Goal: Task Accomplishment & Management: Use online tool/utility

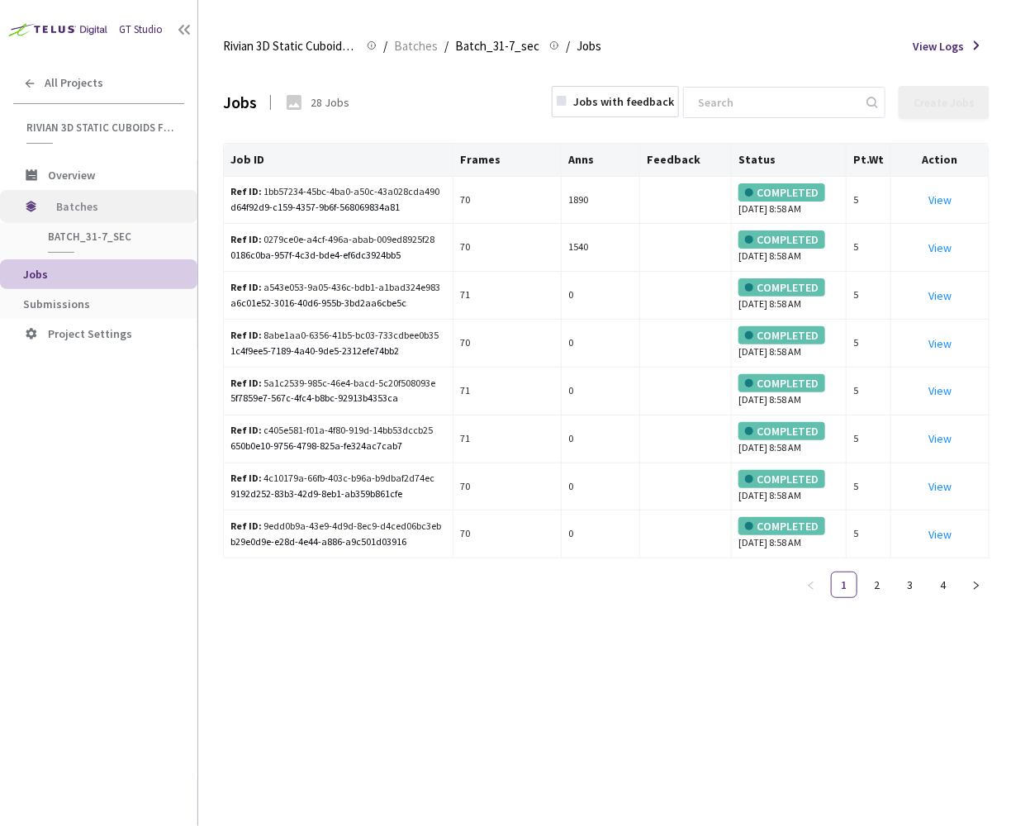
click at [88, 211] on span "Batches" at bounding box center [112, 206] width 113 height 33
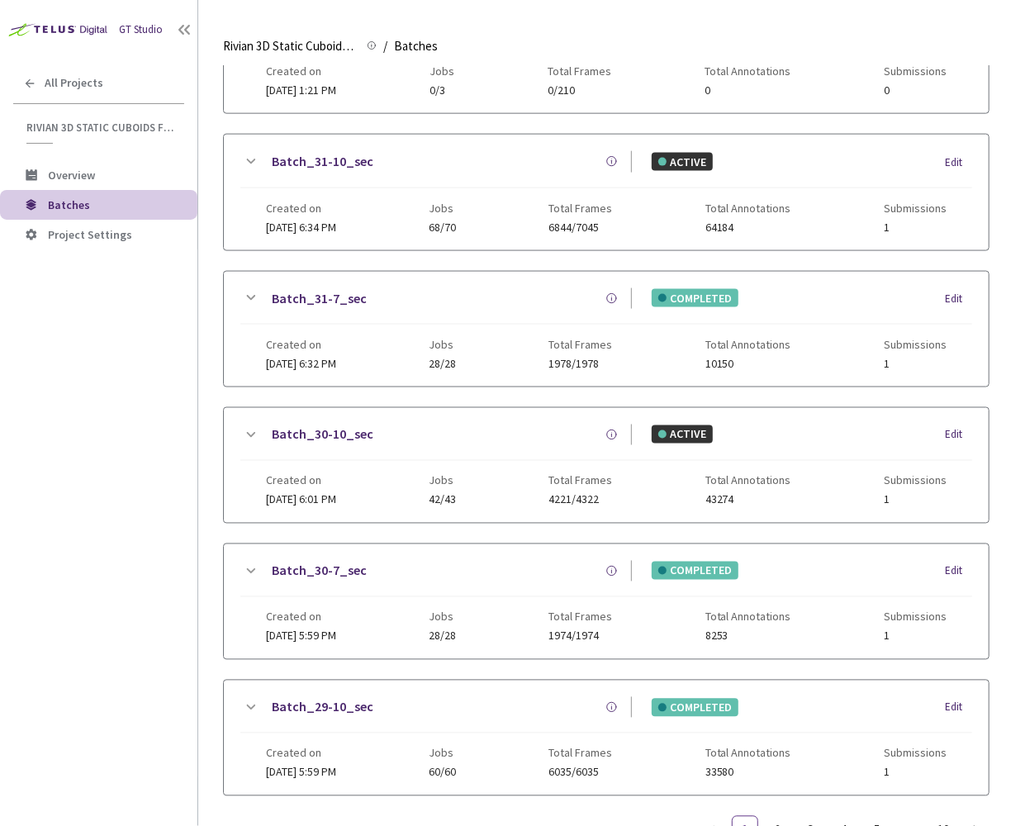
scroll to position [793, 0]
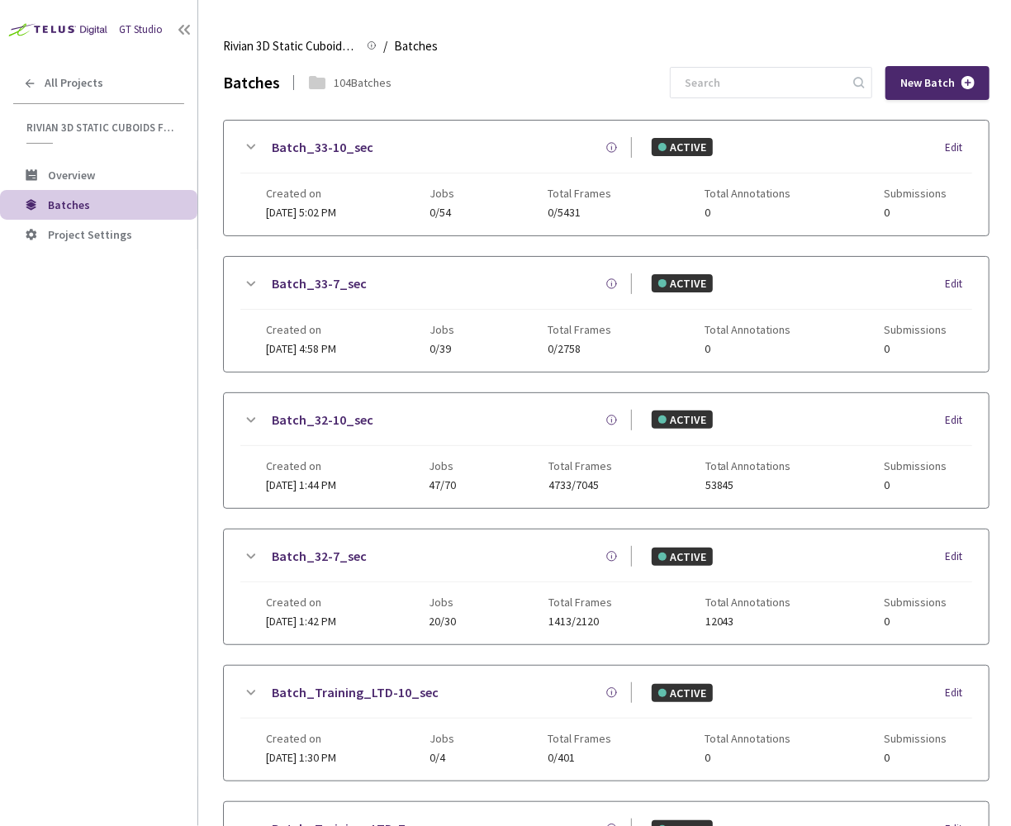
click at [173, 533] on div "GT Studio All Projects Rivian 3D Static Cuboids fixed[2024-25] Rivian 3D Static…" at bounding box center [98, 388] width 197 height 776
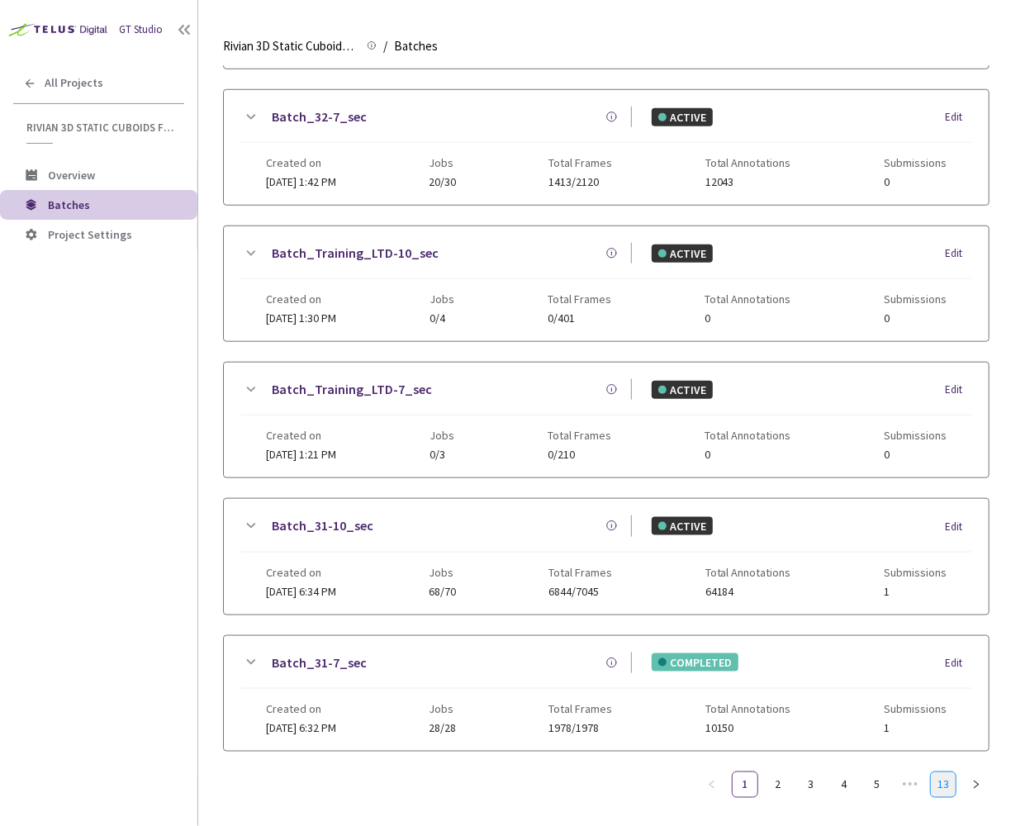
click at [945, 777] on link "13" at bounding box center [943, 784] width 25 height 25
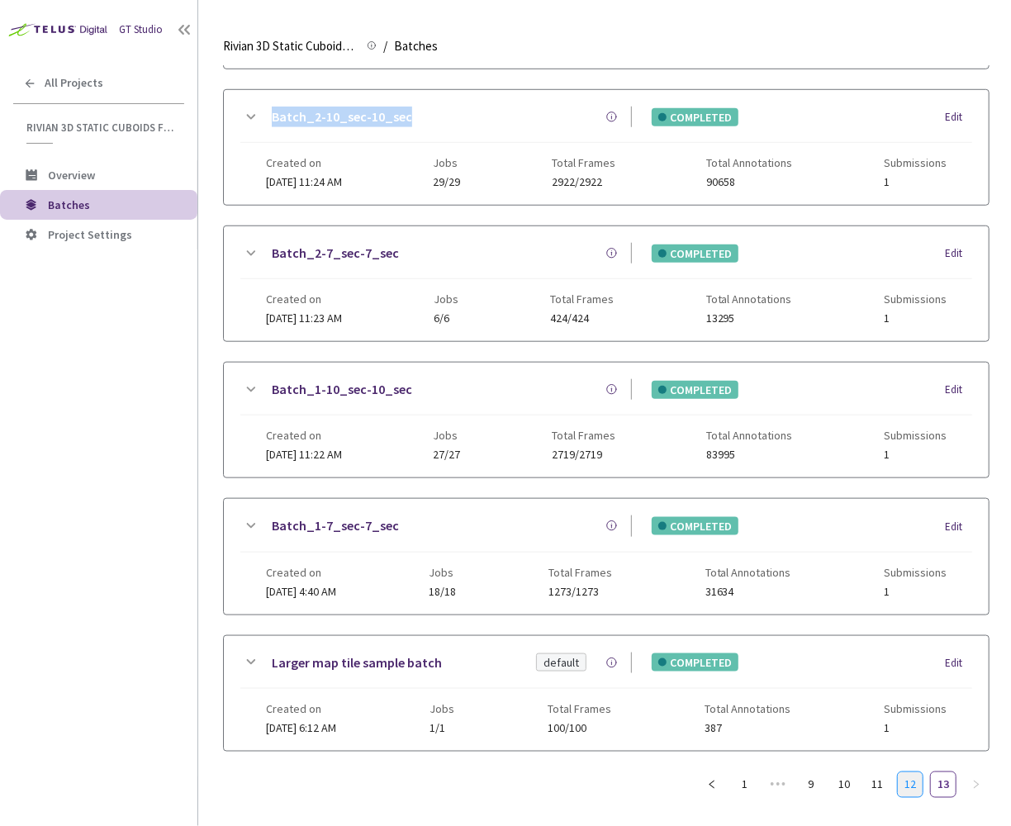
click at [912, 772] on link "12" at bounding box center [909, 784] width 25 height 25
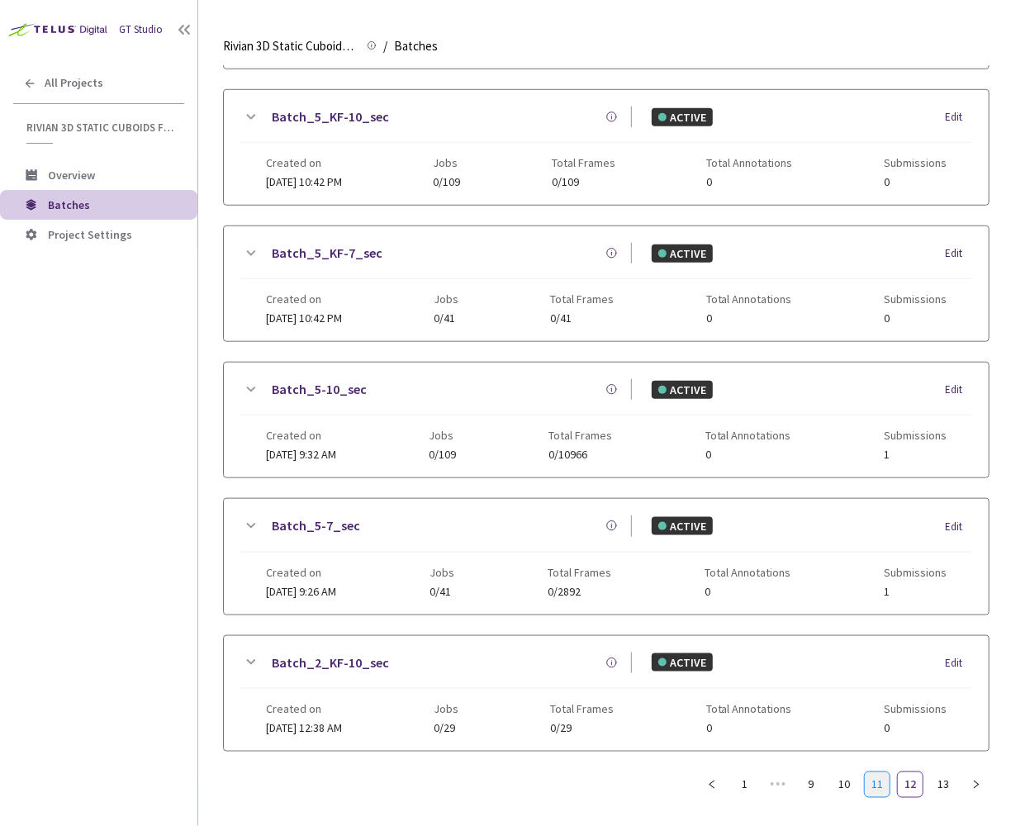
click at [880, 772] on link "11" at bounding box center [876, 784] width 25 height 25
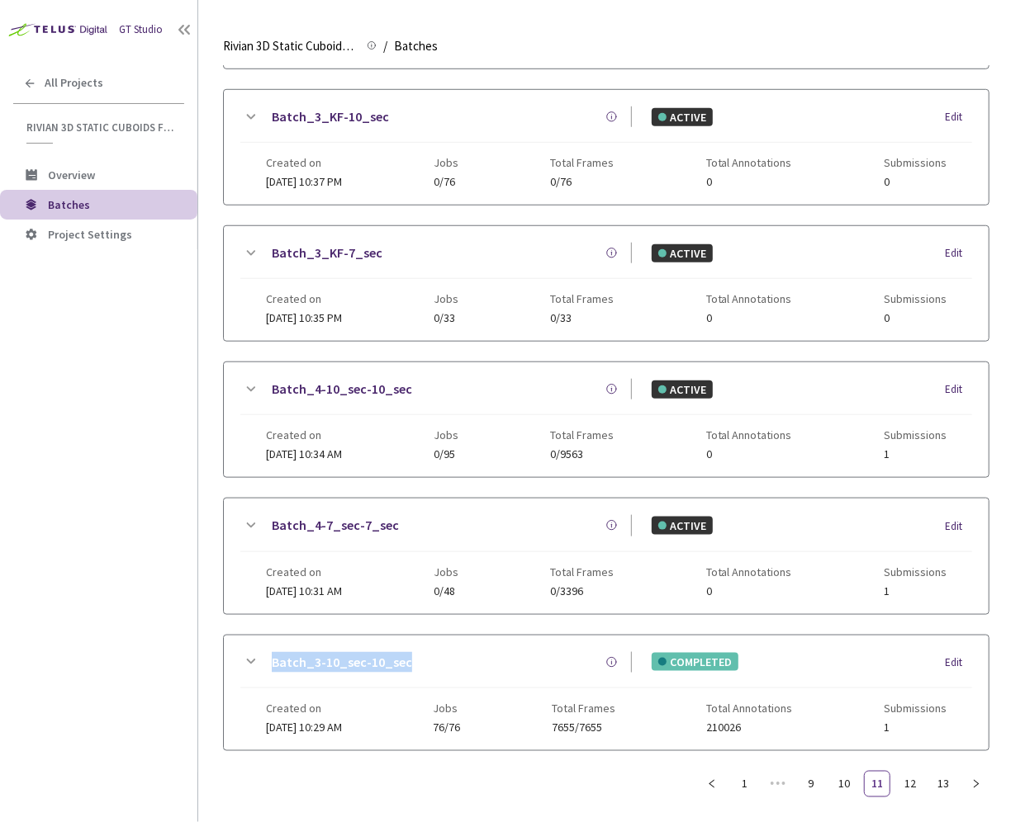
scroll to position [443, 0]
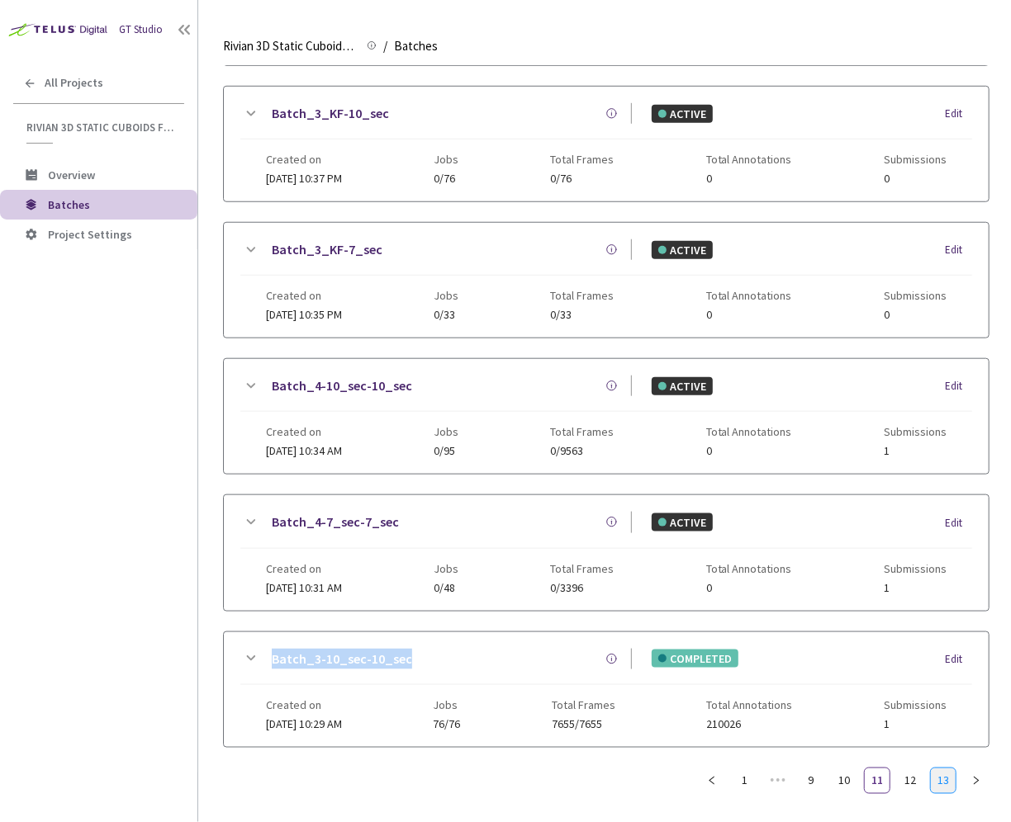
click at [945, 777] on link "13" at bounding box center [943, 781] width 25 height 25
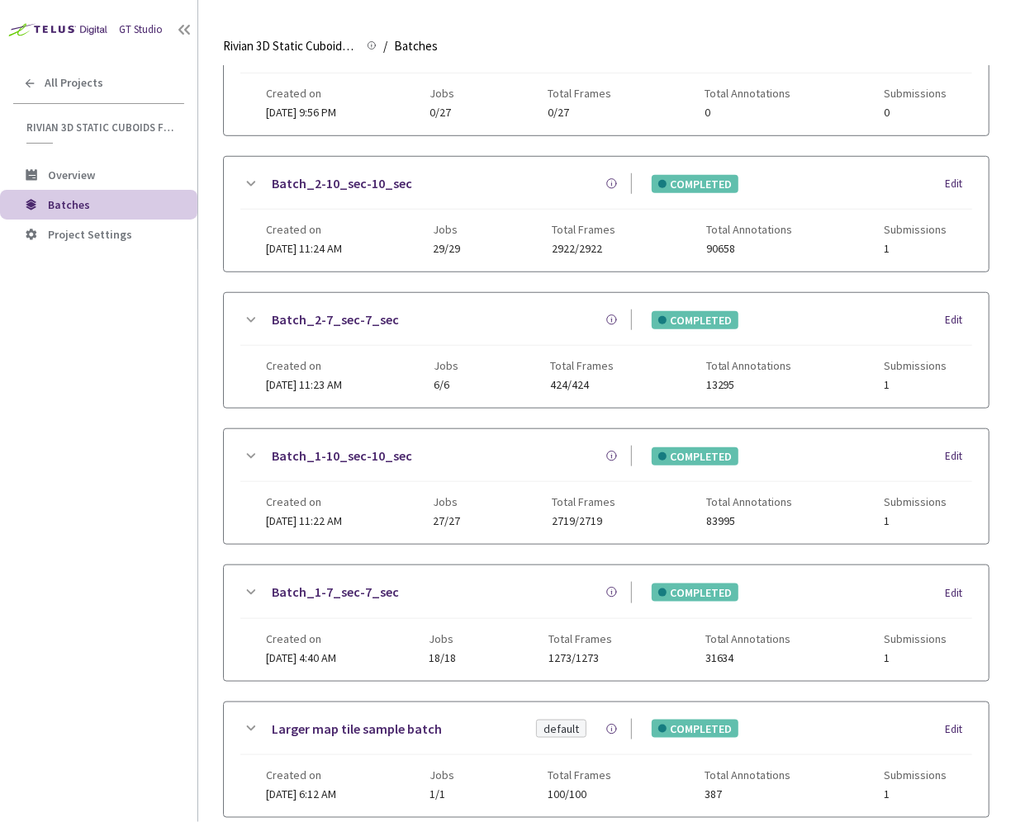
scroll to position [366, 0]
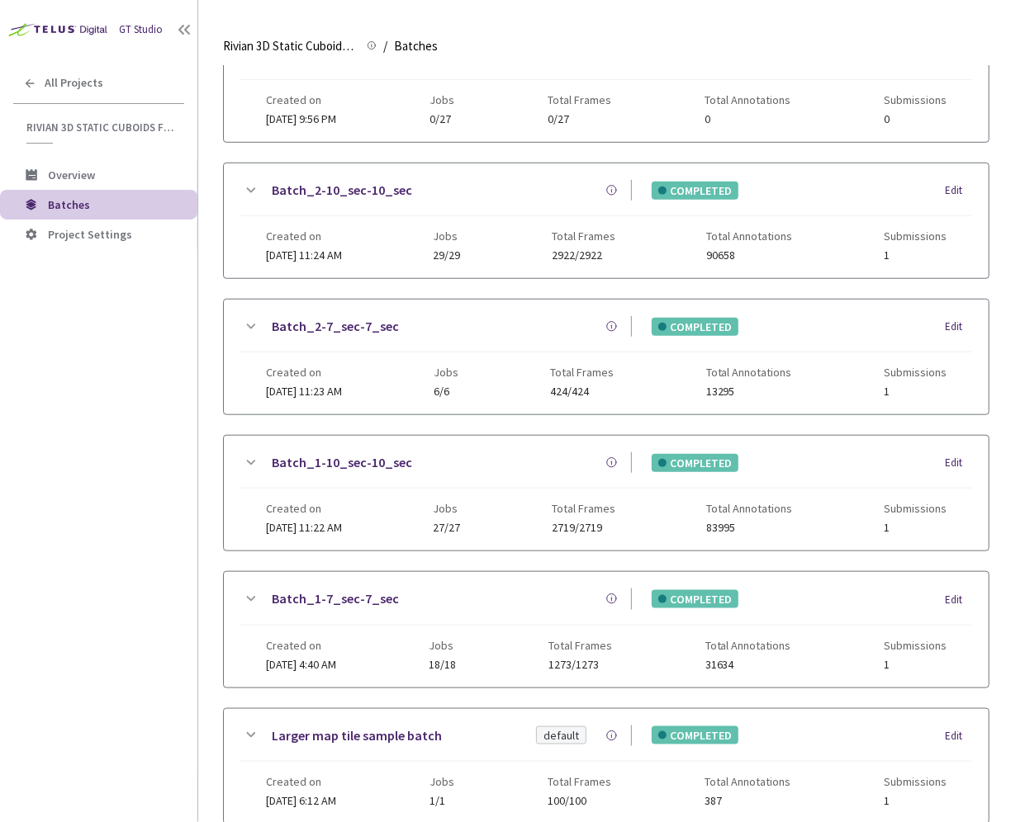
click at [291, 589] on link "Batch_1-7_sec-7_sec" at bounding box center [335, 599] width 127 height 21
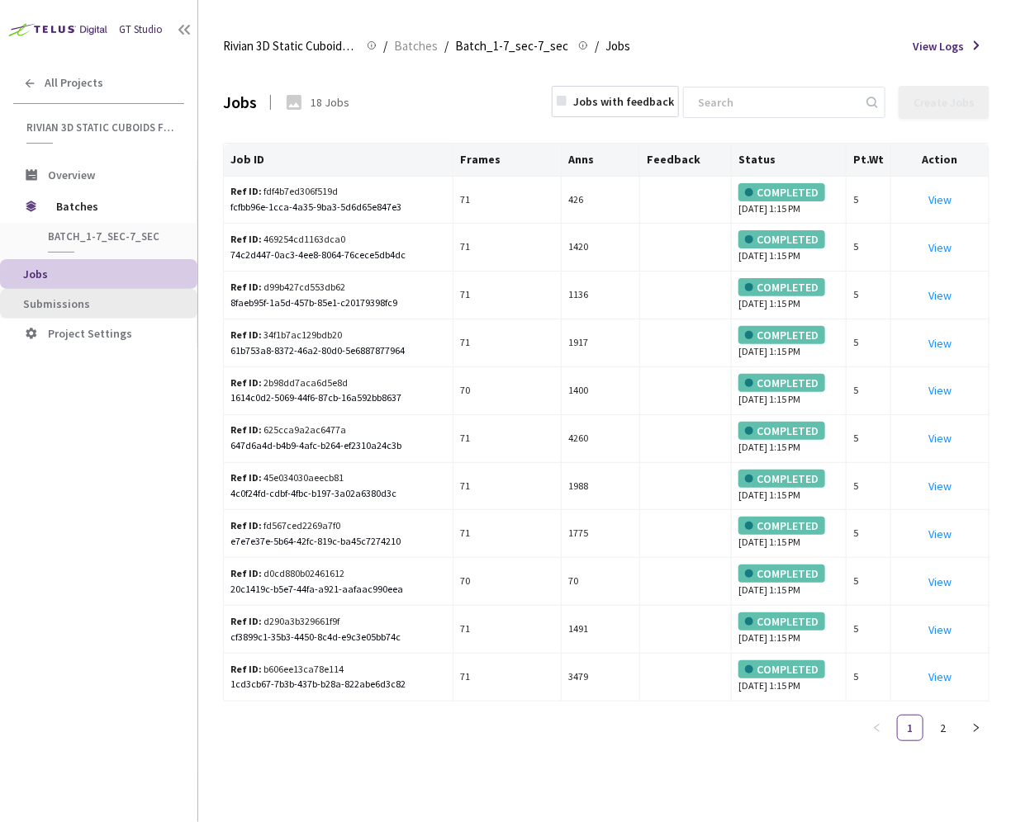
click at [116, 299] on span "Submissions" at bounding box center [103, 304] width 161 height 14
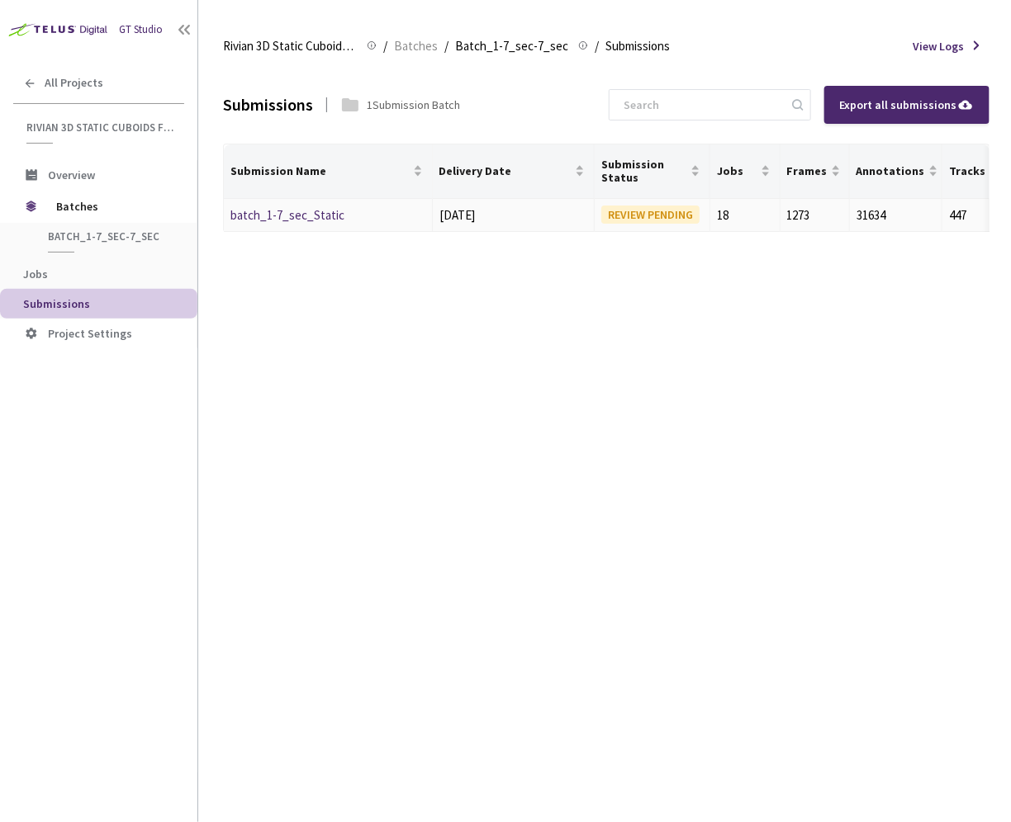
click at [305, 207] on link "batch_1-7_sec_Static" at bounding box center [287, 215] width 114 height 16
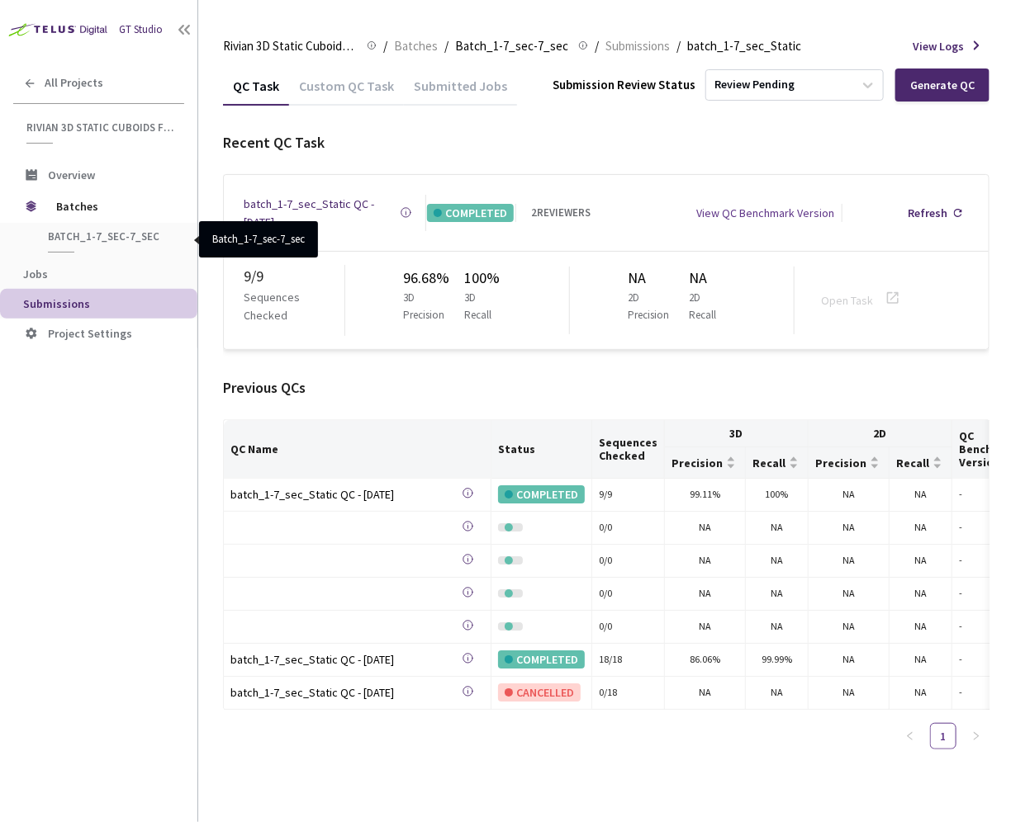
click at [102, 237] on span "Batch_1-7_sec-7_sec" at bounding box center [109, 237] width 122 height 14
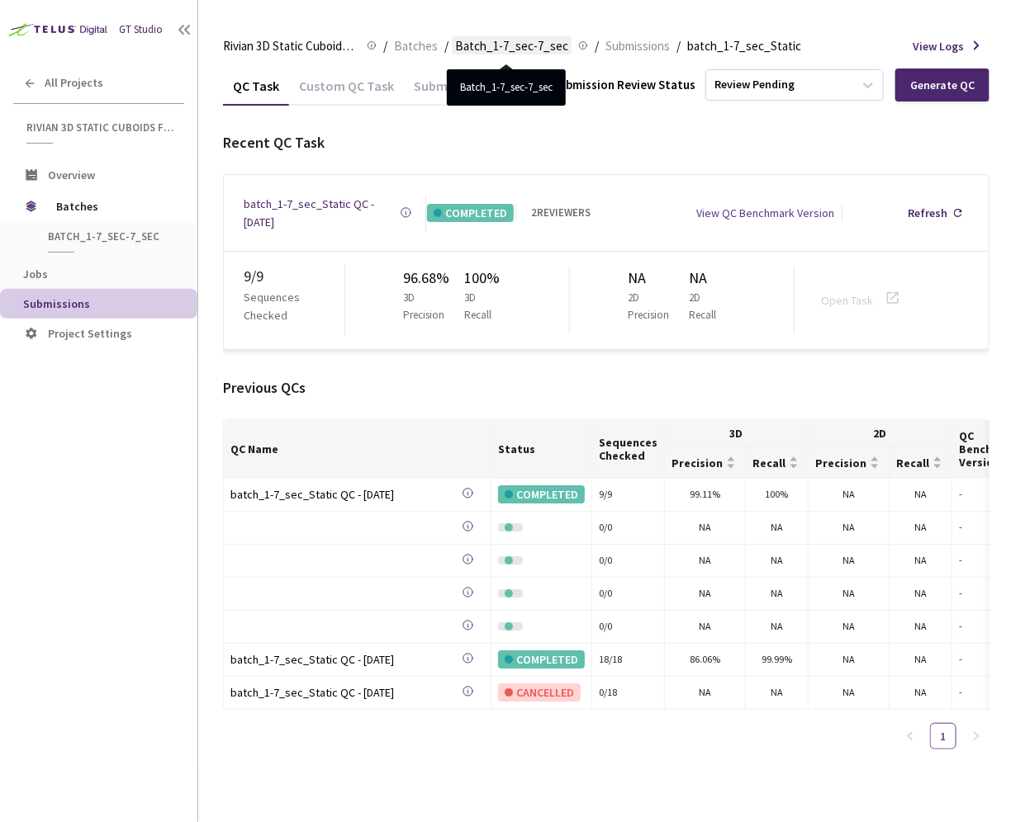
click at [522, 46] on span "Batch_1-7_sec-7_sec" at bounding box center [511, 46] width 113 height 20
click at [417, 50] on span "Batches" at bounding box center [416, 46] width 44 height 20
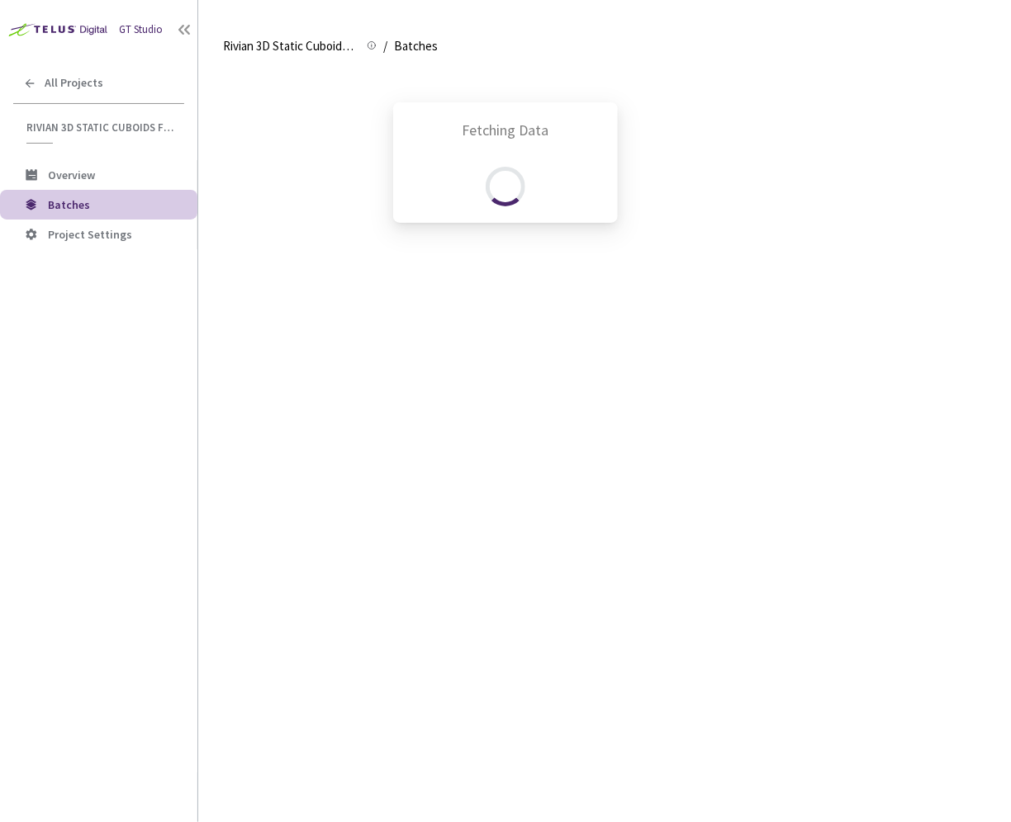
scroll to position [457, 0]
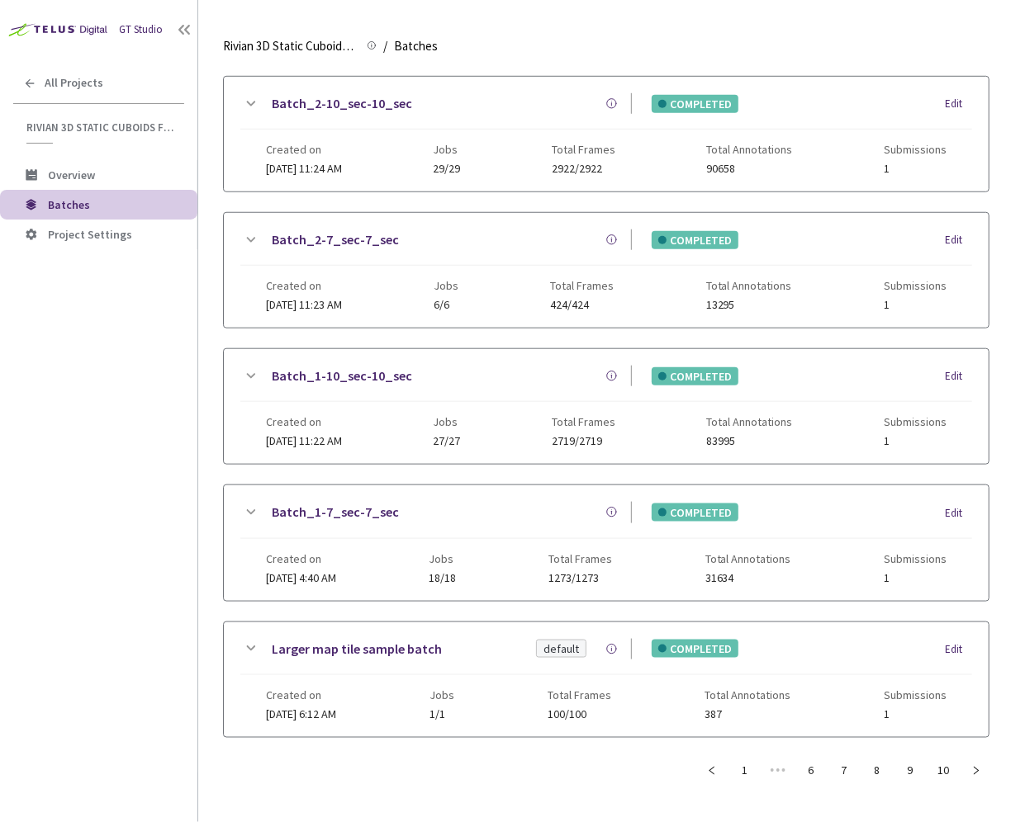
click at [343, 502] on link "Batch_1-7_sec-7_sec" at bounding box center [335, 512] width 127 height 21
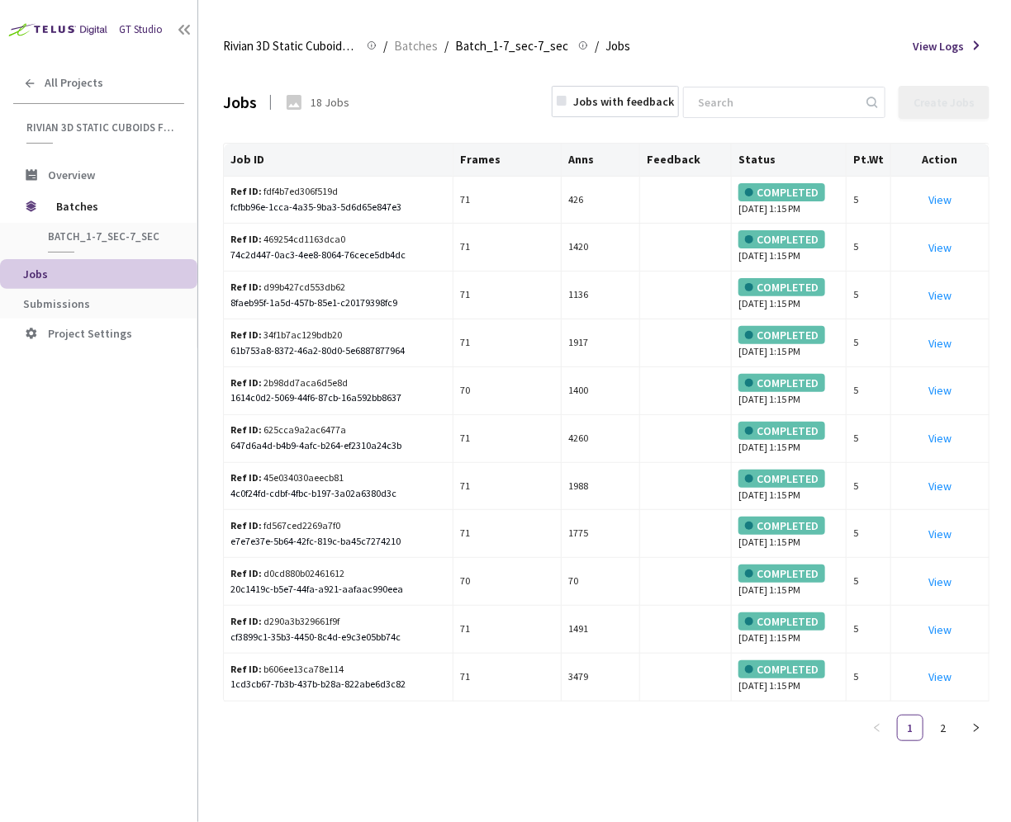
click at [122, 282] on li "Jobs" at bounding box center [98, 274] width 197 height 30
click at [122, 324] on li "Project Settings" at bounding box center [98, 334] width 197 height 30
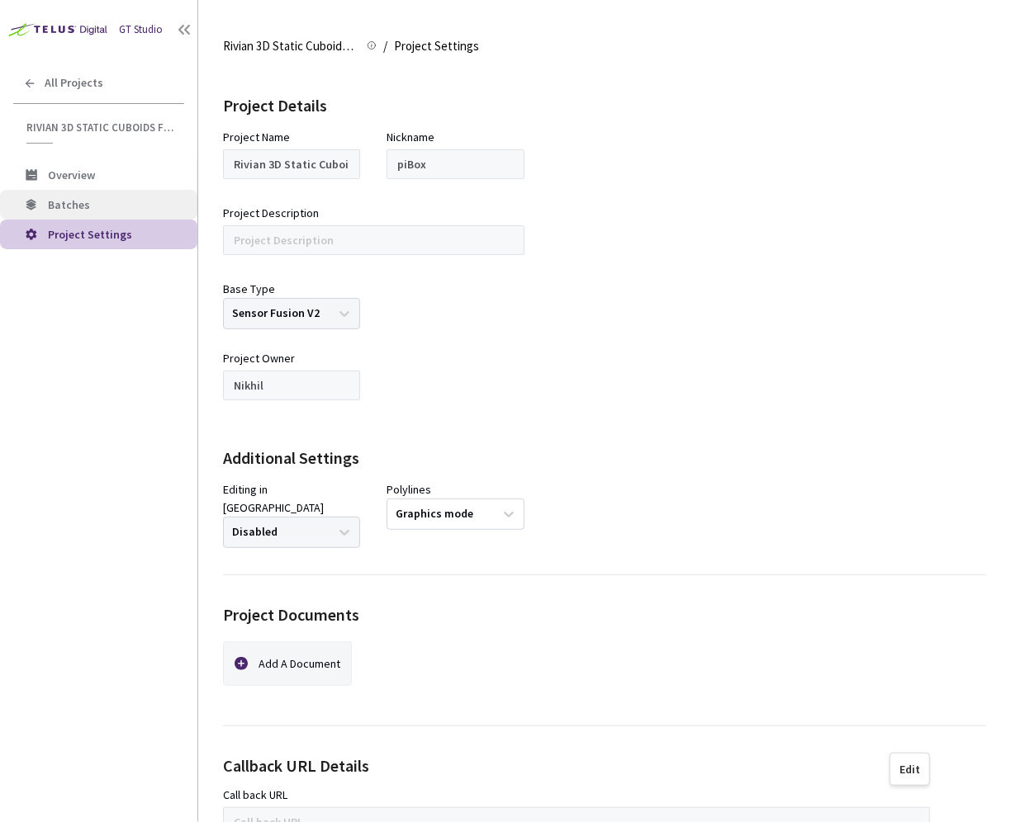
click at [73, 211] on li "Batches" at bounding box center [98, 205] width 197 height 30
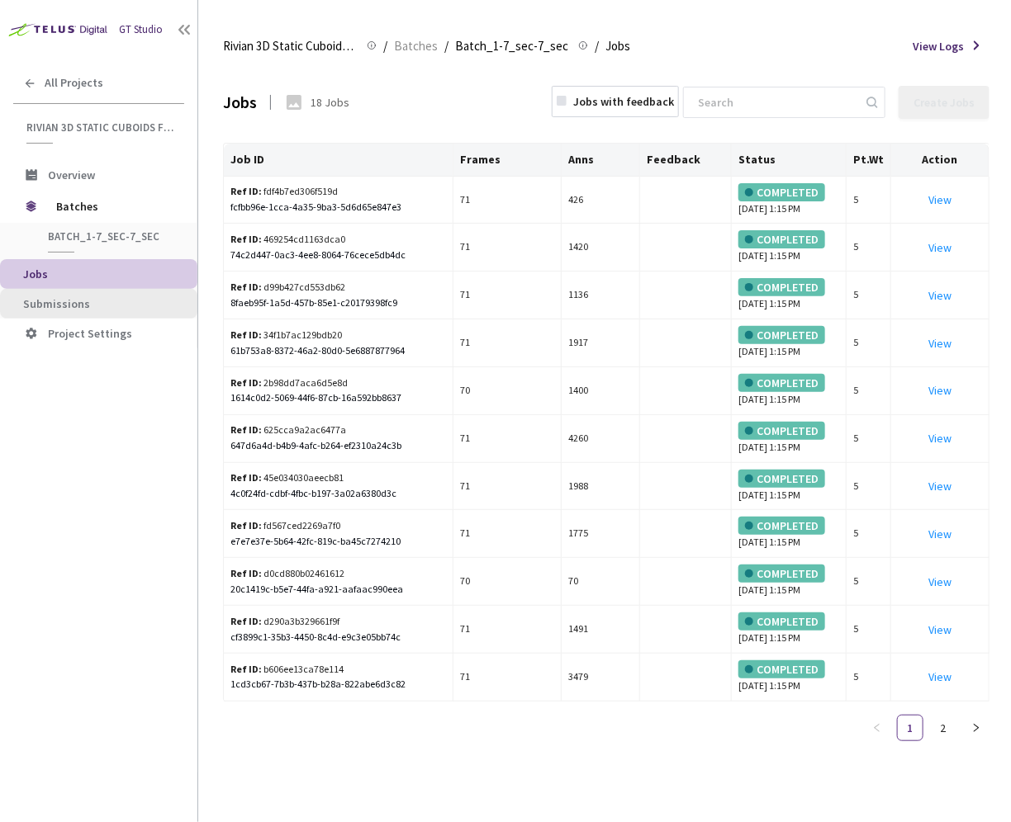
click at [69, 299] on span "Submissions" at bounding box center [56, 303] width 67 height 15
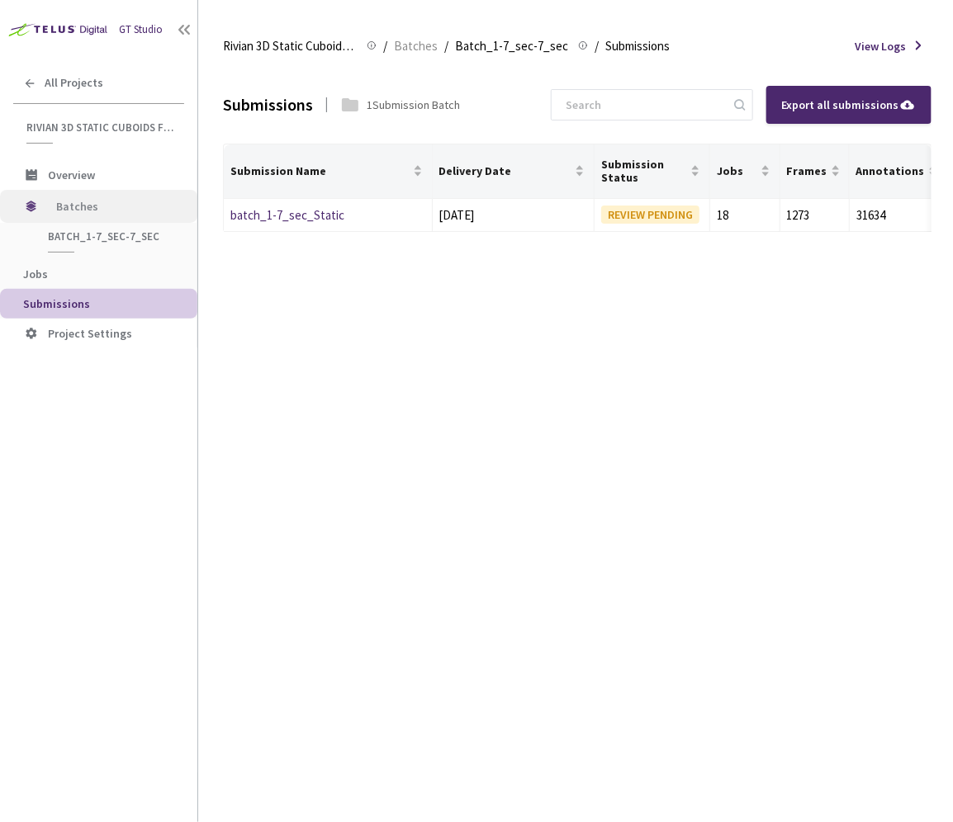
click at [88, 204] on span "Batches" at bounding box center [112, 206] width 113 height 33
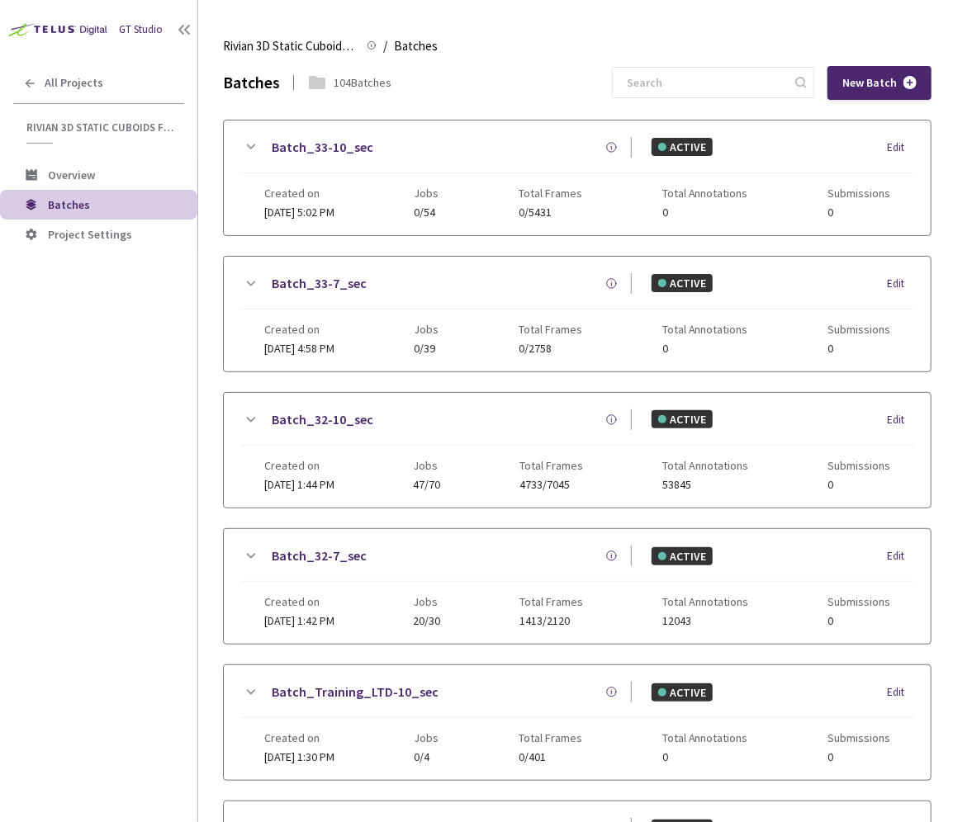
scroll to position [863, 0]
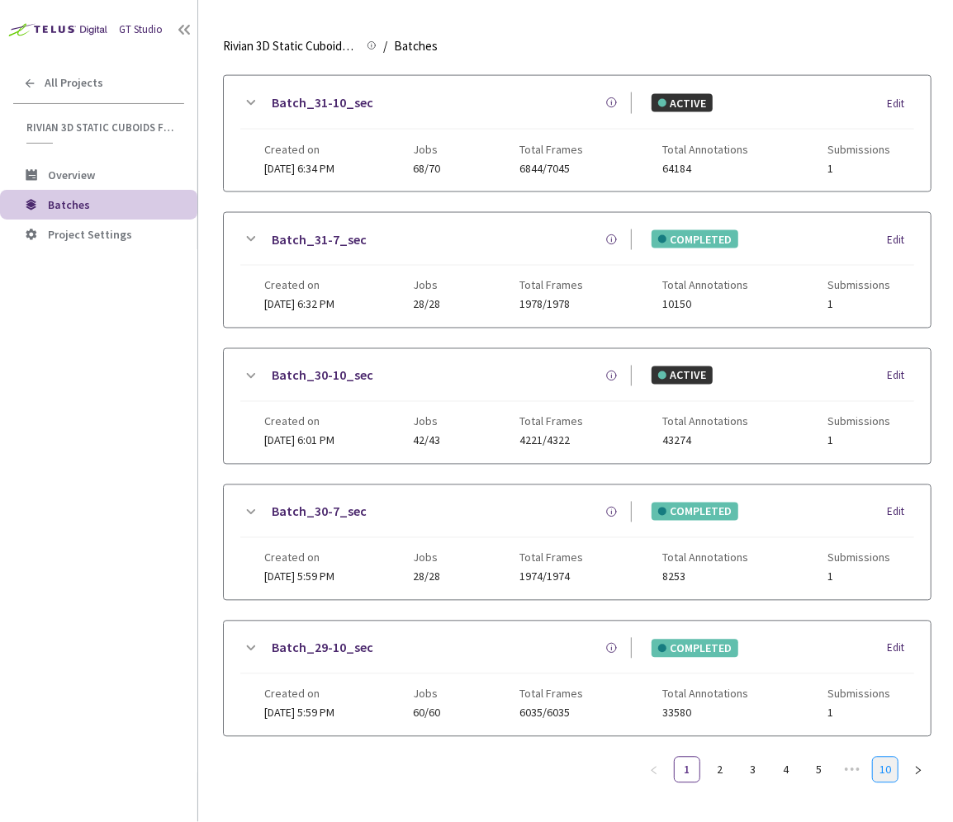
click at [885, 760] on link "10" at bounding box center [885, 770] width 25 height 25
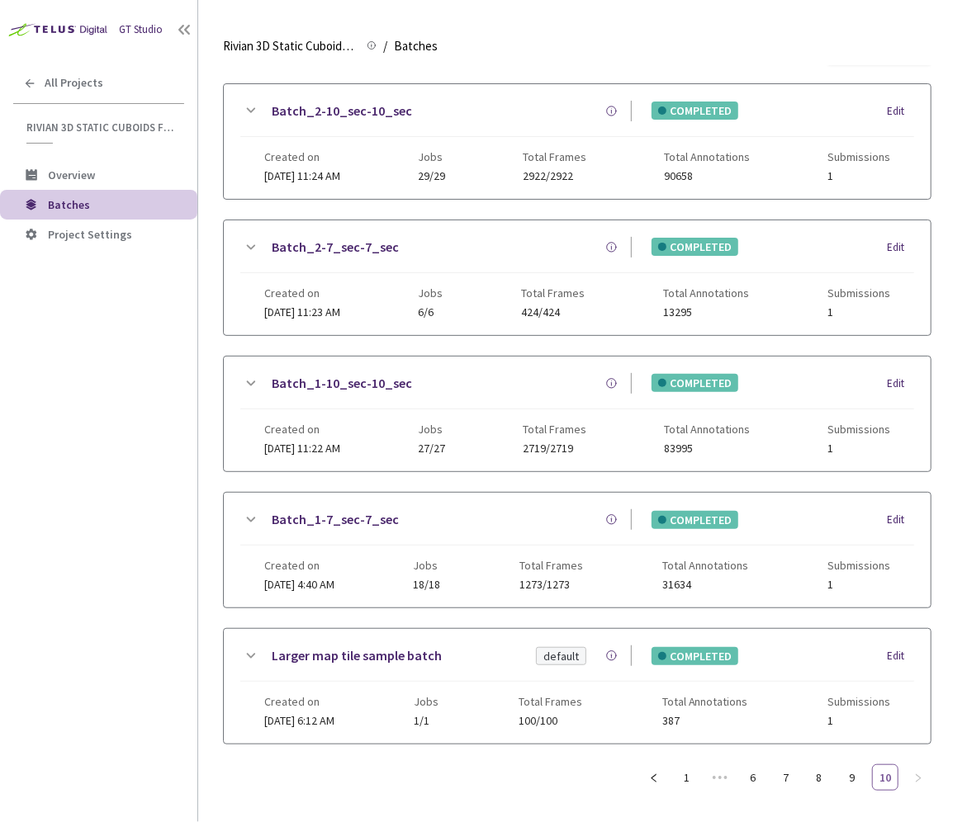
click at [886, 771] on link "10" at bounding box center [885, 777] width 25 height 25
click at [852, 774] on link "9" at bounding box center [852, 777] width 25 height 25
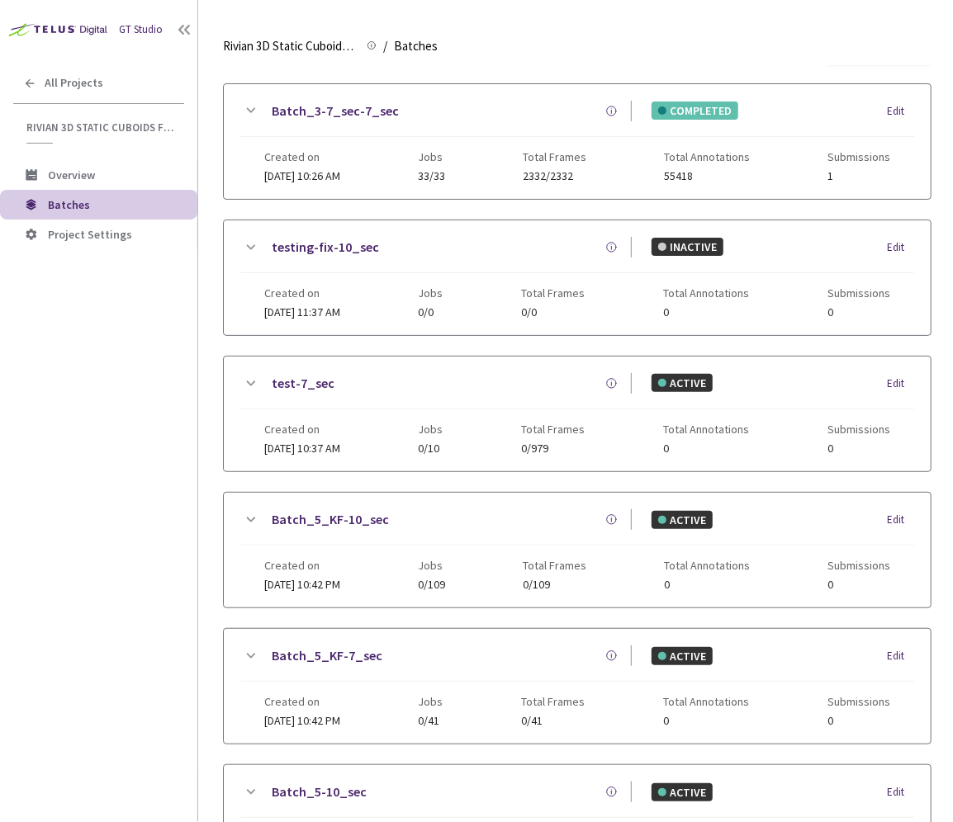
scroll to position [848, 0]
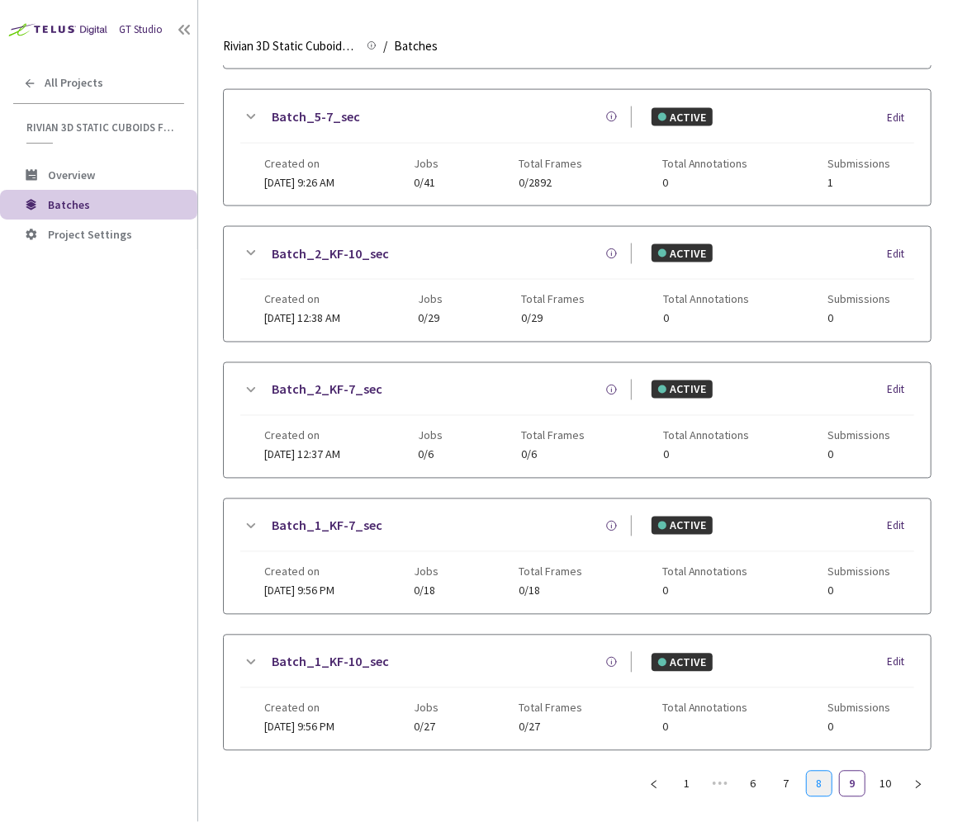
click at [822, 775] on link "8" at bounding box center [819, 784] width 25 height 25
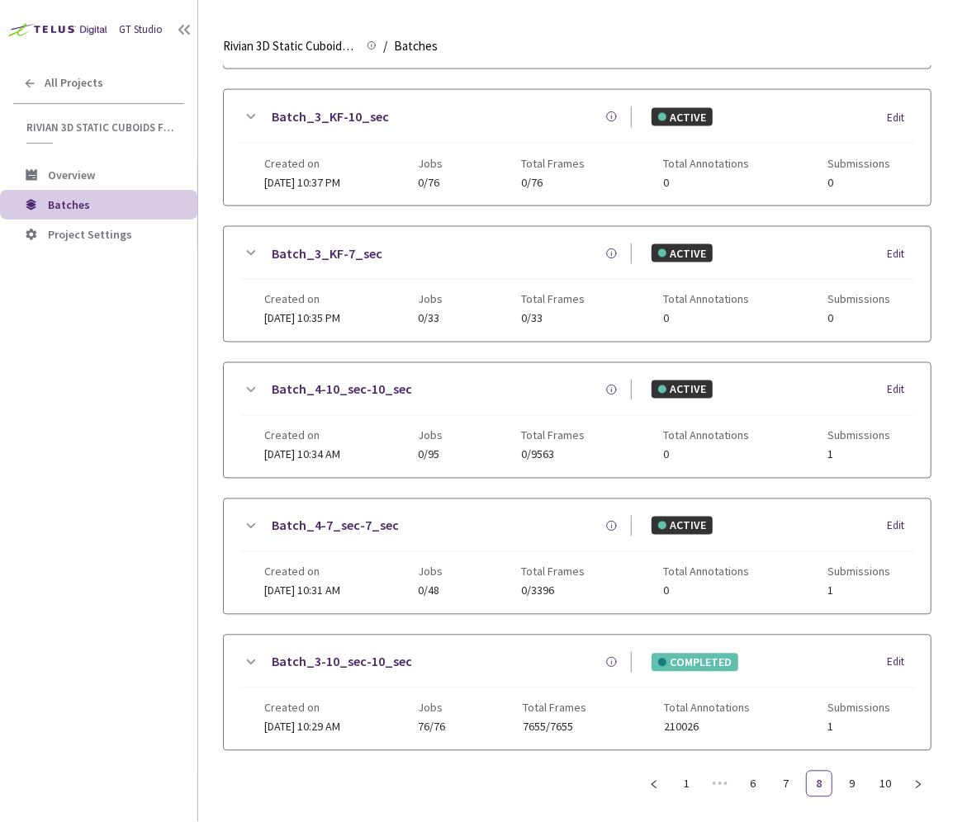
click at [324, 657] on link "Batch_3-10_sec-10_sec" at bounding box center [342, 662] width 140 height 21
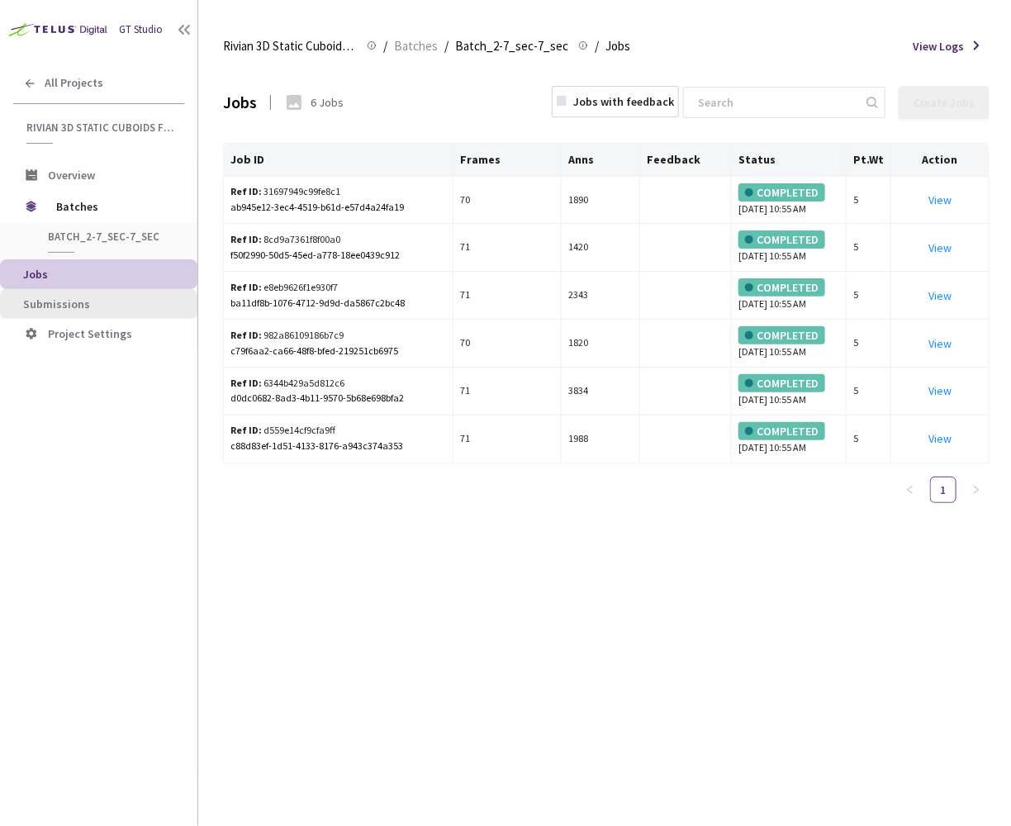
click at [96, 299] on span "Submissions" at bounding box center [103, 304] width 161 height 14
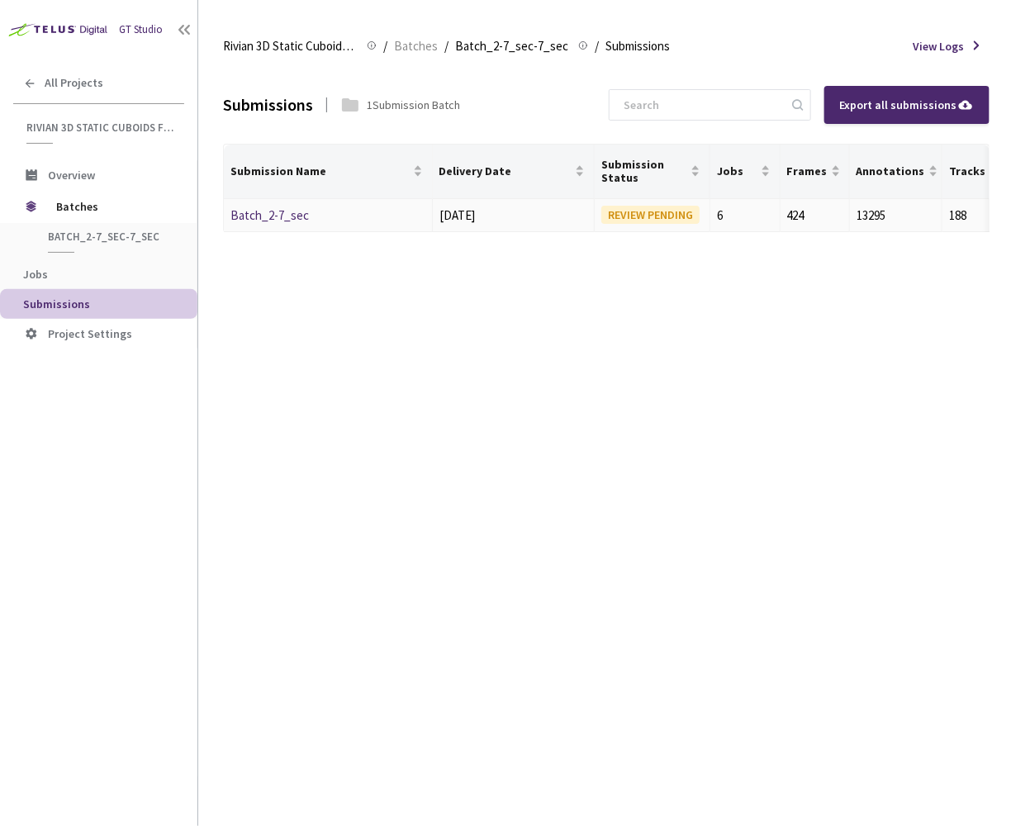
click at [265, 218] on link "Batch_2-7_sec" at bounding box center [269, 215] width 78 height 16
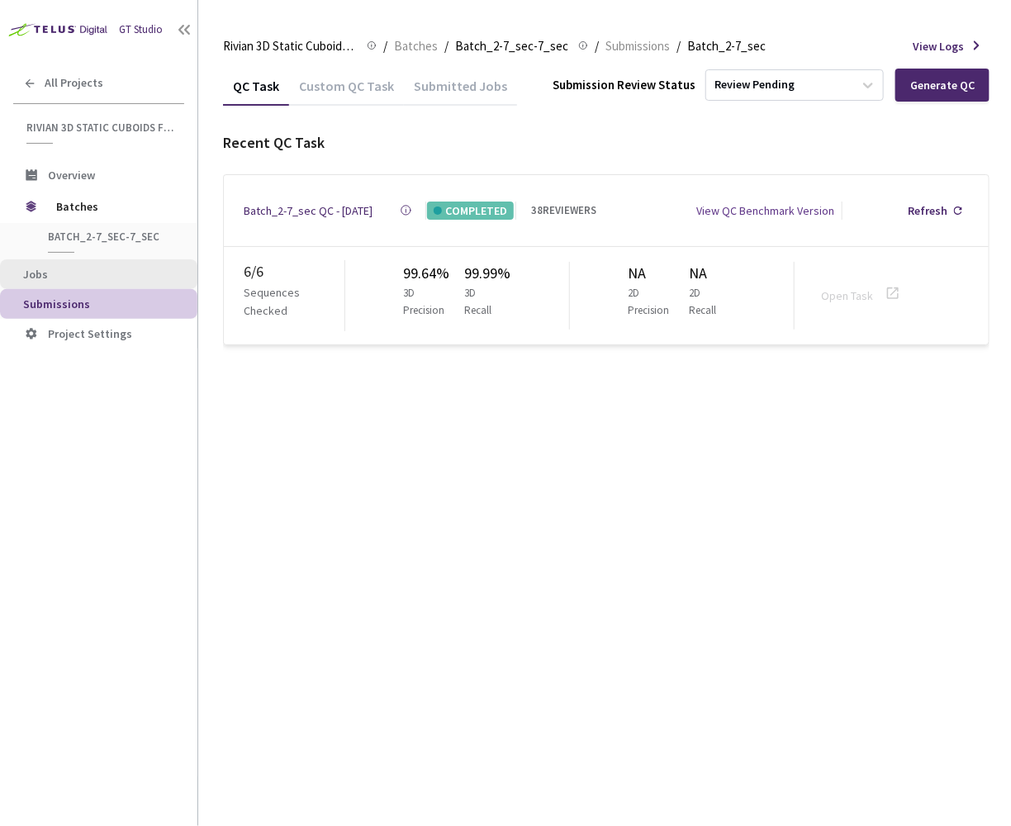
click at [116, 268] on span "Jobs" at bounding box center [103, 275] width 161 height 14
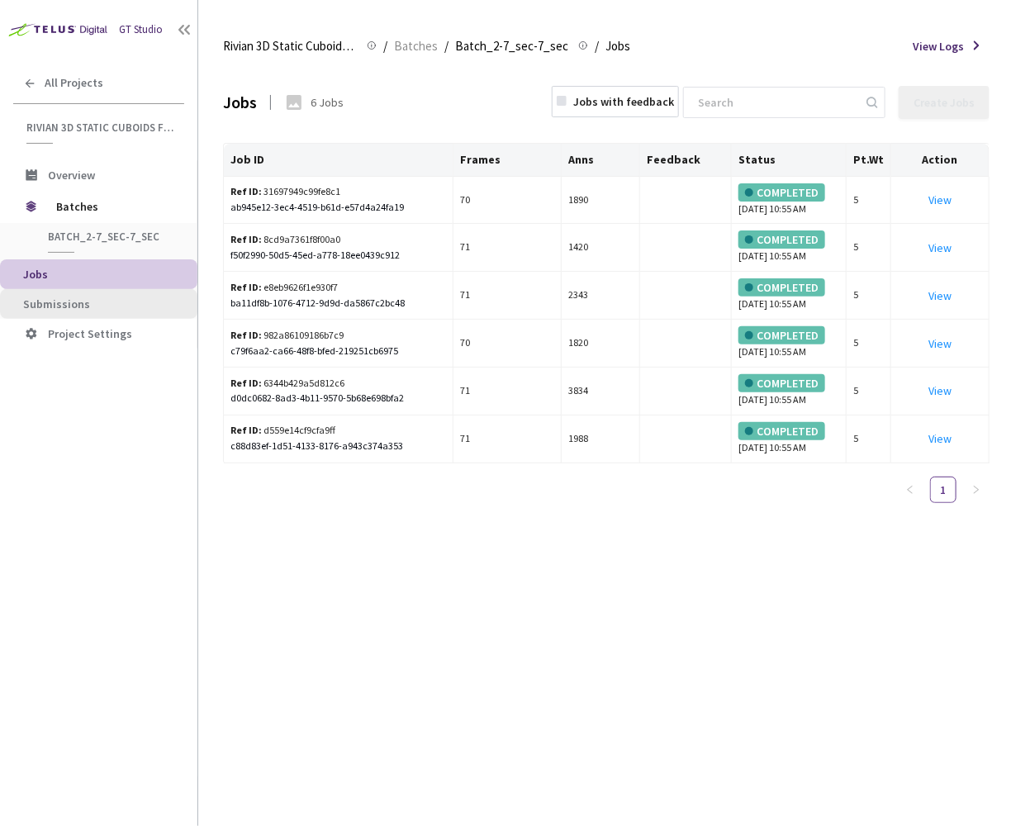
click at [117, 303] on span "Submissions" at bounding box center [103, 304] width 161 height 14
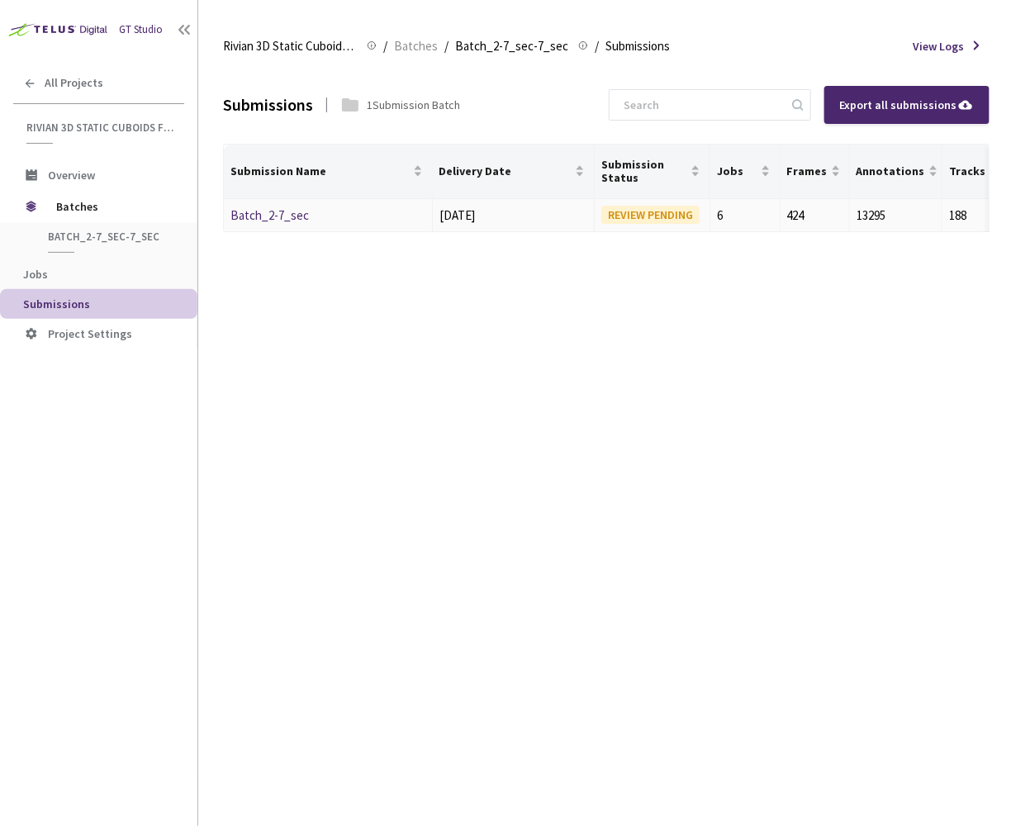
click at [286, 208] on link "Batch_2-7_sec" at bounding box center [269, 215] width 78 height 16
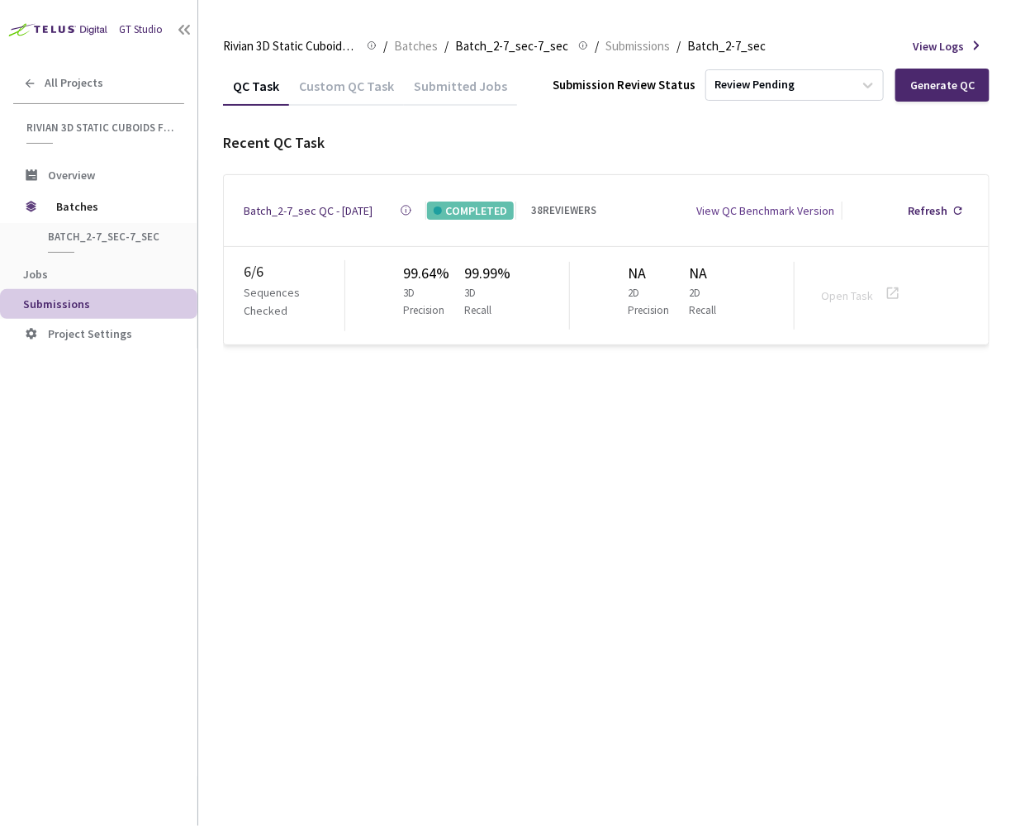
click at [286, 208] on div "Batch_2-7_sec QC - 05 Feb, 2025" at bounding box center [308, 210] width 129 height 18
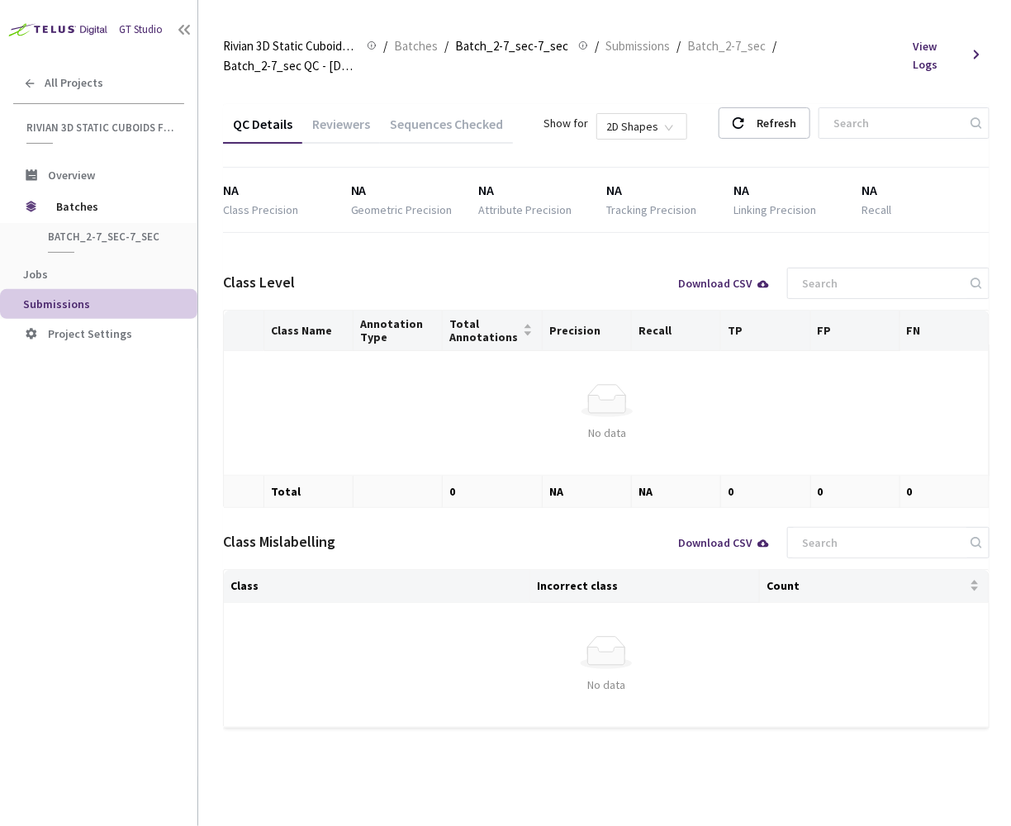
click at [331, 116] on div "Reviewers" at bounding box center [341, 130] width 78 height 28
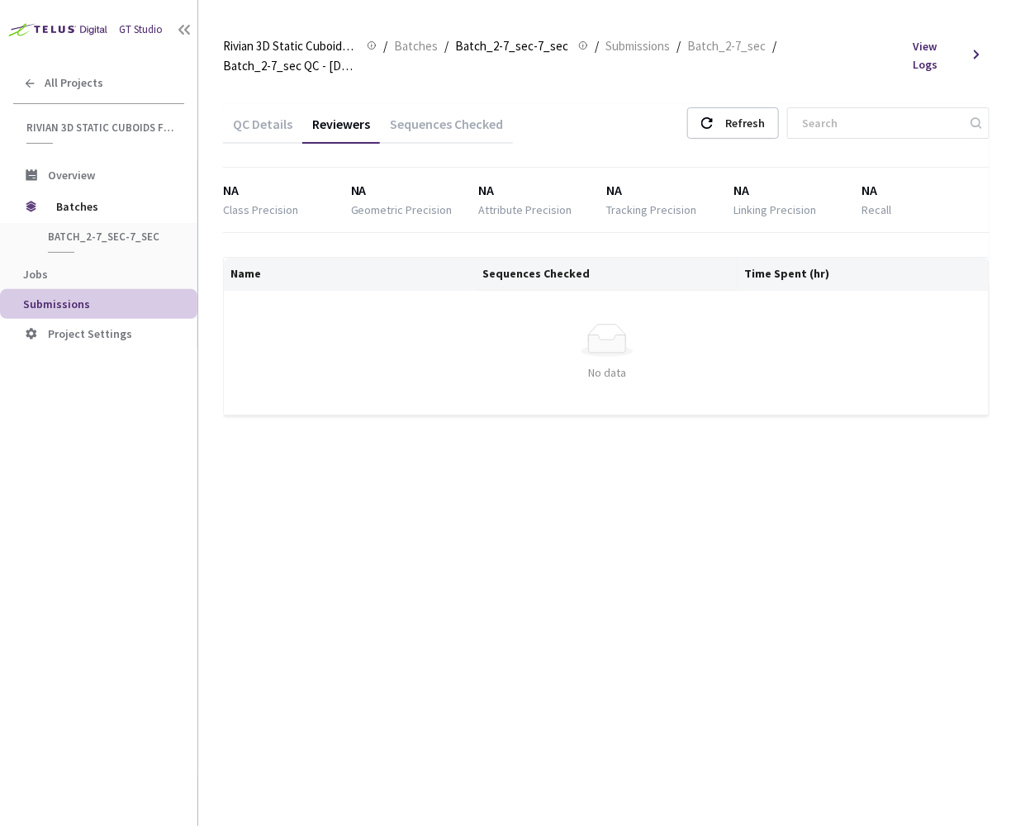
click at [423, 116] on div "Sequences Checked" at bounding box center [446, 130] width 133 height 28
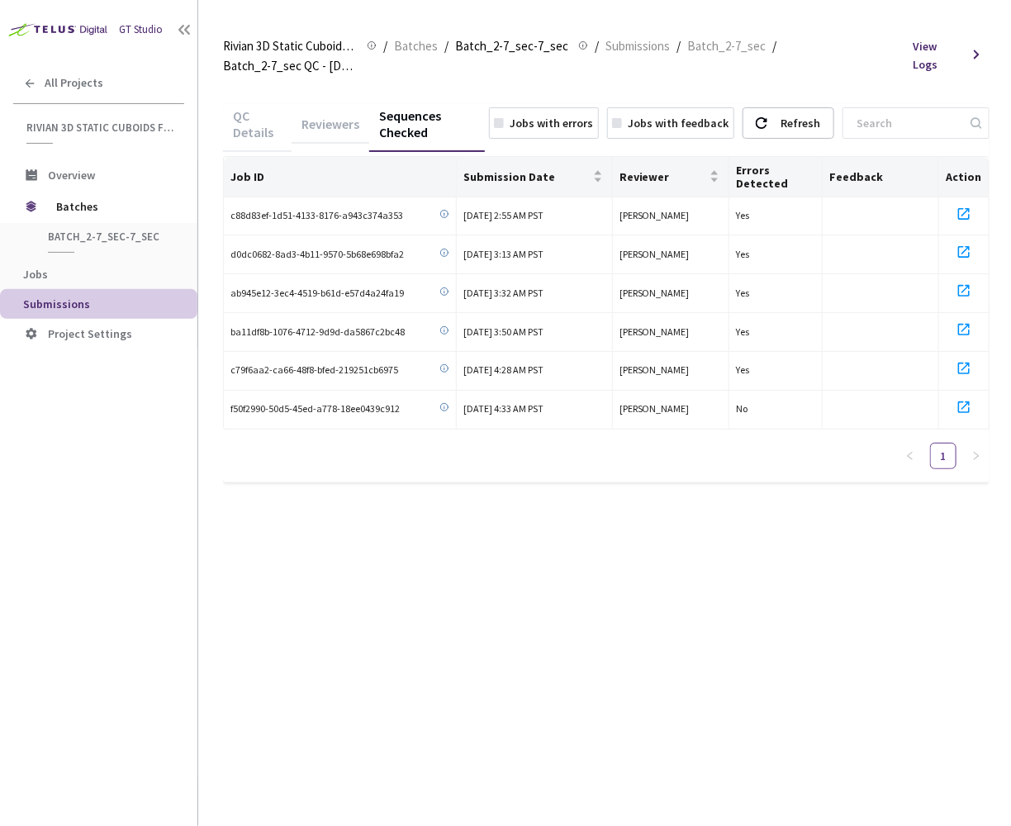
click at [97, 304] on span "Submissions" at bounding box center [103, 304] width 161 height 14
click at [239, 107] on div "QC Details" at bounding box center [257, 129] width 69 height 45
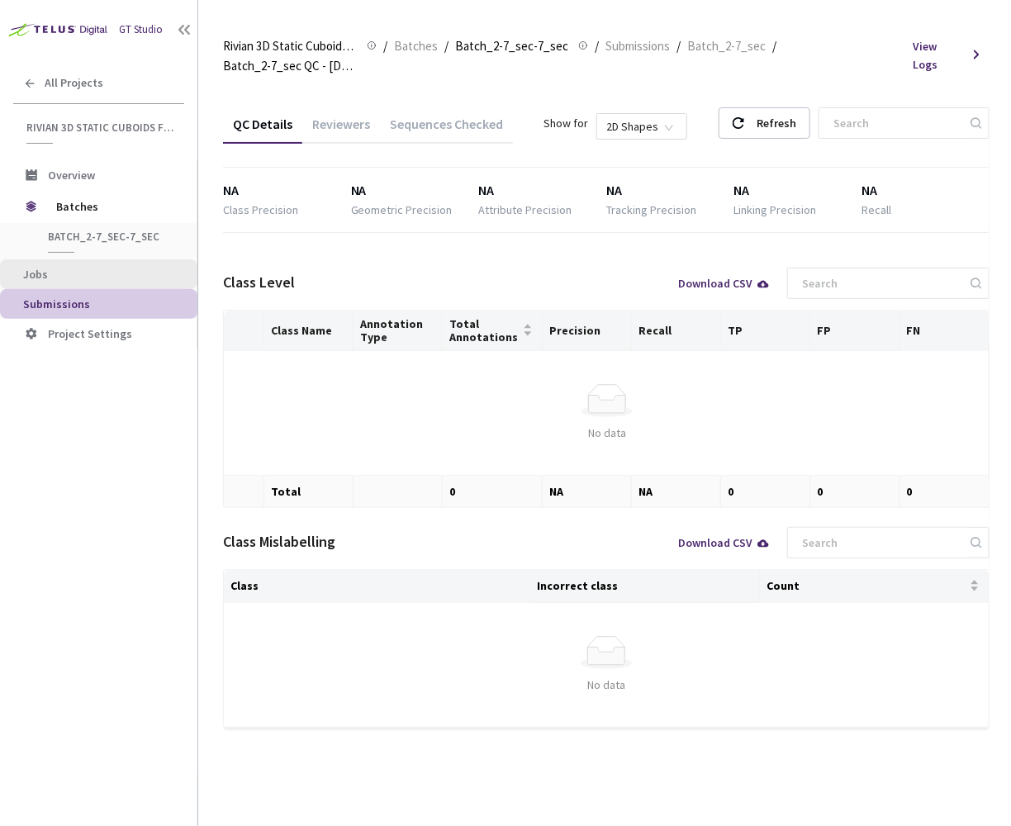
click at [80, 268] on span "Jobs" at bounding box center [103, 275] width 161 height 14
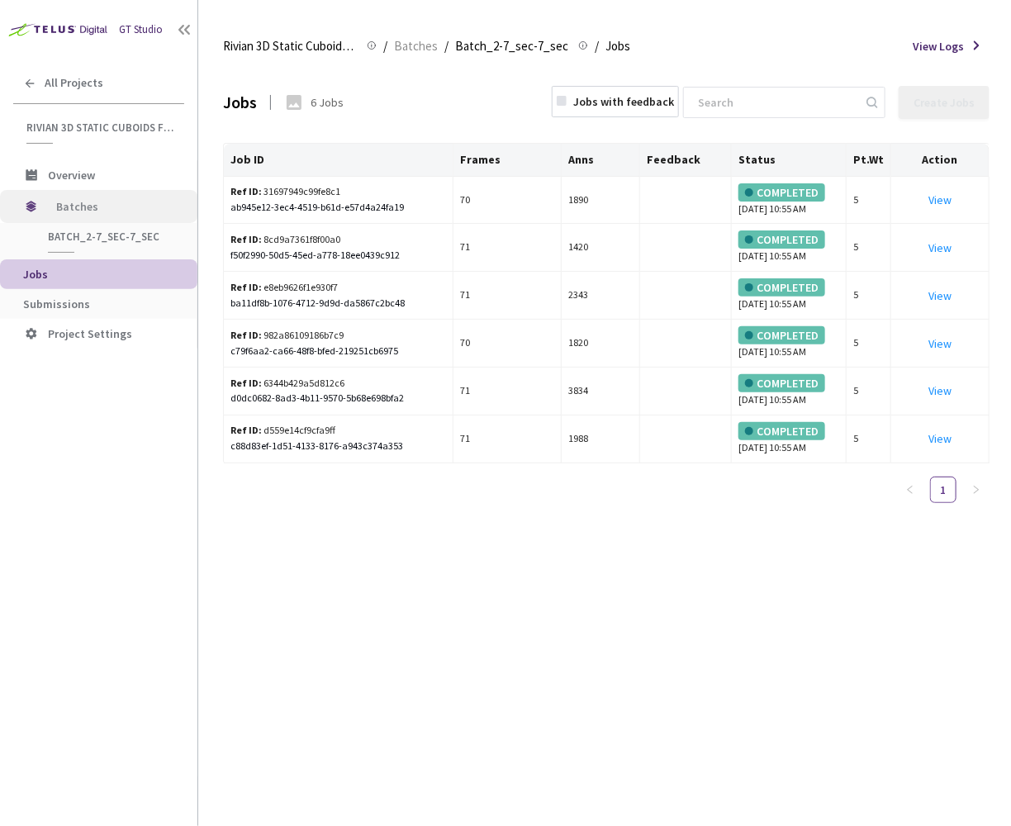
click at [94, 199] on span "Batches" at bounding box center [112, 206] width 113 height 33
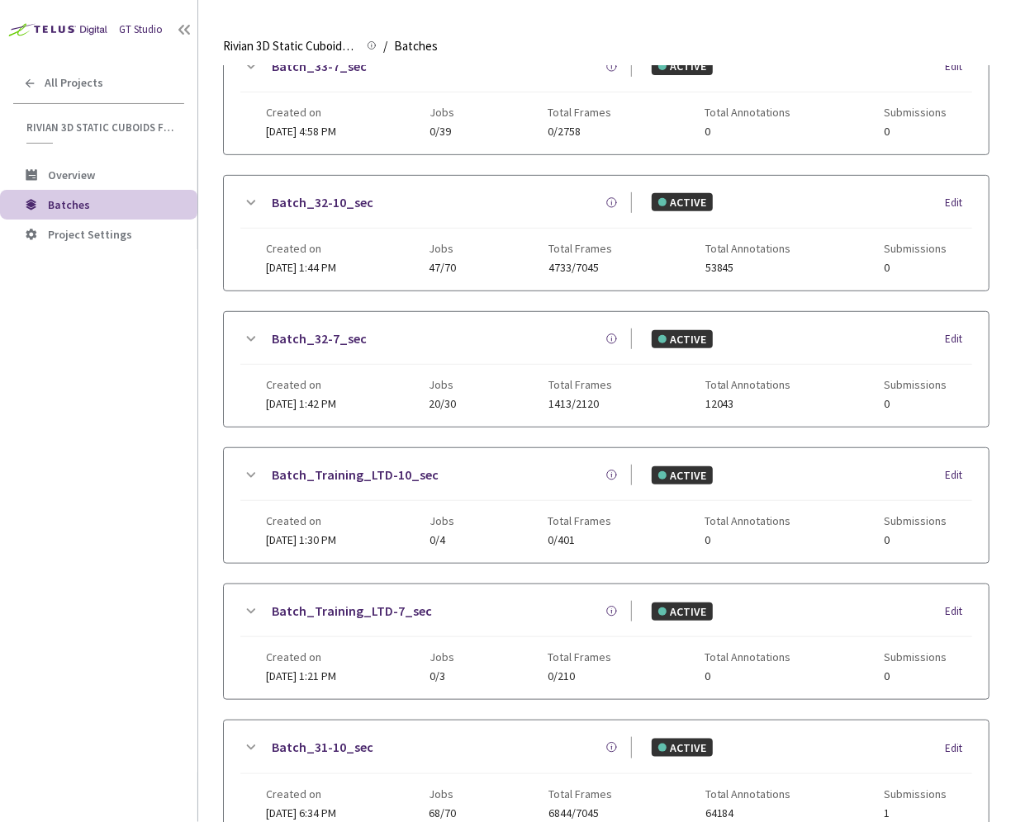
scroll to position [234, 0]
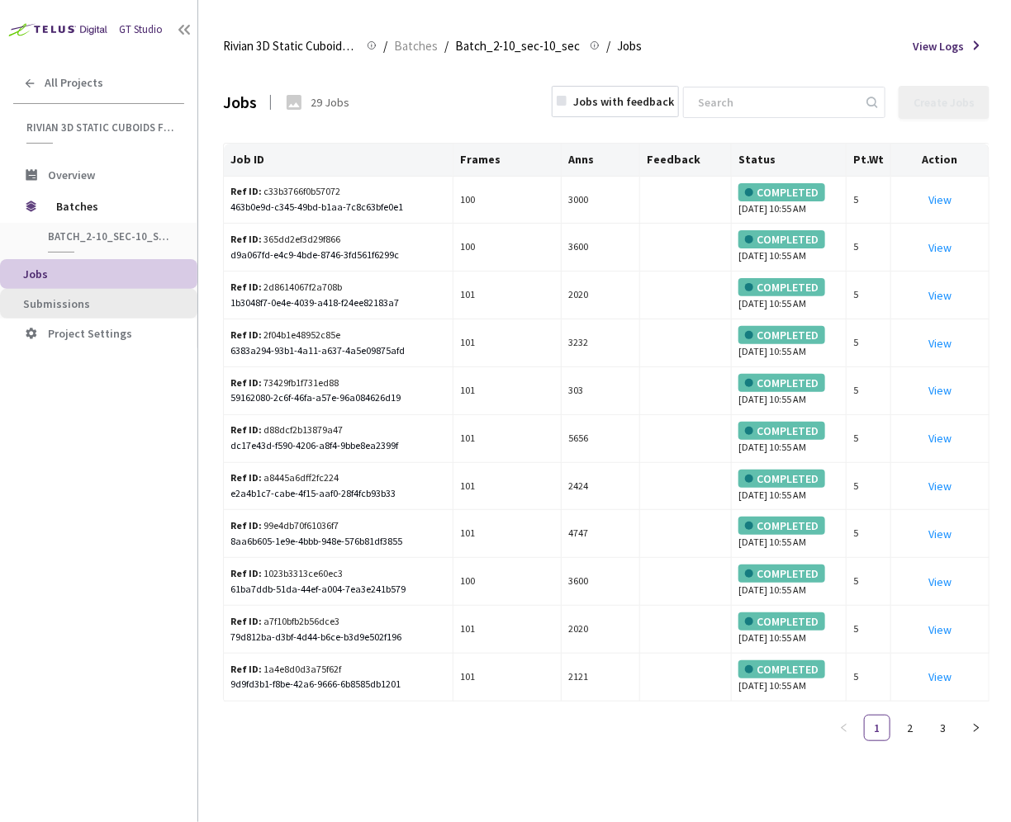
click at [80, 308] on span "Submissions" at bounding box center [56, 303] width 67 height 15
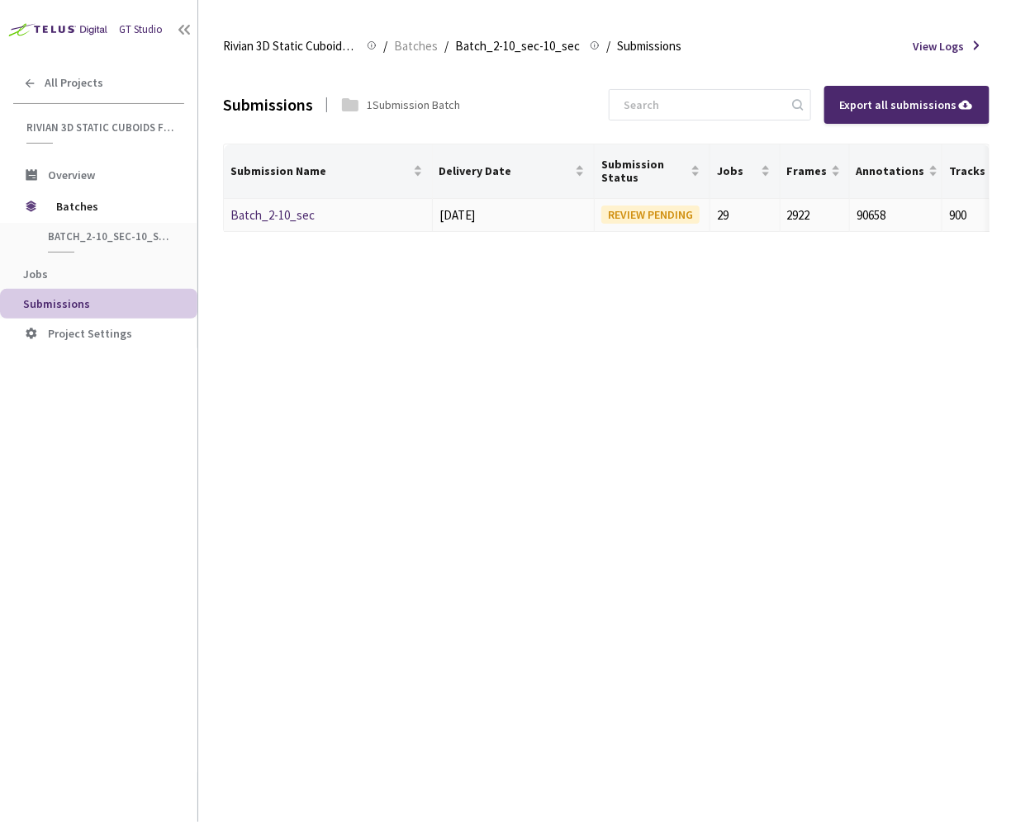
click at [249, 216] on link "Batch_2-10_sec" at bounding box center [272, 215] width 84 height 16
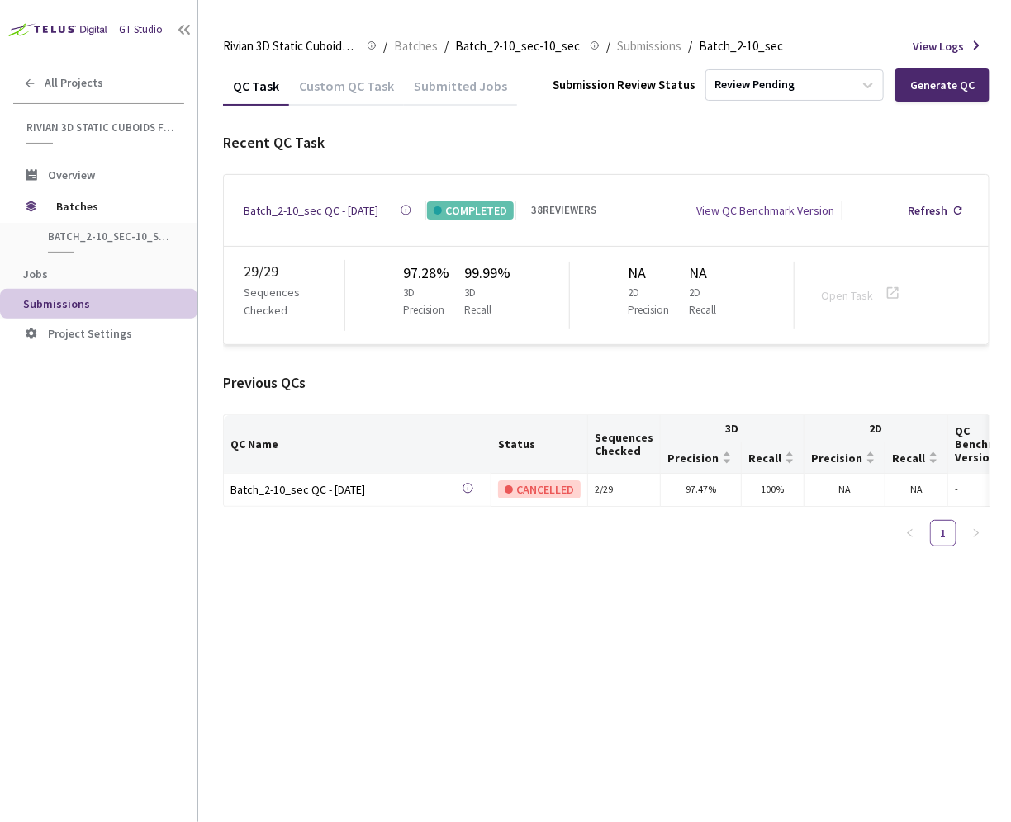
click at [323, 91] on div "Custom QC Task" at bounding box center [346, 92] width 115 height 28
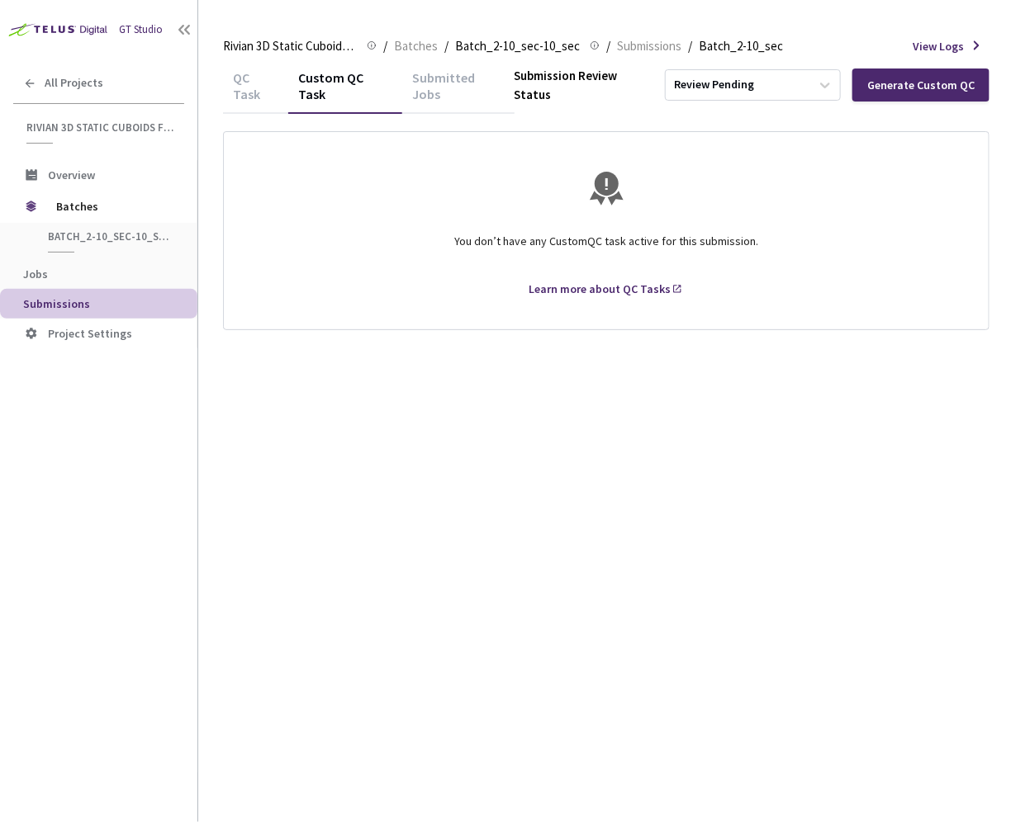
click at [457, 87] on div "Submitted Jobs" at bounding box center [458, 91] width 112 height 45
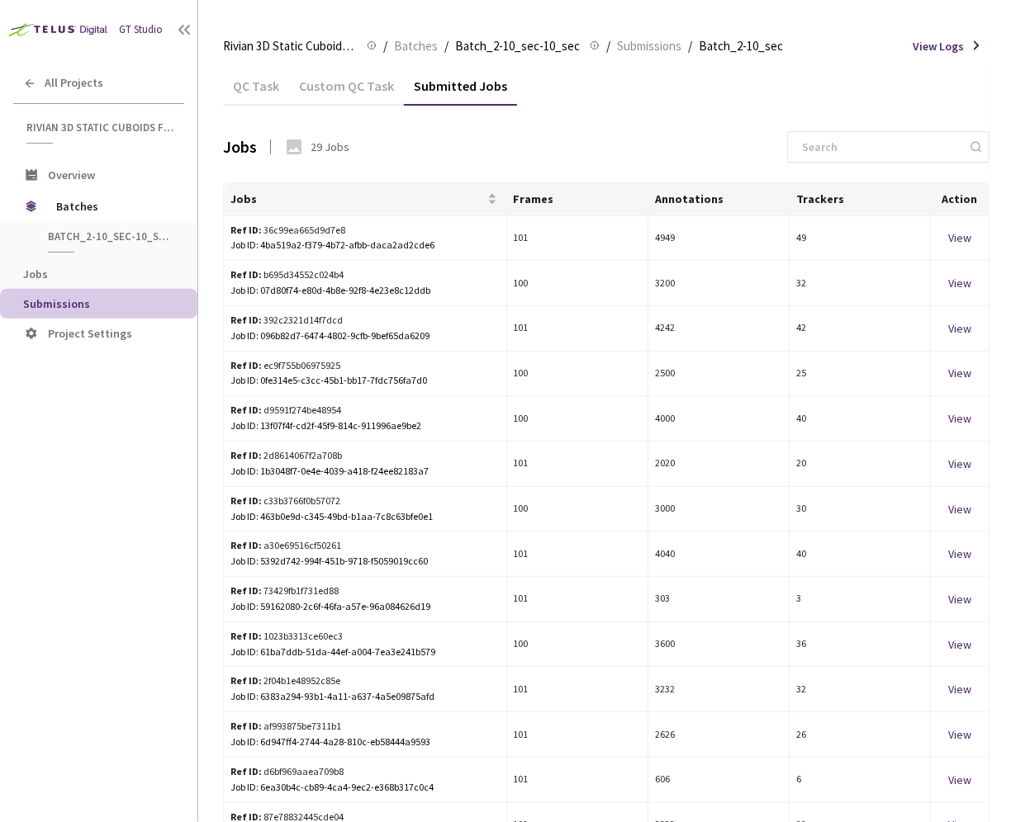
click at [247, 96] on div "QC Task" at bounding box center [256, 92] width 66 height 28
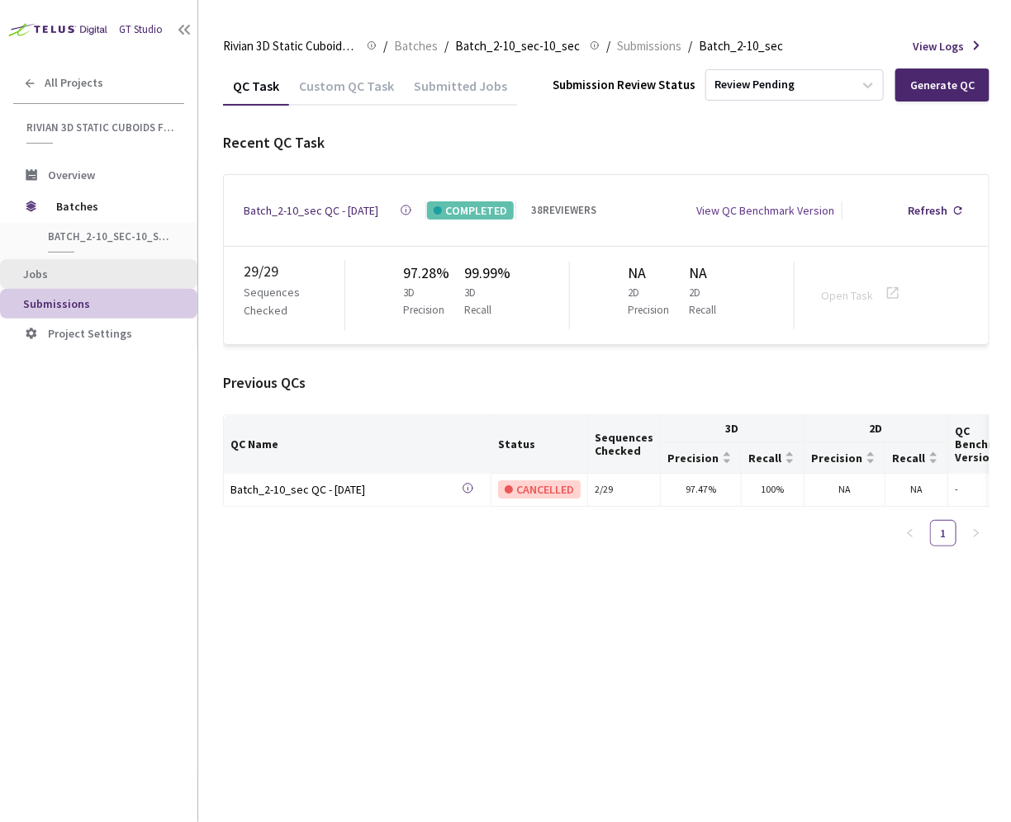
click at [55, 263] on li "Jobs" at bounding box center [98, 274] width 197 height 30
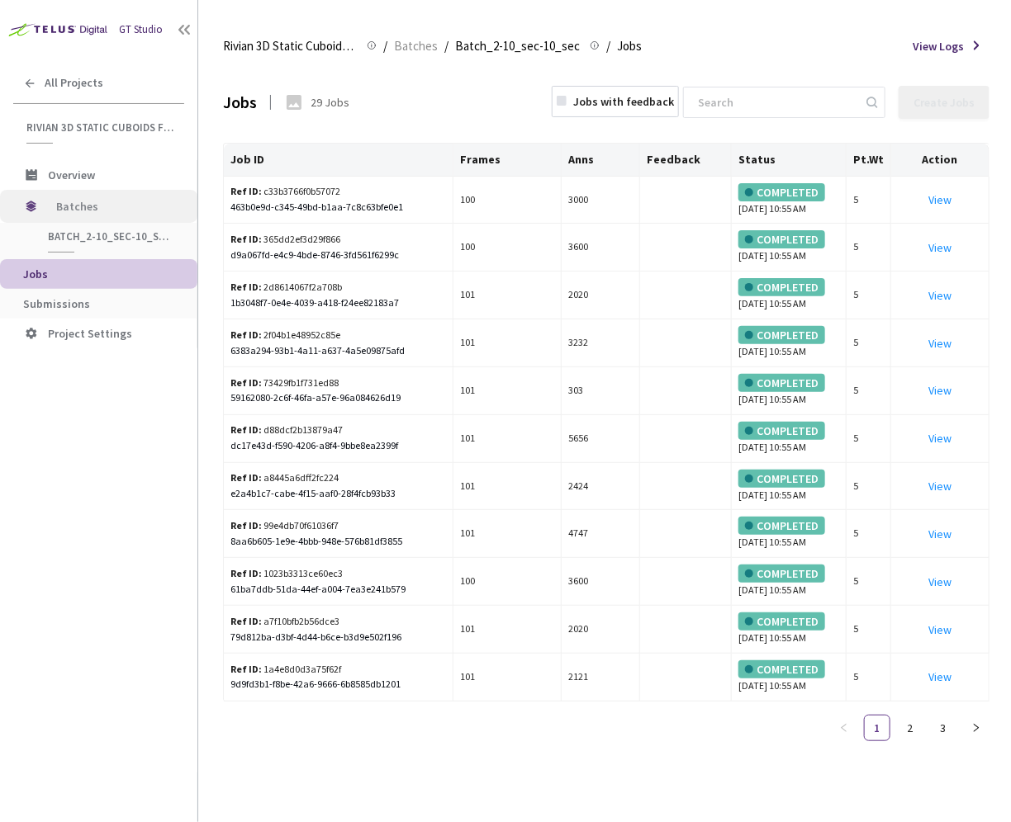
click at [97, 210] on span "Batches" at bounding box center [112, 206] width 113 height 33
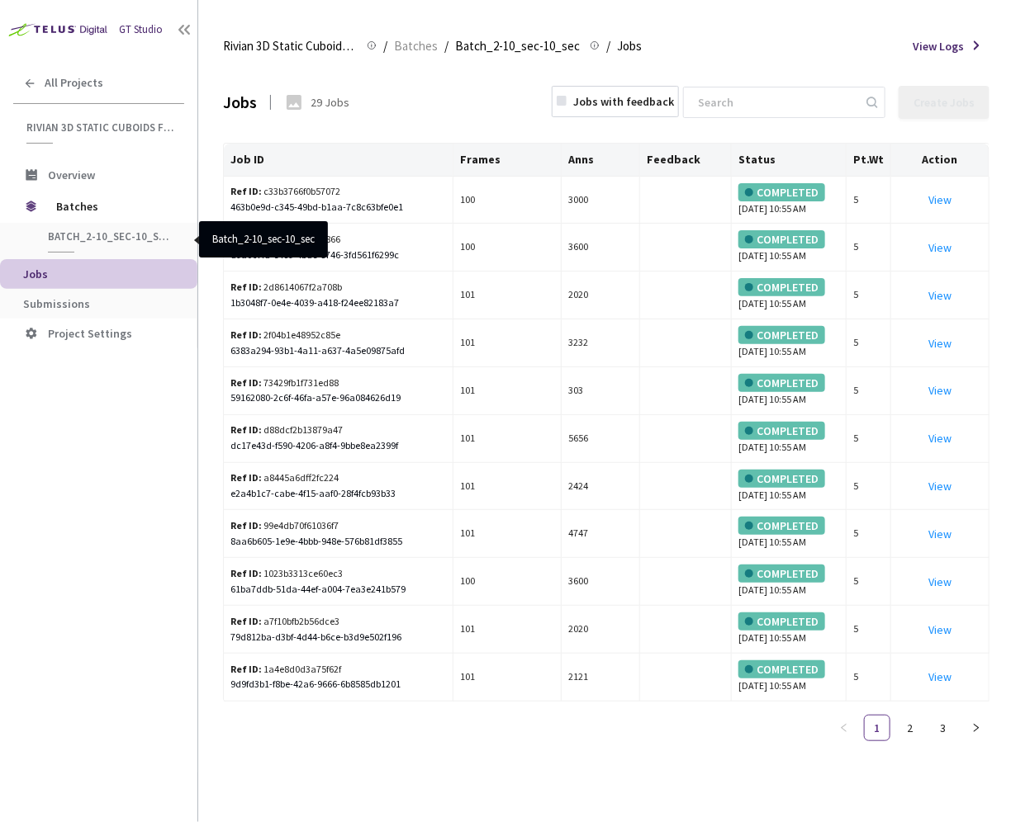
click at [123, 234] on span "Batch_2-10_sec-10_sec" at bounding box center [109, 237] width 122 height 14
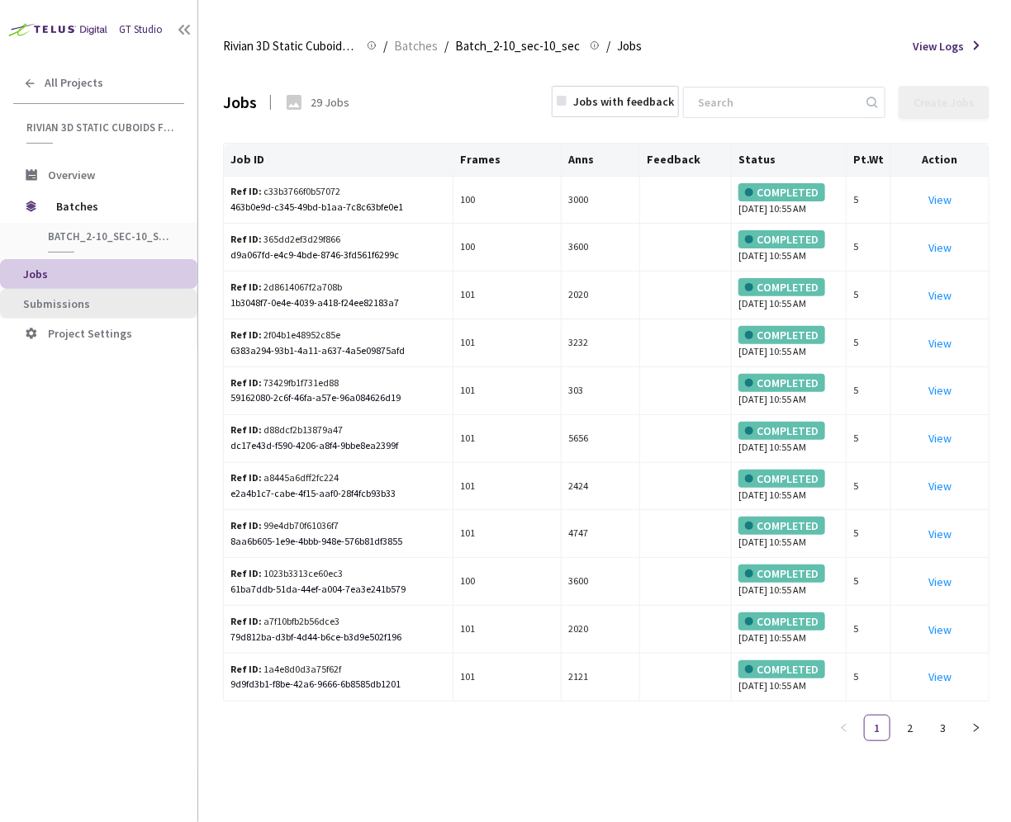
click at [104, 303] on span "Submissions" at bounding box center [103, 304] width 161 height 14
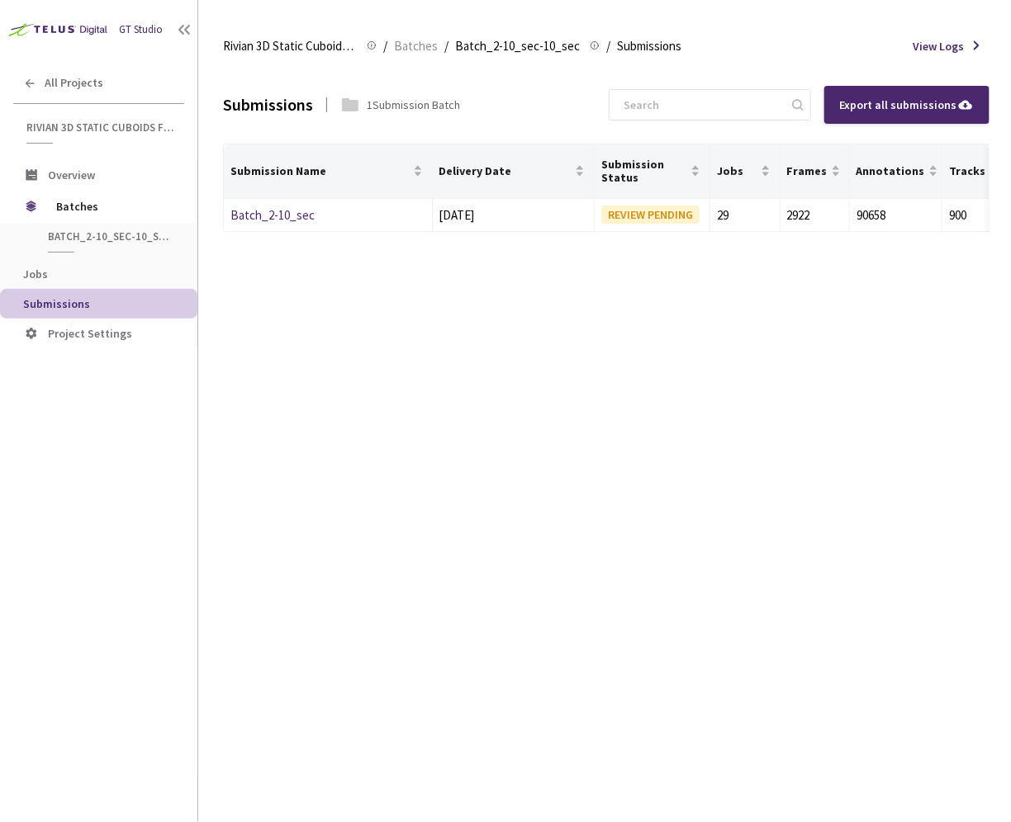
click at [429, 305] on div "Submissions 1 Submission Batch Export all submissions Submission Name Delivery …" at bounding box center [606, 444] width 766 height 756
click at [90, 242] on span "Batch_2-10_sec-10_sec" at bounding box center [109, 237] width 122 height 14
click at [71, 209] on span "Batches" at bounding box center [112, 206] width 113 height 33
click at [268, 210] on link "Batch_2-10_sec" at bounding box center [272, 215] width 84 height 16
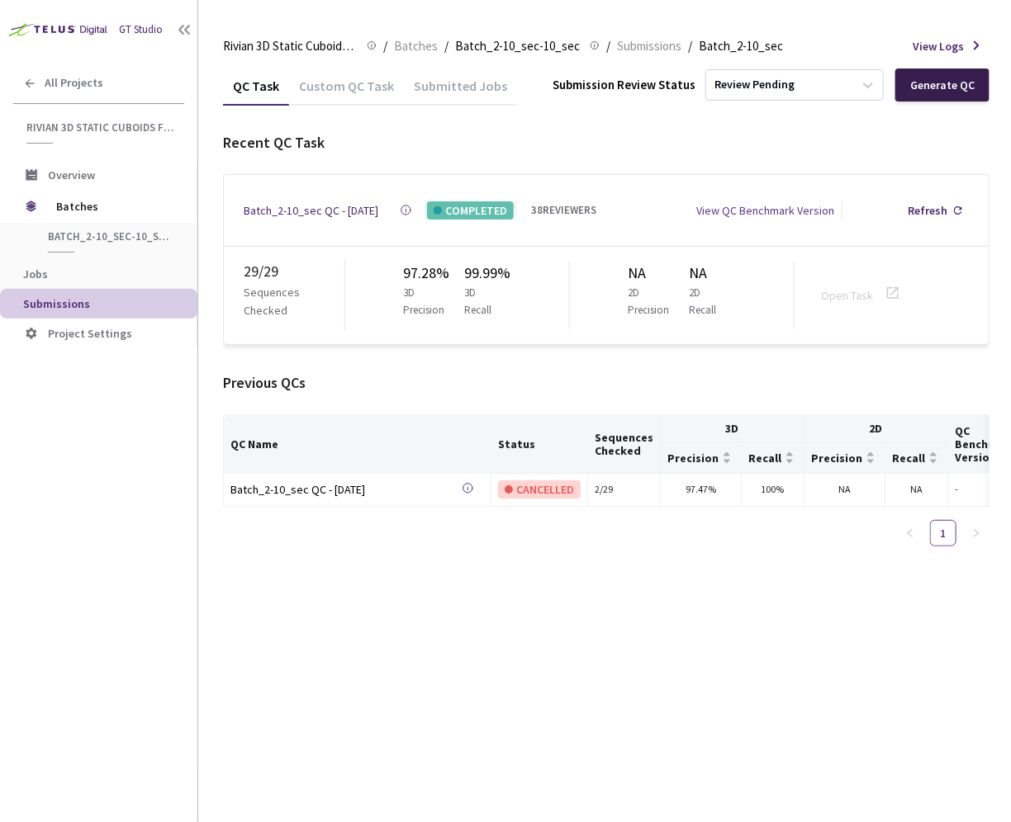
click at [931, 83] on div "Generate QC" at bounding box center [942, 84] width 64 height 13
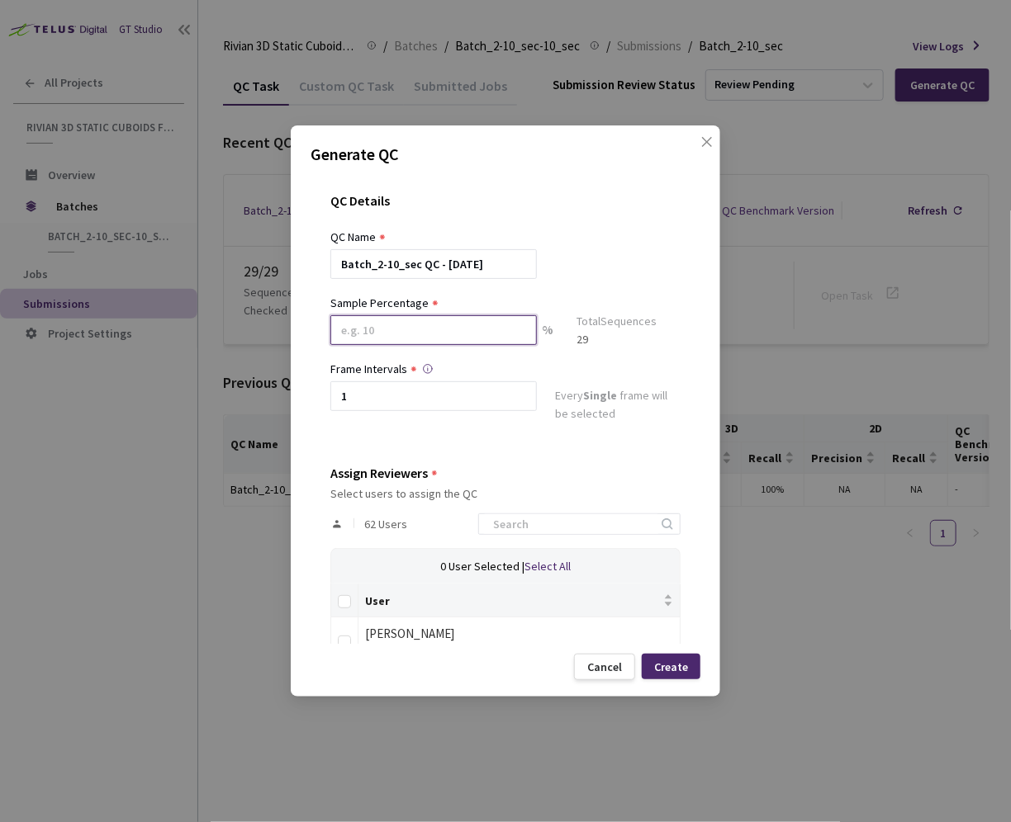
click at [479, 338] on input at bounding box center [433, 330] width 206 height 30
type input "50"
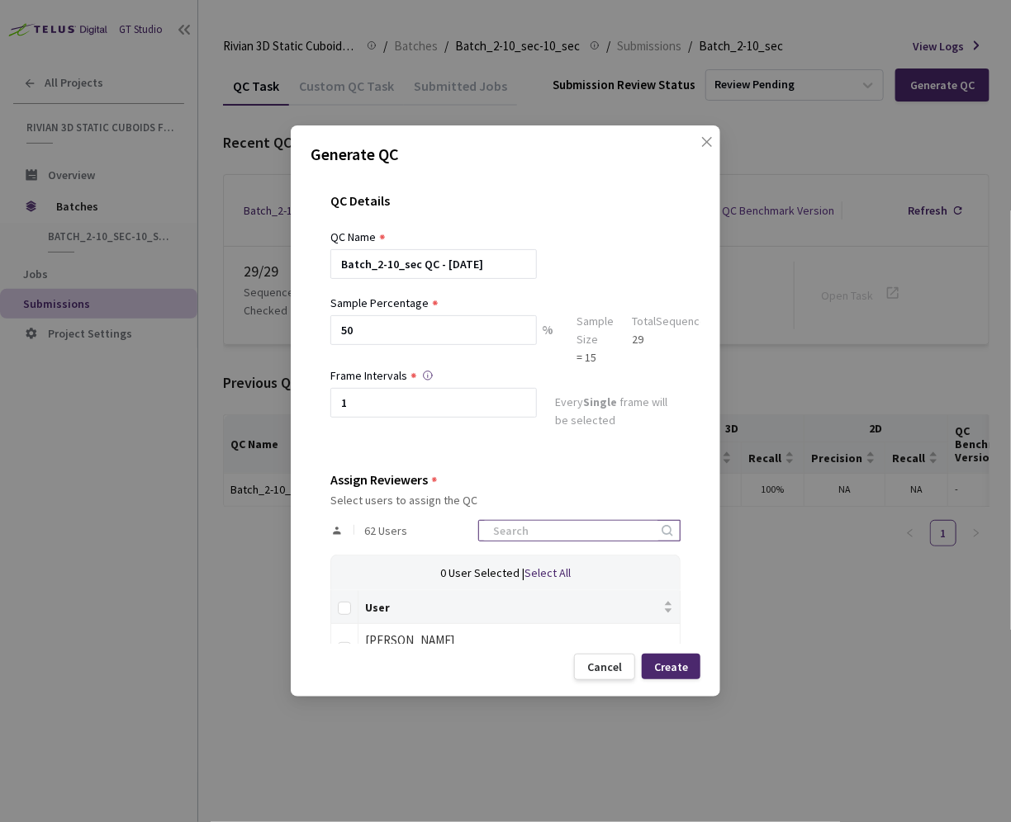
click at [575, 526] on input at bounding box center [571, 531] width 176 height 20
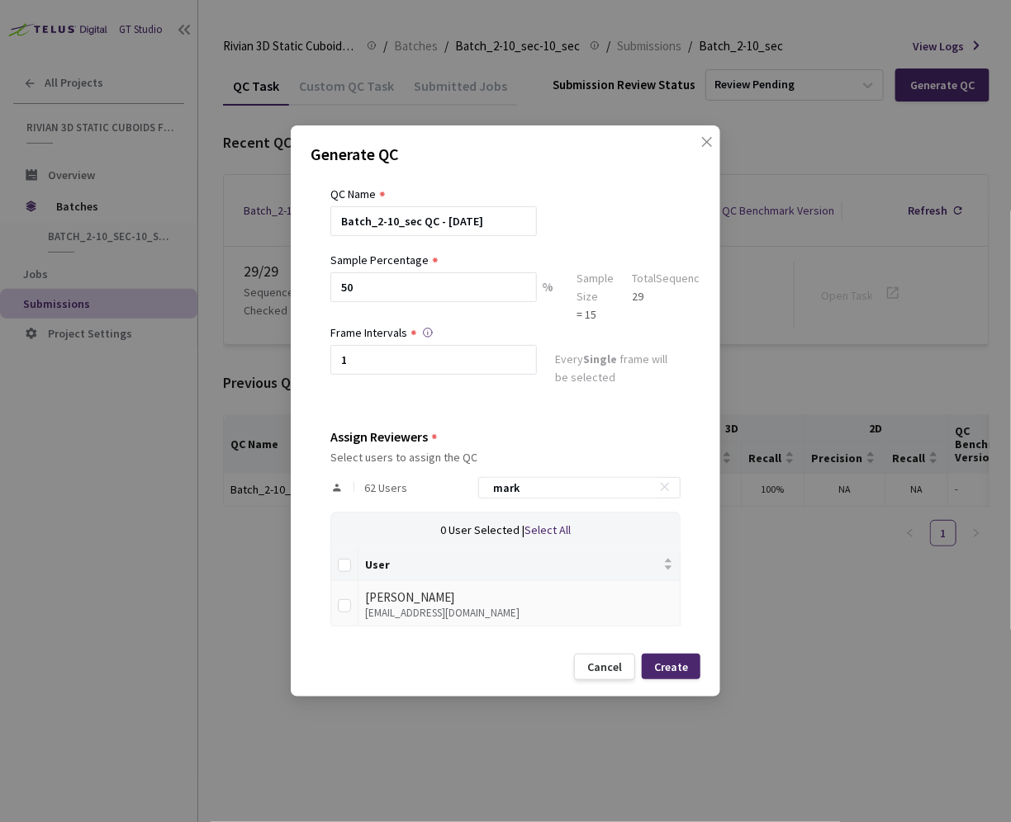
type input "mark"
click at [424, 597] on div "[PERSON_NAME]" at bounding box center [519, 598] width 308 height 20
click at [347, 605] on input "checkbox" at bounding box center [344, 605] width 13 height 13
checkbox input "true"
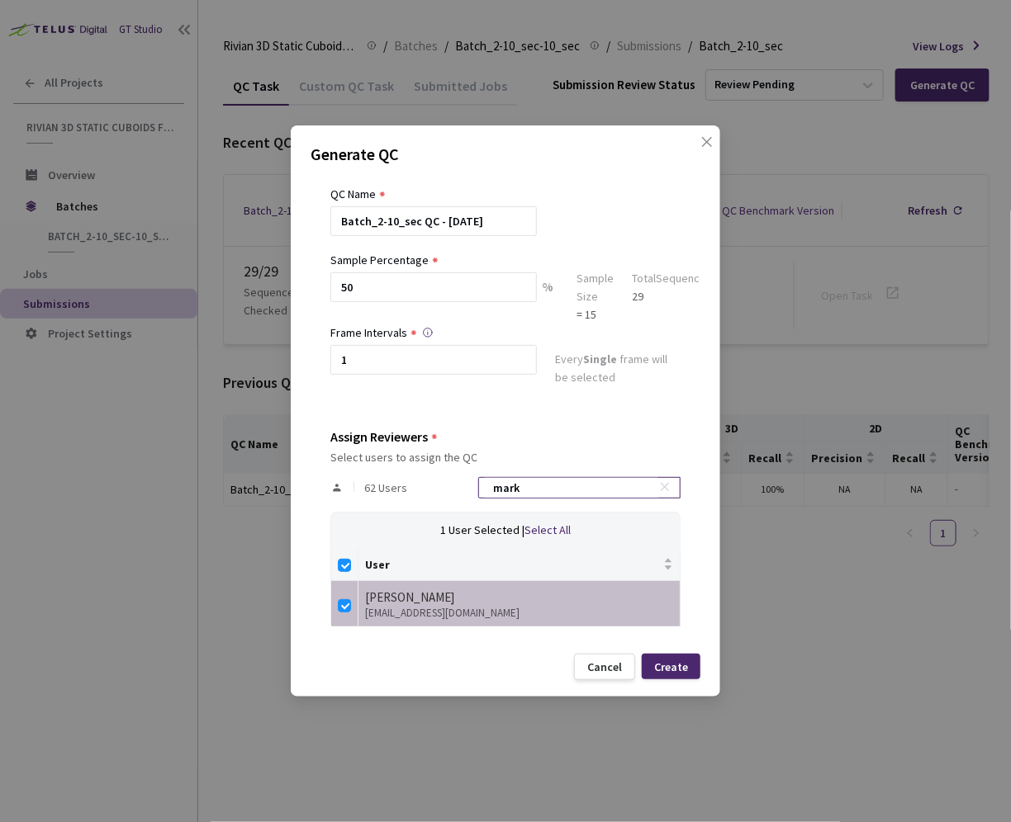
click at [565, 488] on input "mark" at bounding box center [571, 488] width 176 height 20
type input "d"
checkbox input "false"
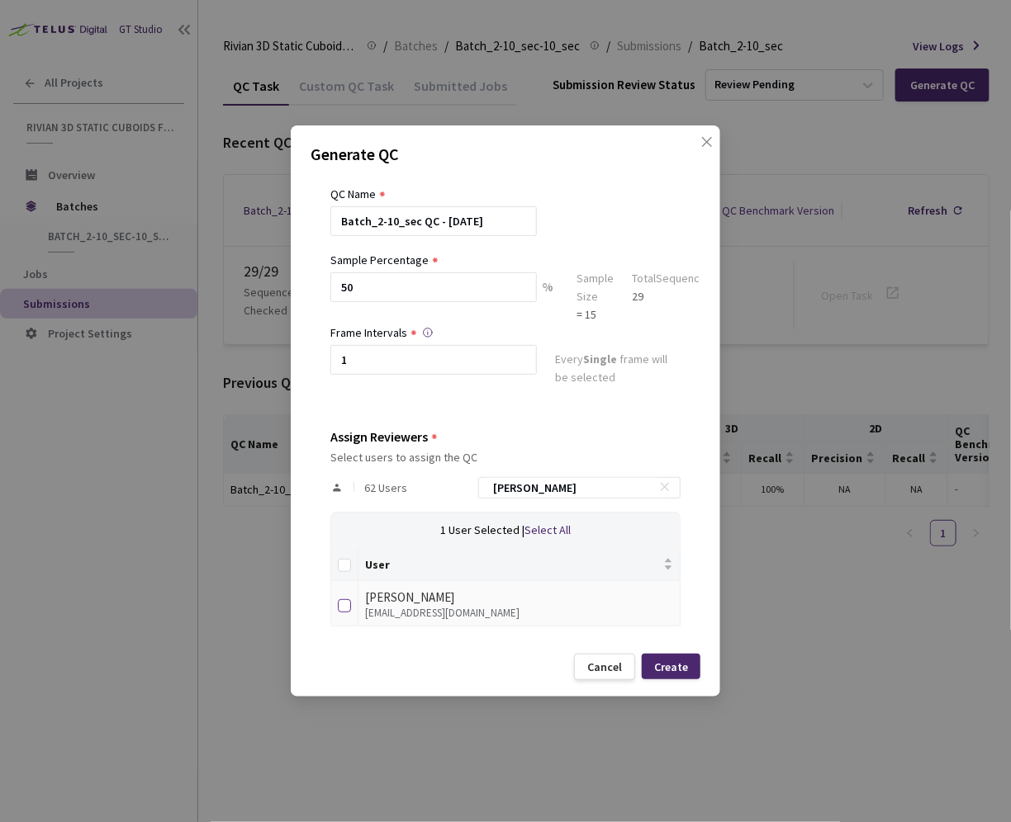
type input "david"
click at [347, 605] on input "checkbox" at bounding box center [344, 605] width 13 height 13
checkbox input "true"
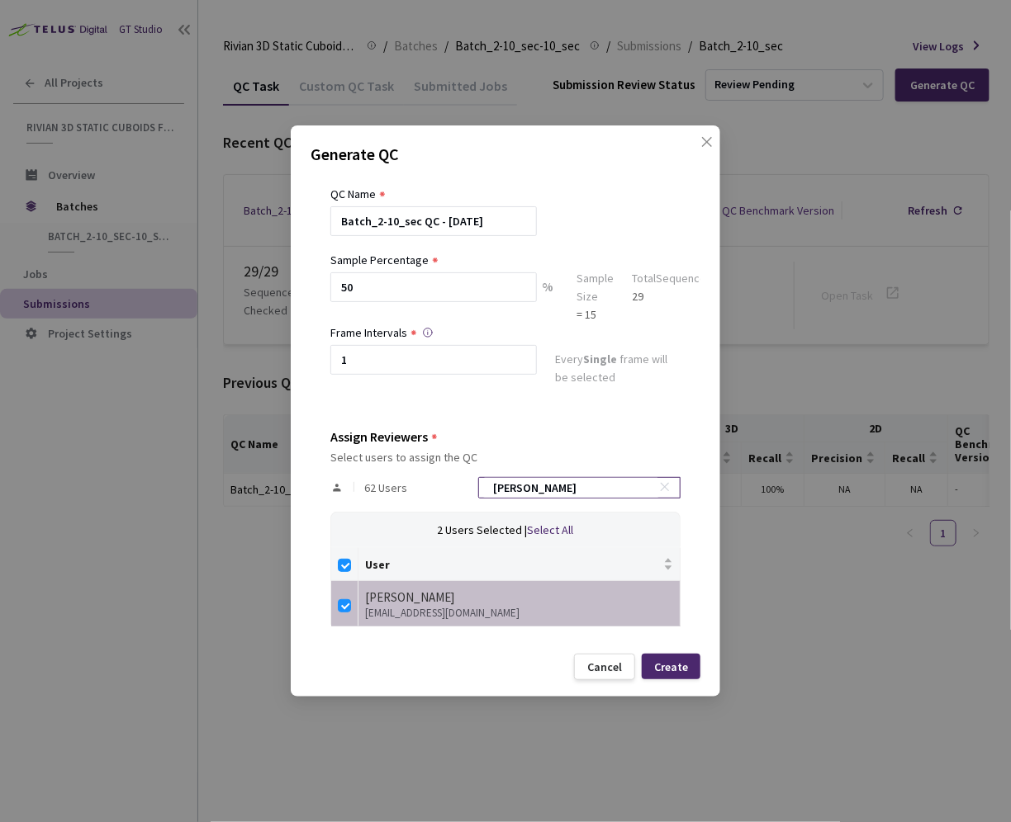
click at [575, 485] on input "david" at bounding box center [571, 488] width 176 height 20
type input "a"
checkbox input "false"
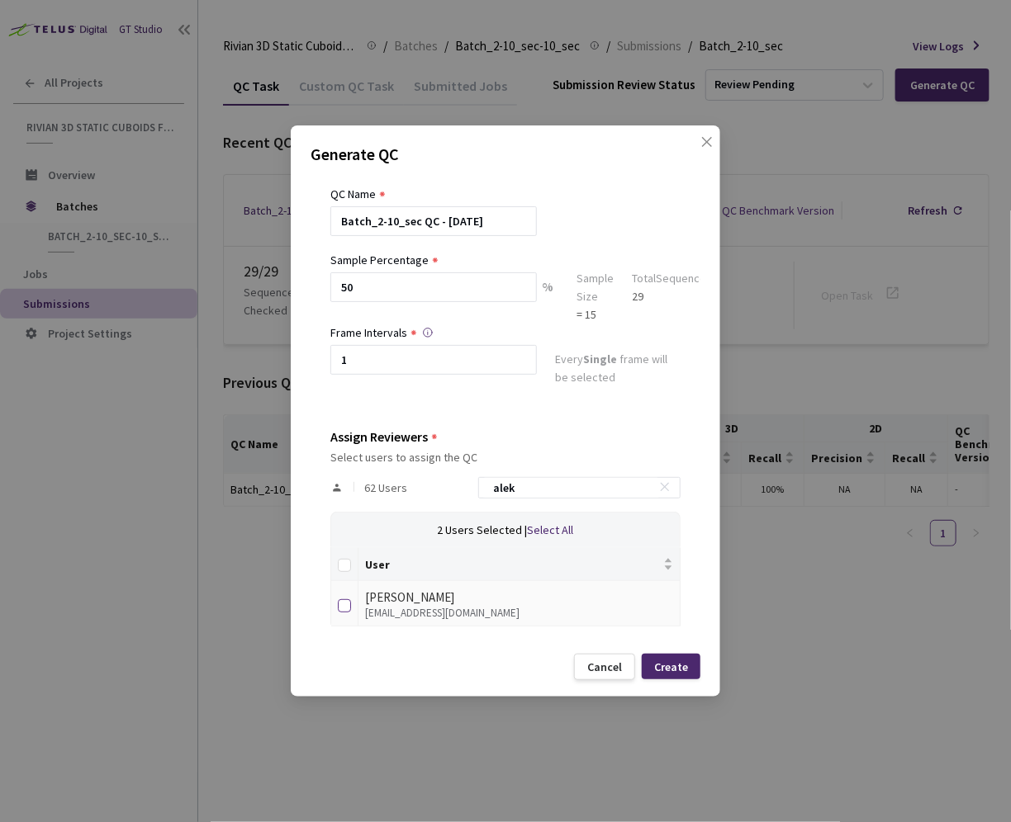
type input "alek"
click at [345, 604] on input "checkbox" at bounding box center [344, 605] width 13 height 13
checkbox input "true"
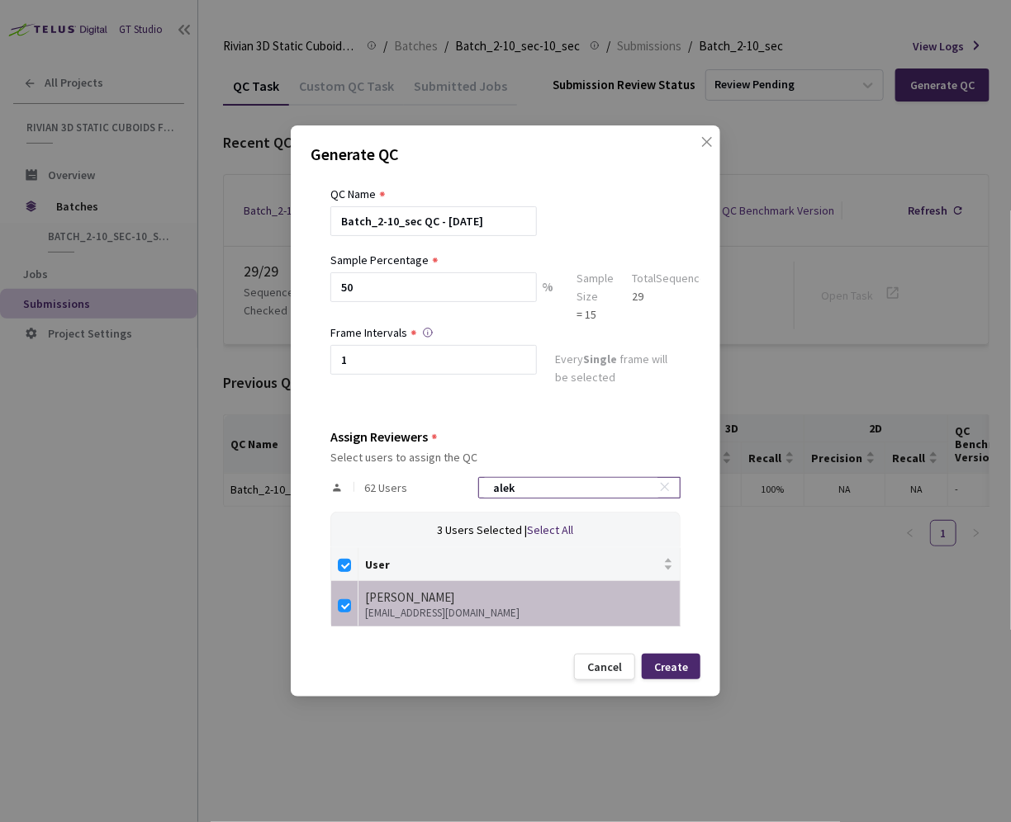
click at [545, 493] on input "alek" at bounding box center [571, 488] width 176 height 20
type input "n"
checkbox input "false"
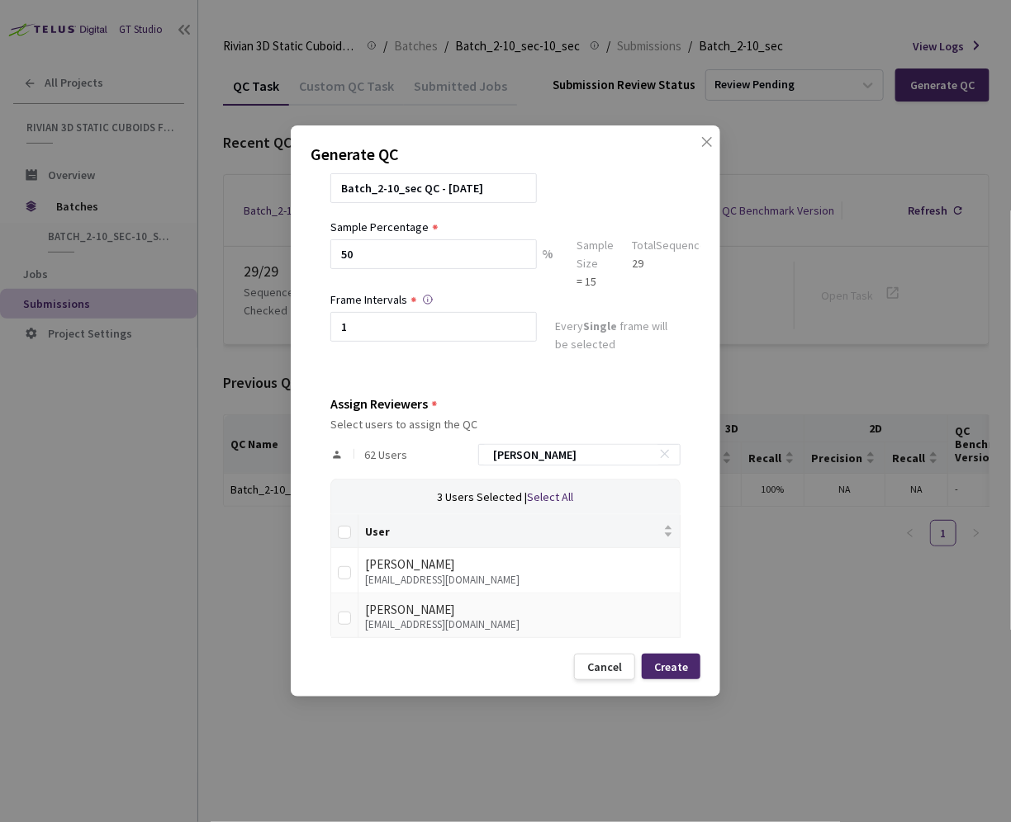
scroll to position [87, 0]
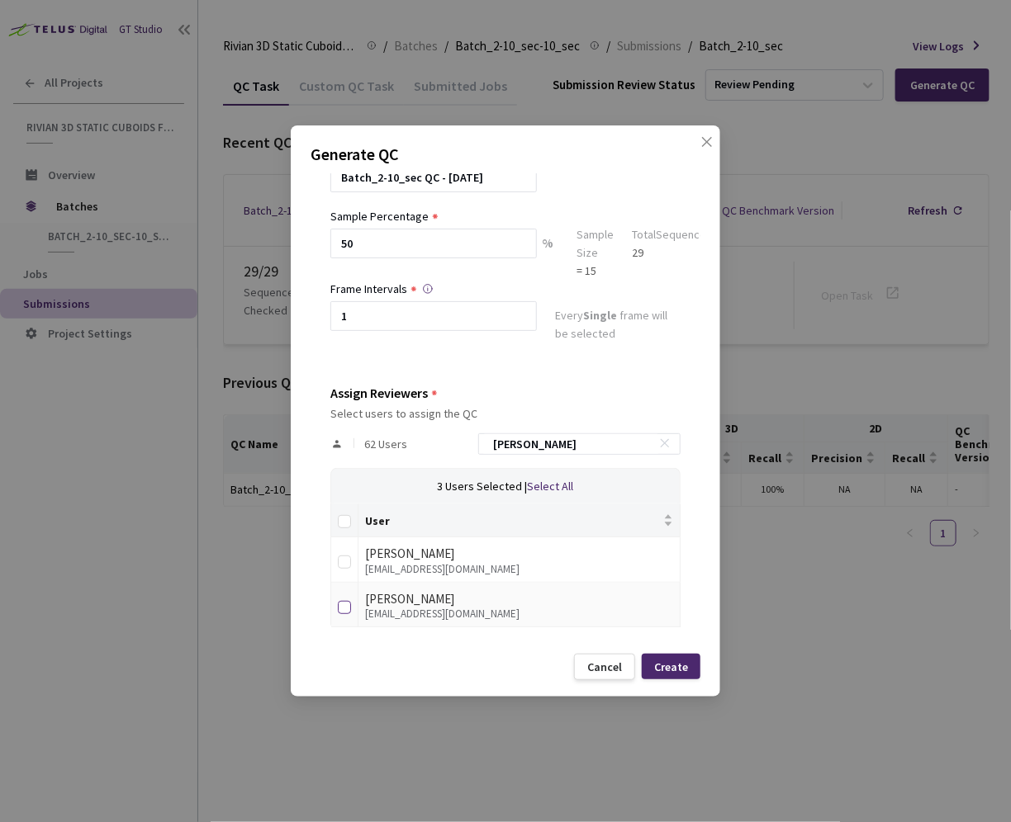
type input "[PERSON_NAME]"
click at [343, 603] on input "checkbox" at bounding box center [344, 607] width 13 height 13
checkbox input "true"
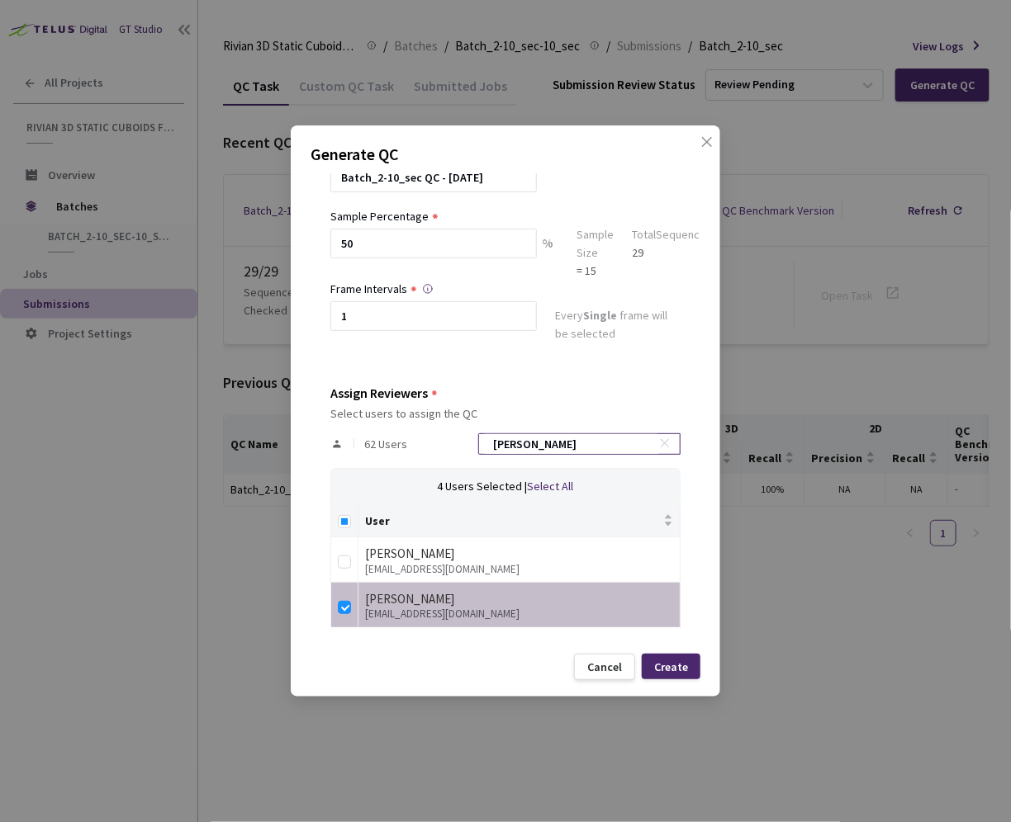
click at [595, 449] on input "[PERSON_NAME]" at bounding box center [571, 444] width 176 height 20
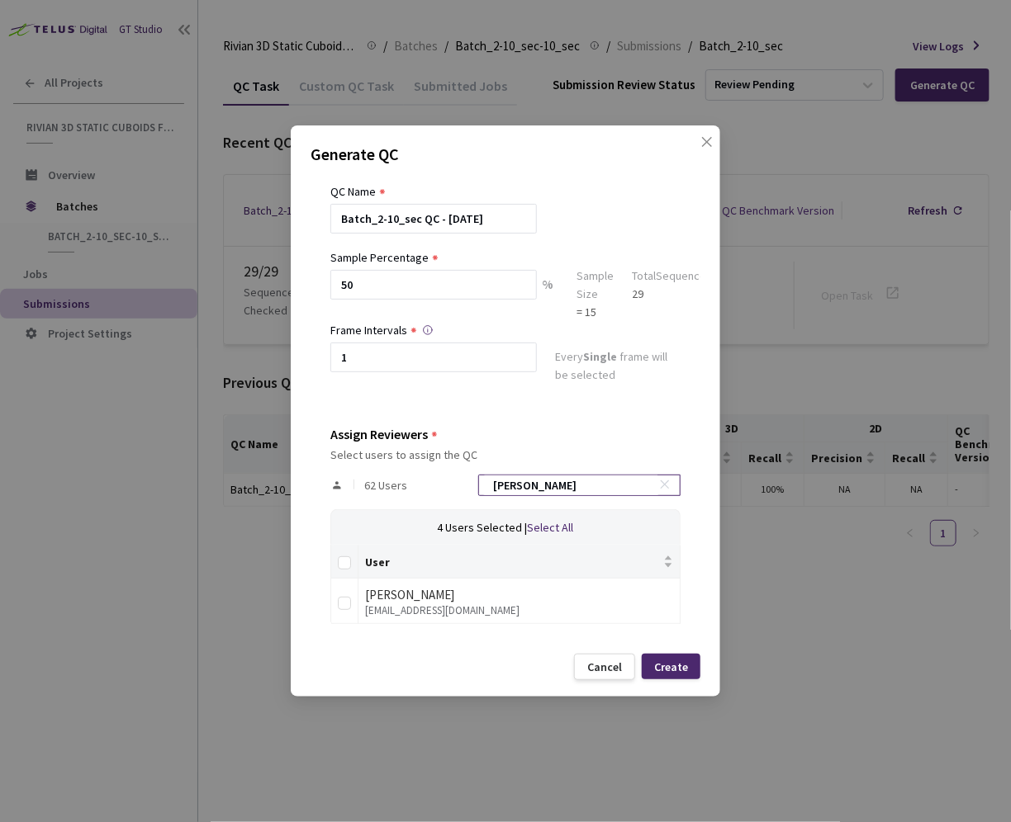
scroll to position [43, 0]
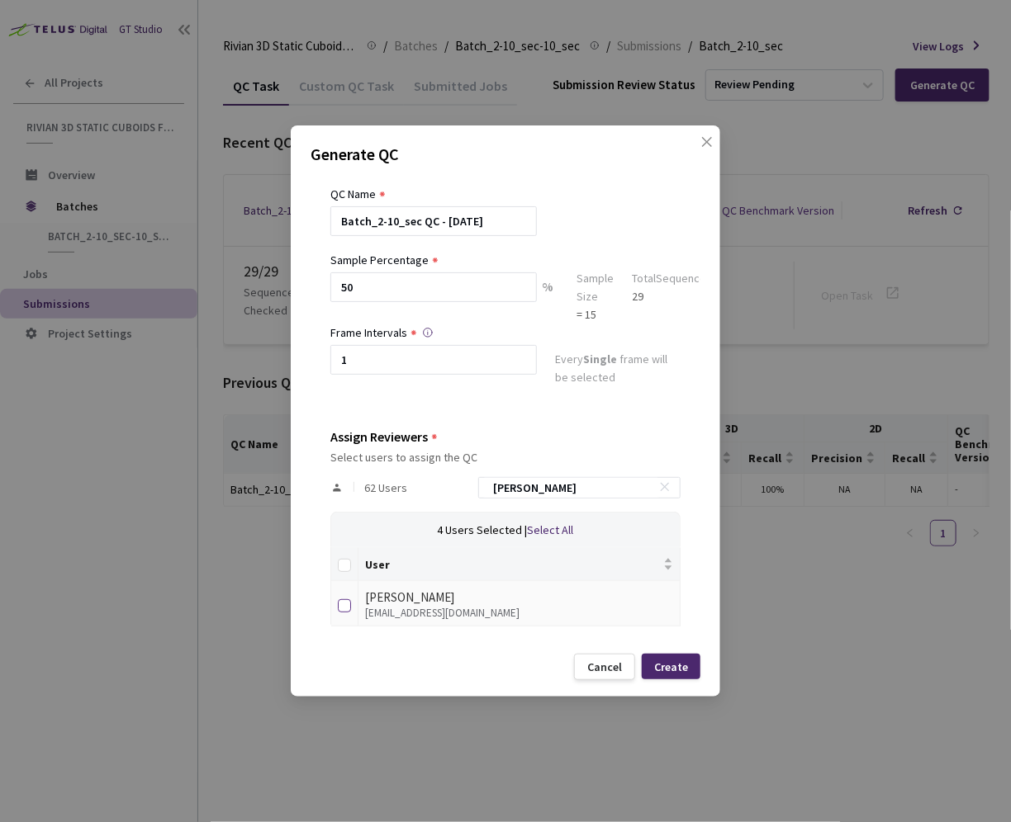
type input "[PERSON_NAME]"
click at [348, 609] on input "checkbox" at bounding box center [344, 605] width 13 height 13
checkbox input "true"
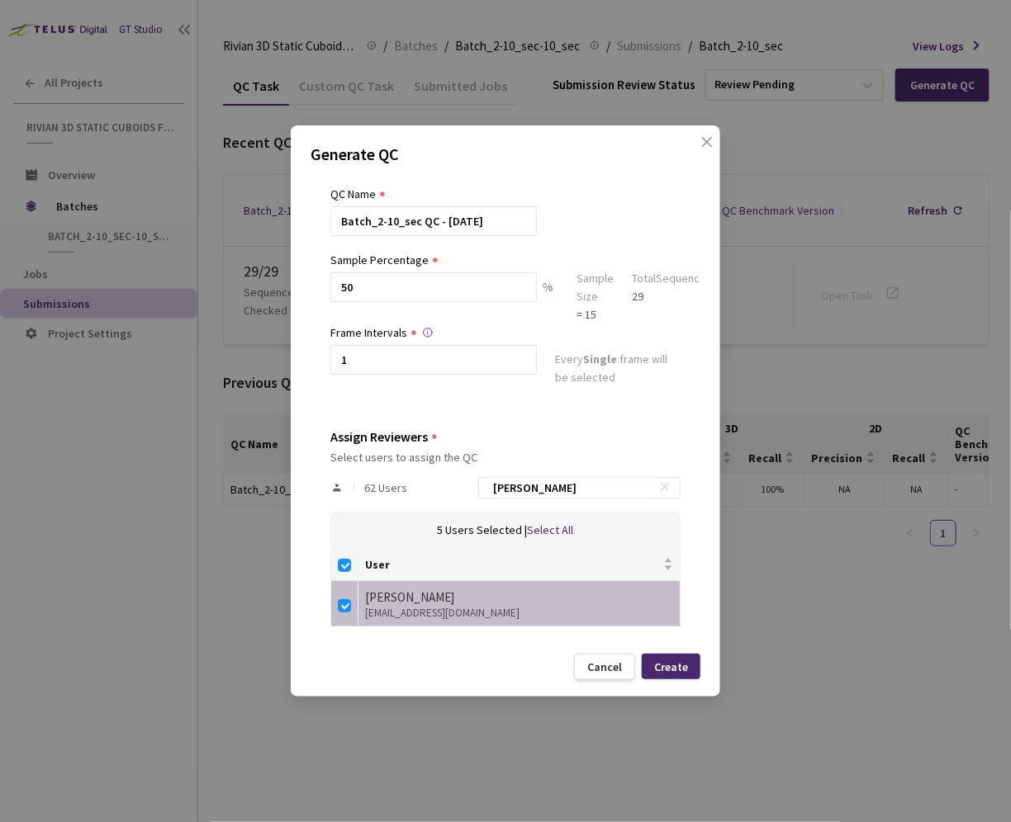
scroll to position [0, 0]
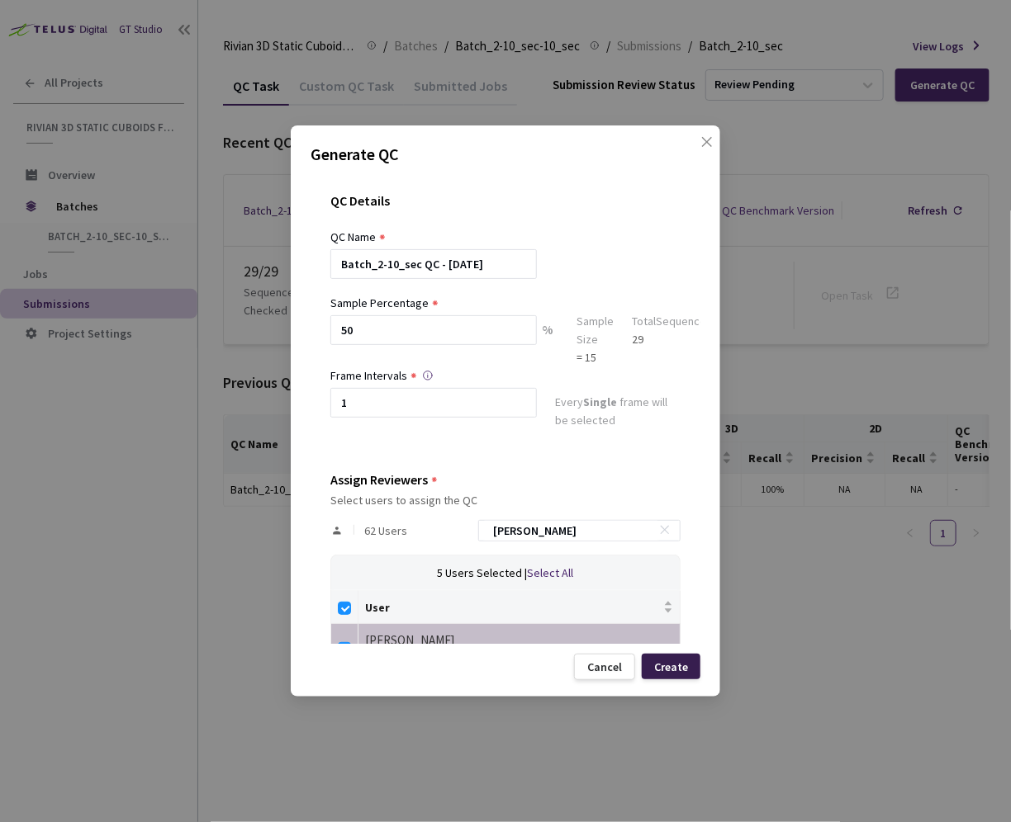
click at [677, 666] on div "Create" at bounding box center [671, 667] width 34 height 13
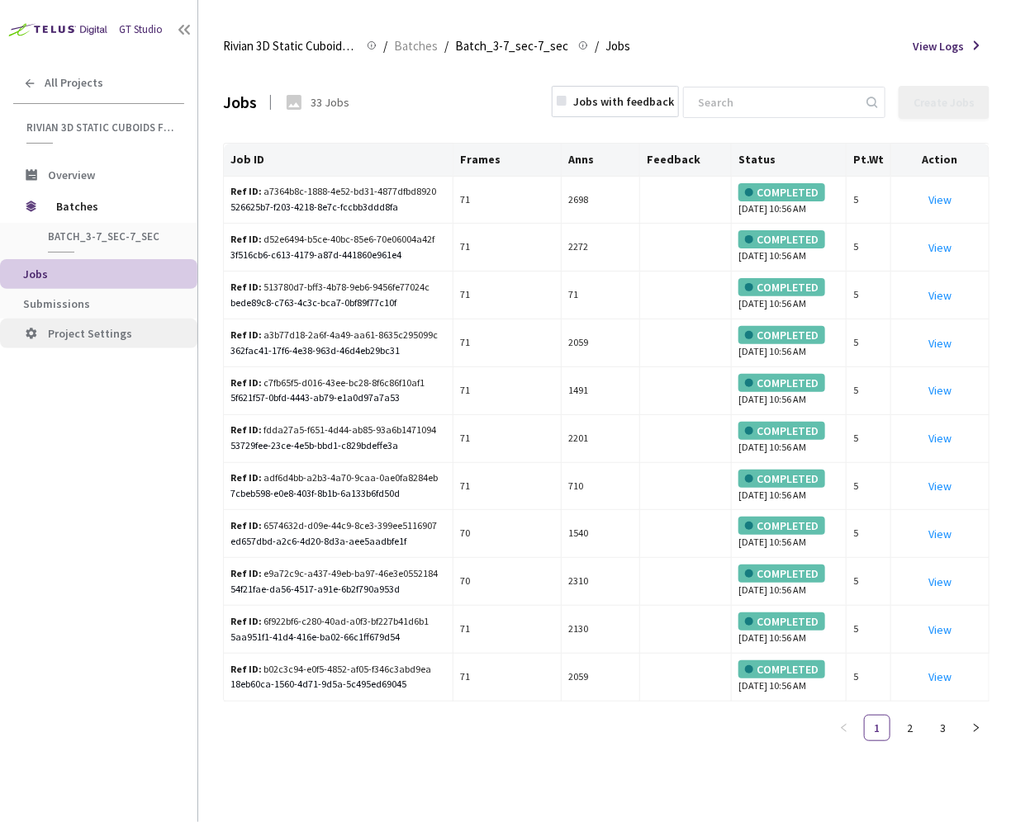
click at [111, 320] on li "Project Settings" at bounding box center [98, 334] width 197 height 30
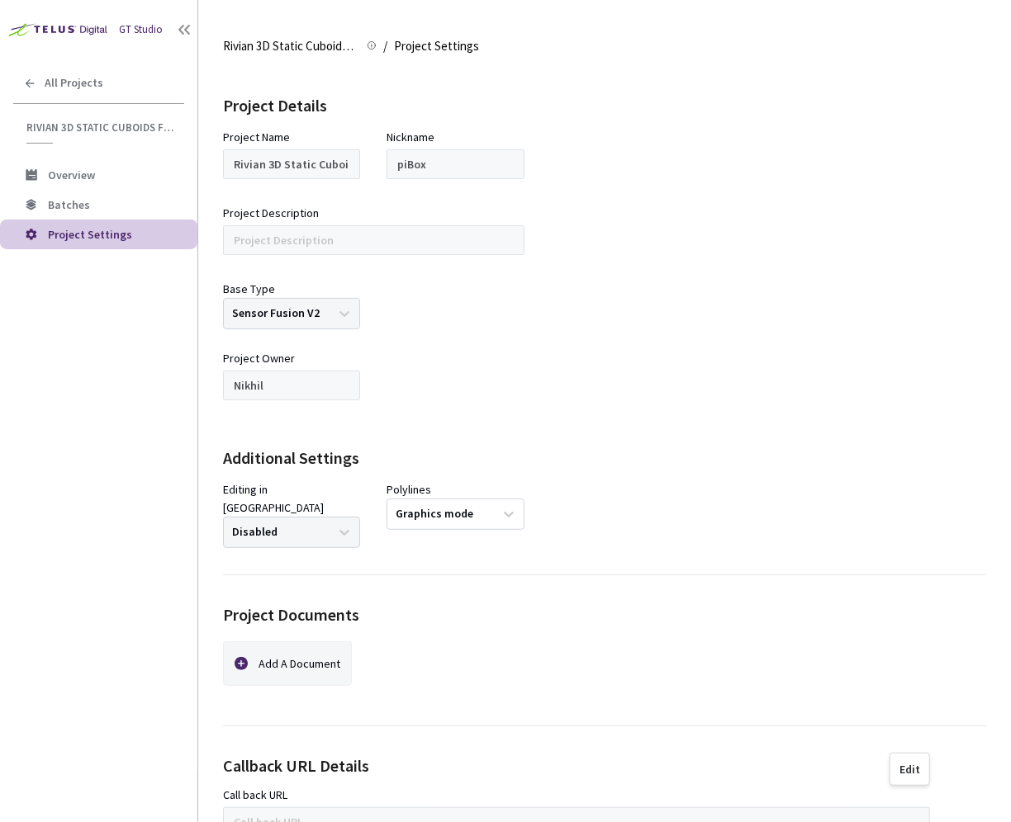
click at [70, 301] on div "GT Studio All Projects Rivian 3D Static Cuboids fixed[2024-25] Rivian 3D Static…" at bounding box center [98, 386] width 197 height 773
click at [84, 200] on span "Batches" at bounding box center [69, 204] width 42 height 15
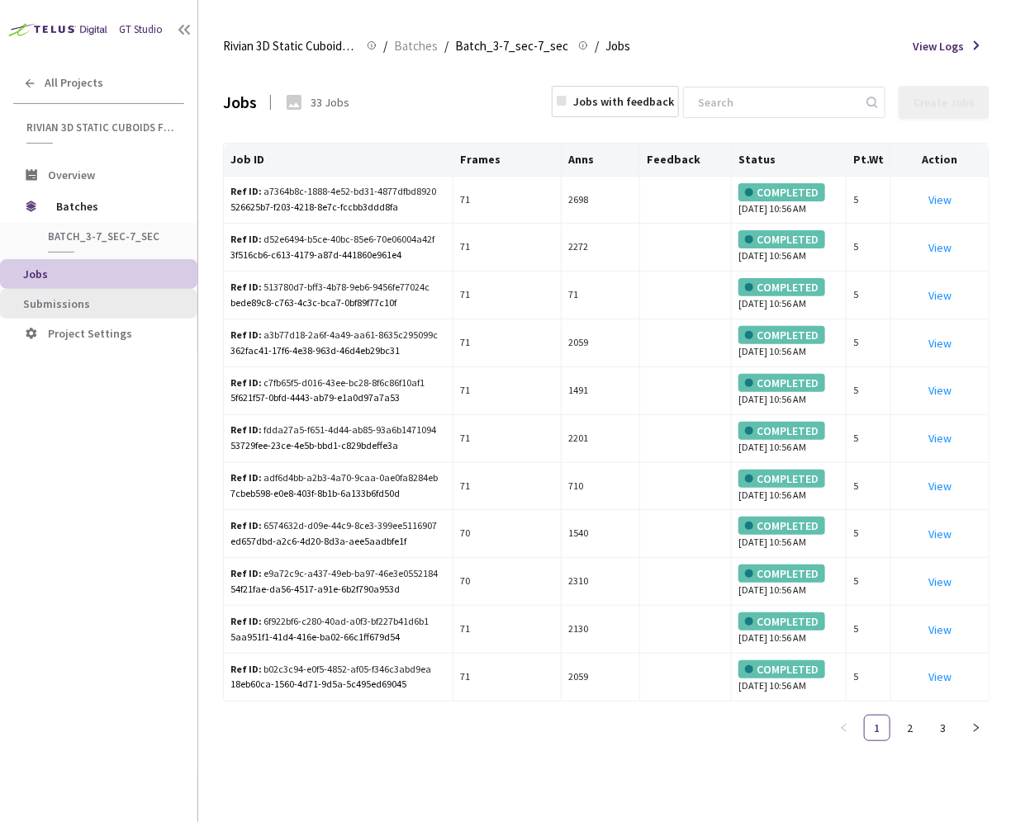
click at [125, 303] on span "Submissions" at bounding box center [103, 304] width 161 height 14
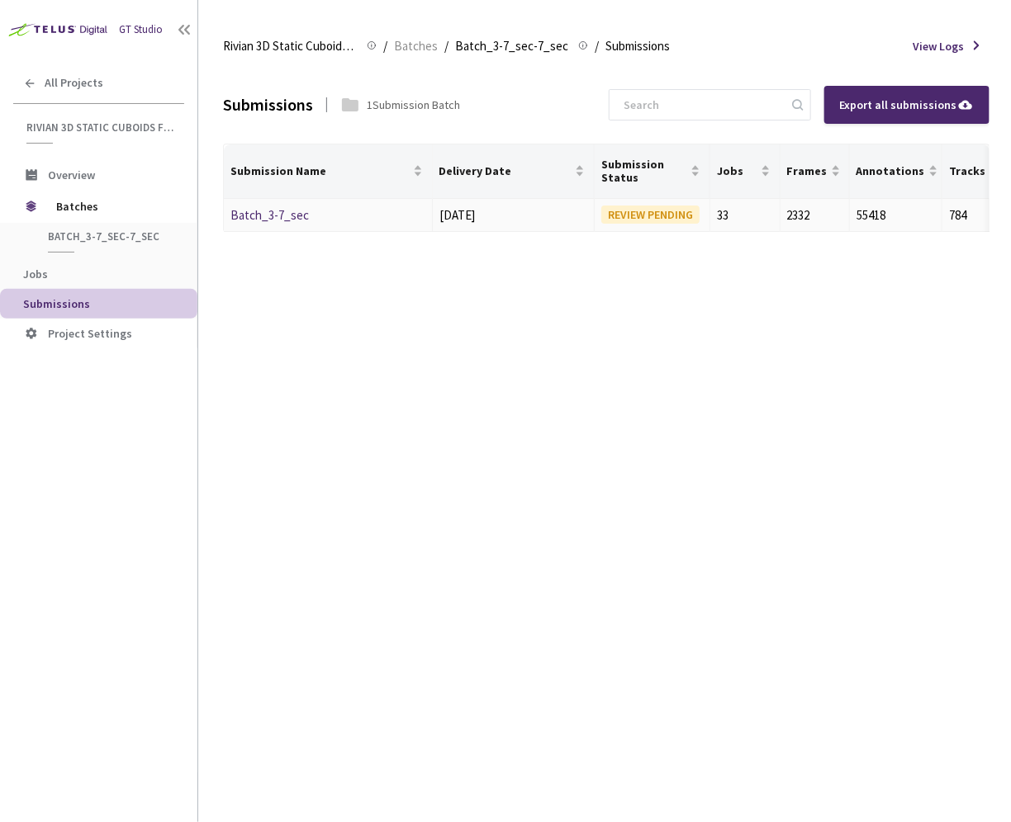
click at [294, 211] on link "Batch_3-7_sec" at bounding box center [269, 215] width 78 height 16
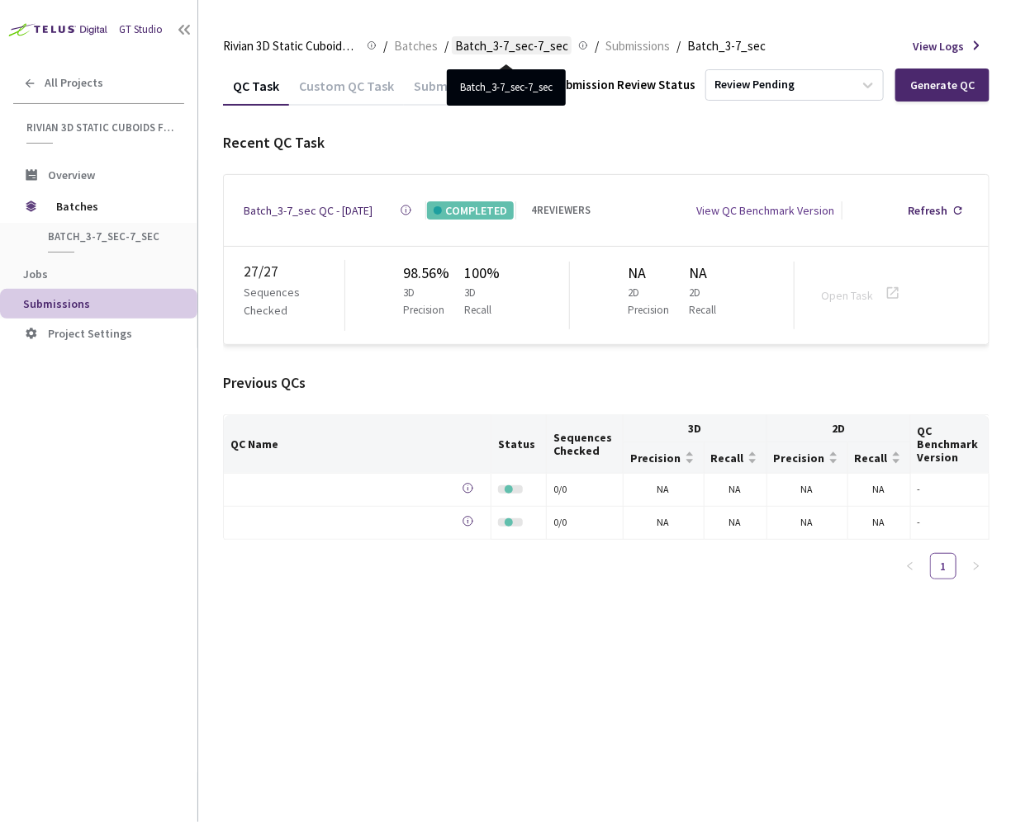
click at [502, 38] on span "Batch_3-7_sec-7_sec" at bounding box center [511, 46] width 113 height 20
click at [504, 45] on span "Batch_3-7_sec-7_sec" at bounding box center [511, 46] width 113 height 20
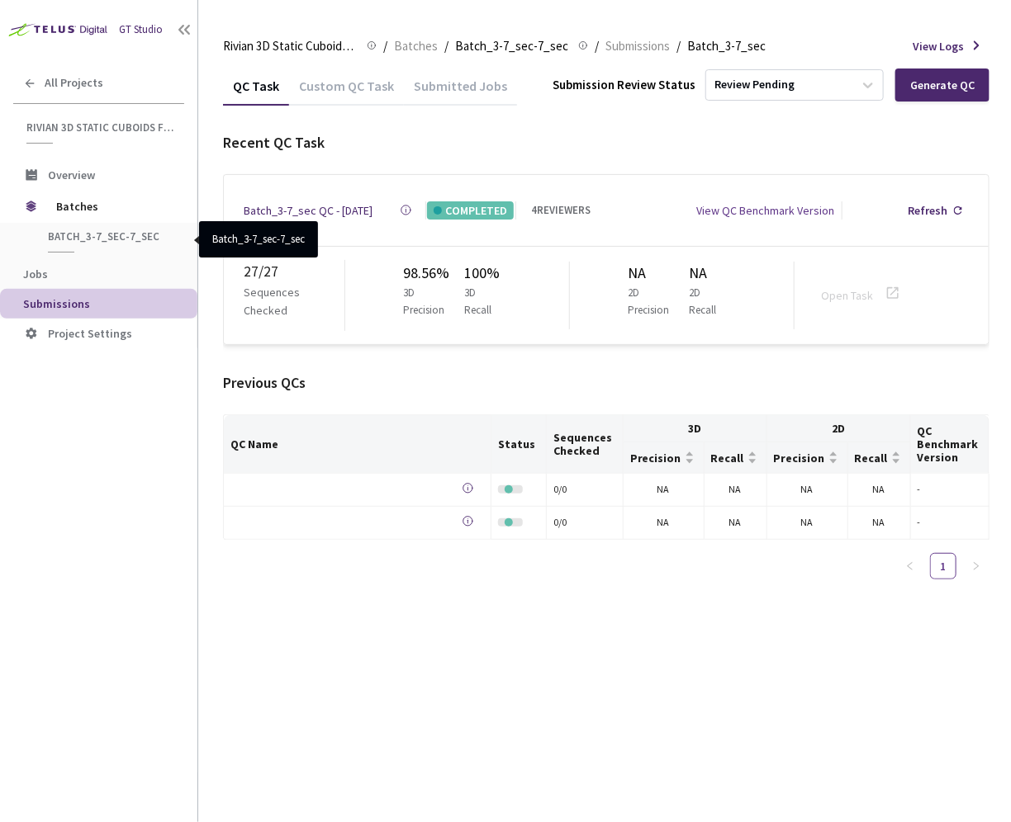
click at [107, 239] on span "Batch_3-7_sec-7_sec" at bounding box center [109, 237] width 122 height 14
click at [312, 209] on div "Batch_3-7_sec QC - [DATE]" at bounding box center [308, 210] width 129 height 18
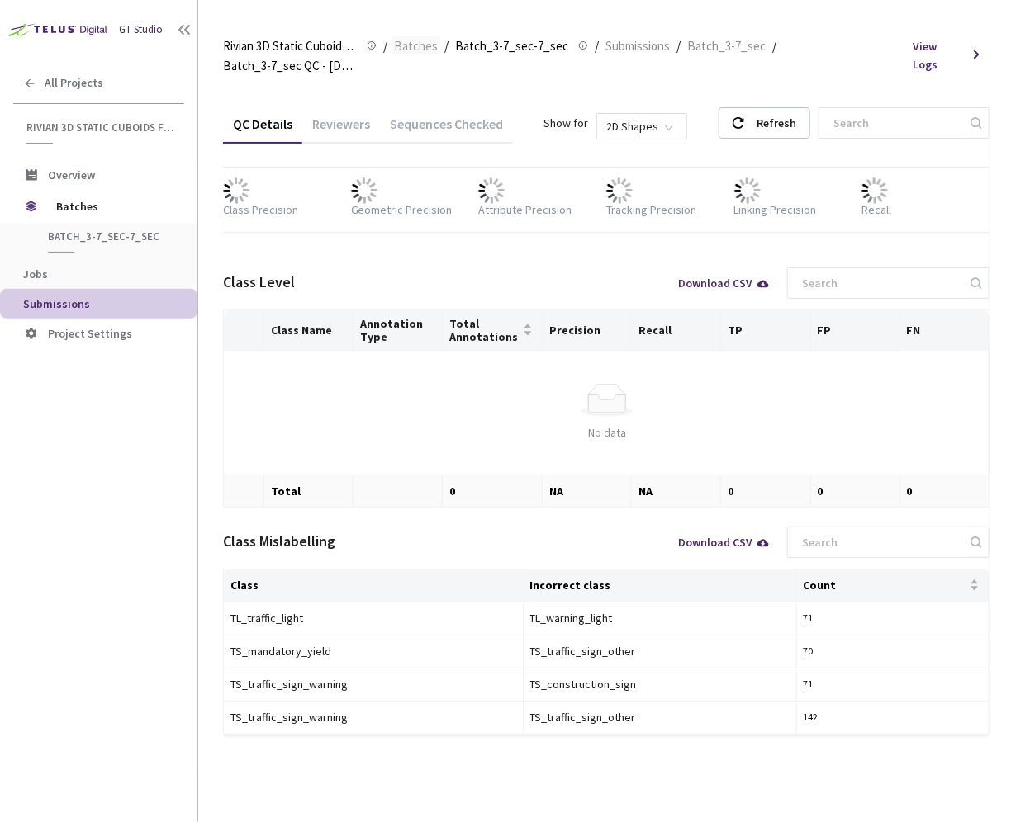
click at [417, 49] on span "Batches" at bounding box center [416, 46] width 44 height 20
click at [642, 48] on span "Submissions" at bounding box center [637, 46] width 64 height 20
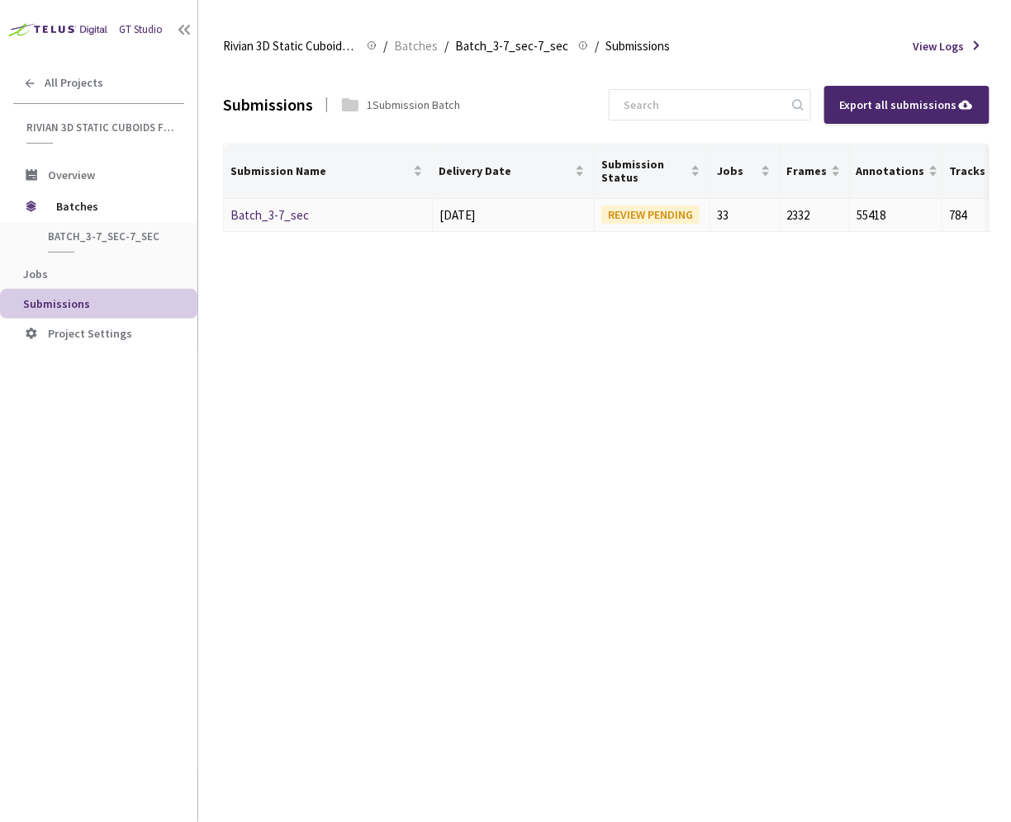
click at [277, 211] on link "Batch_3-7_sec" at bounding box center [269, 215] width 78 height 16
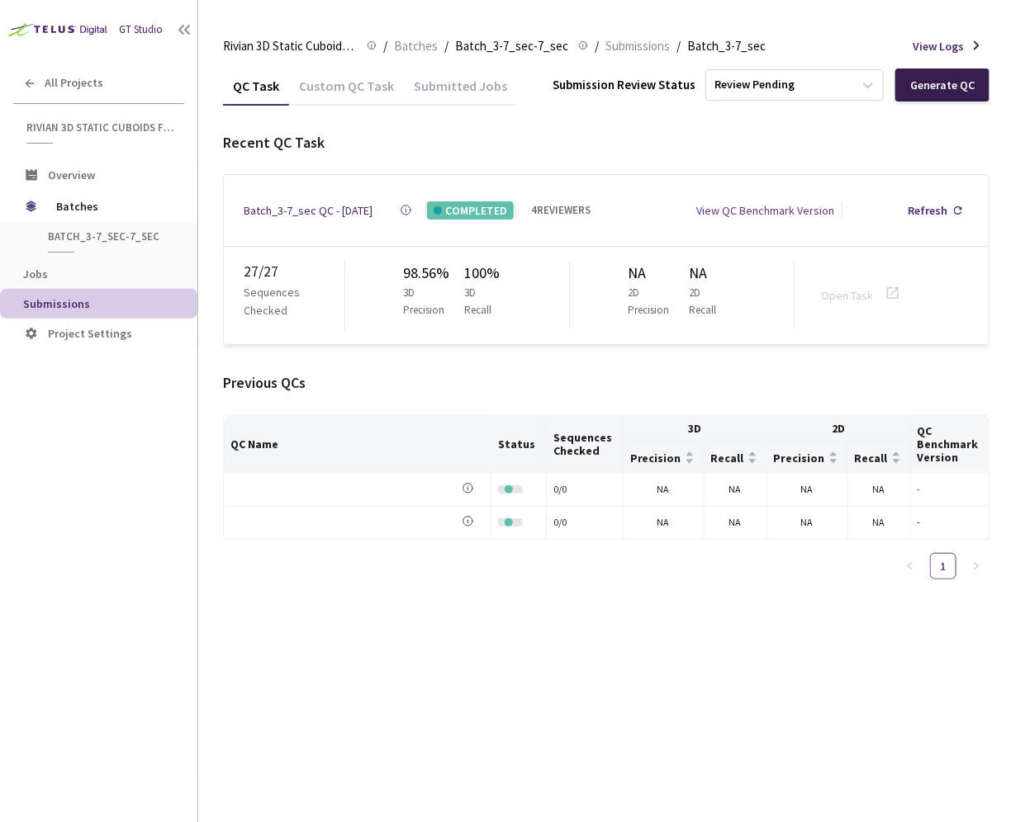
click at [932, 91] on div "Generate QC" at bounding box center [942, 84] width 64 height 13
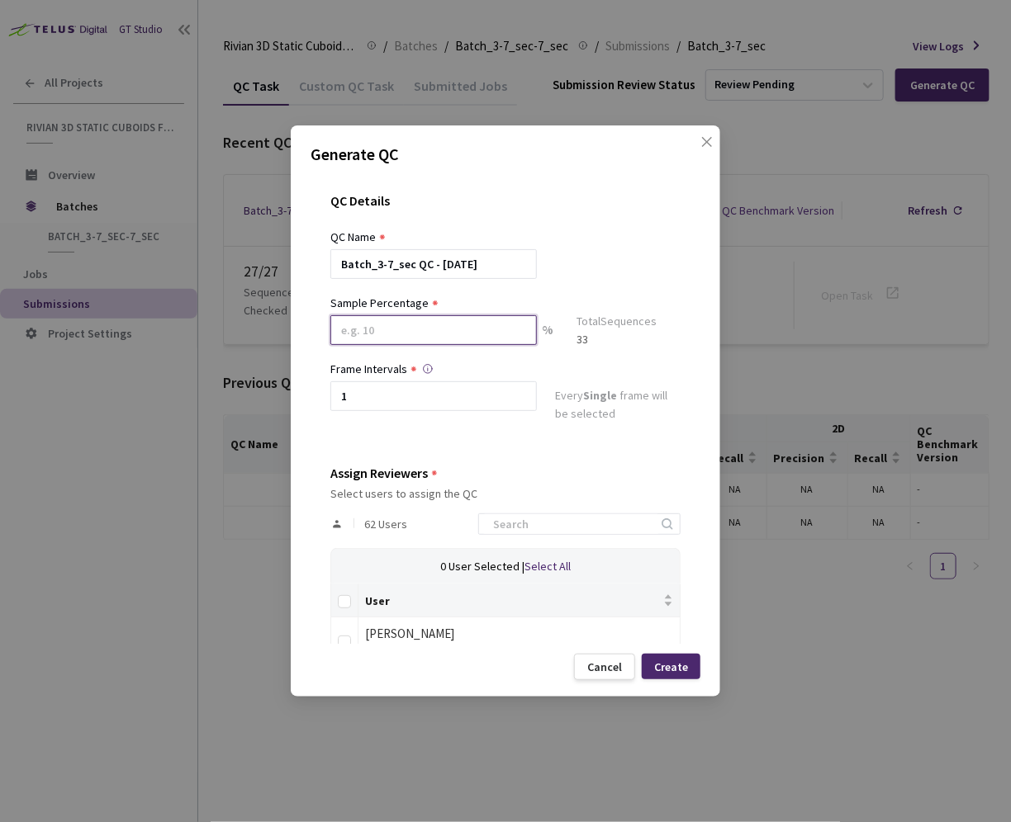
click at [424, 334] on input at bounding box center [433, 330] width 206 height 30
type input "50"
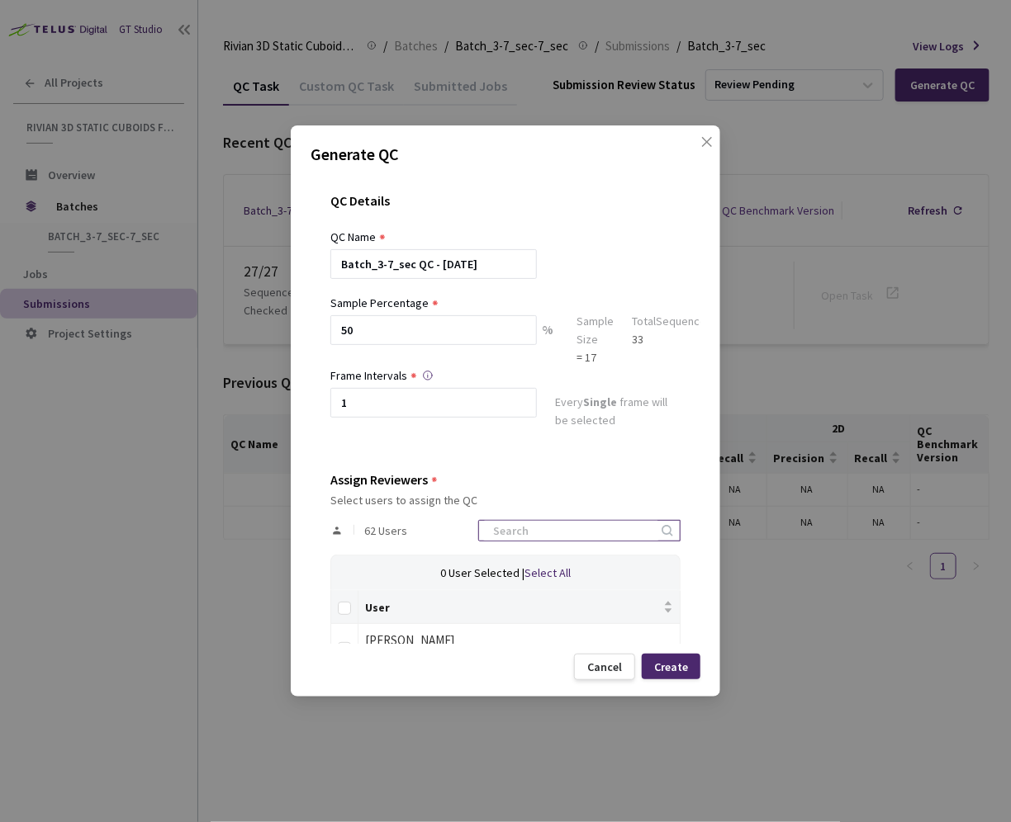
click at [559, 533] on input at bounding box center [571, 531] width 176 height 20
type input "[PERSON_NAME]"
click at [344, 642] on input "checkbox" at bounding box center [344, 648] width 13 height 13
checkbox input "true"
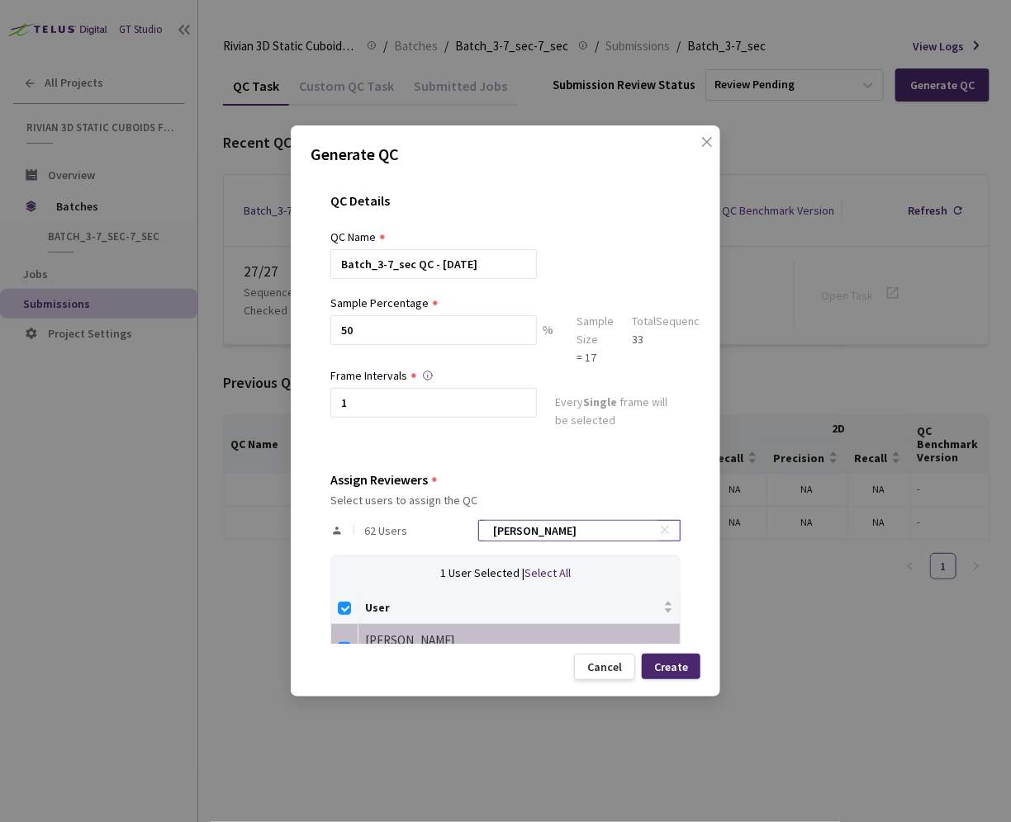
click at [573, 537] on input "anna" at bounding box center [571, 531] width 176 height 20
type input "a"
checkbox input "false"
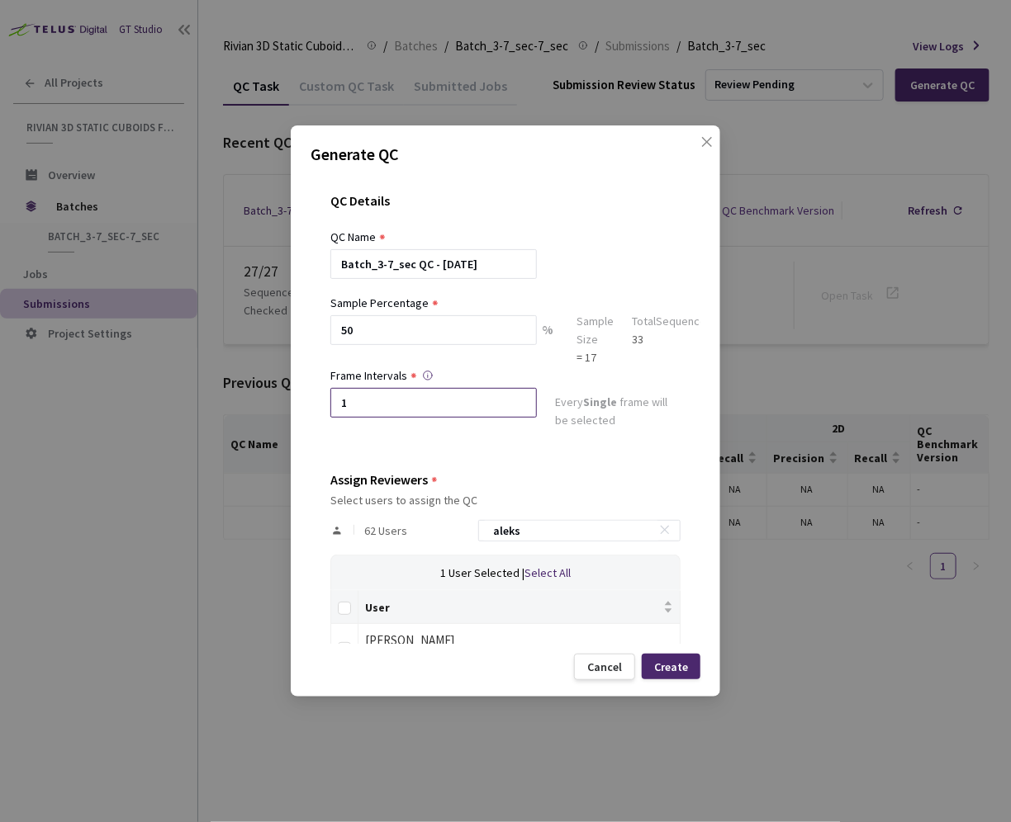
scroll to position [43, 0]
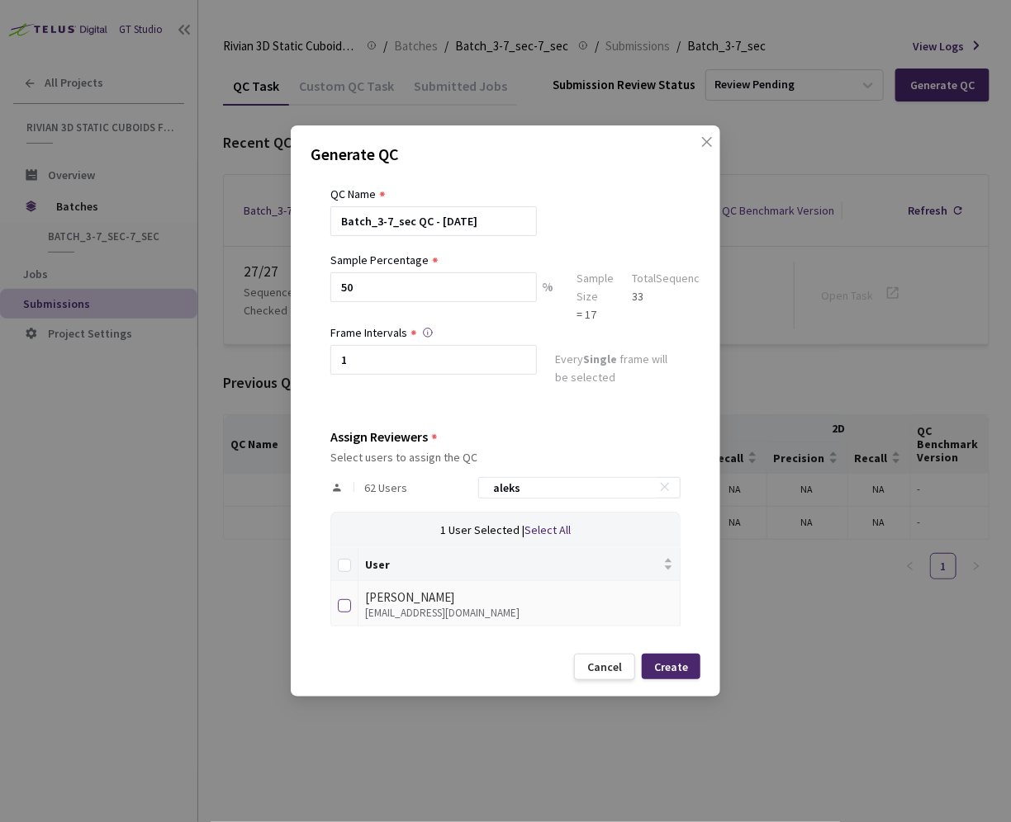
type input "aleks"
click at [346, 602] on input "checkbox" at bounding box center [344, 605] width 13 height 13
checkbox input "true"
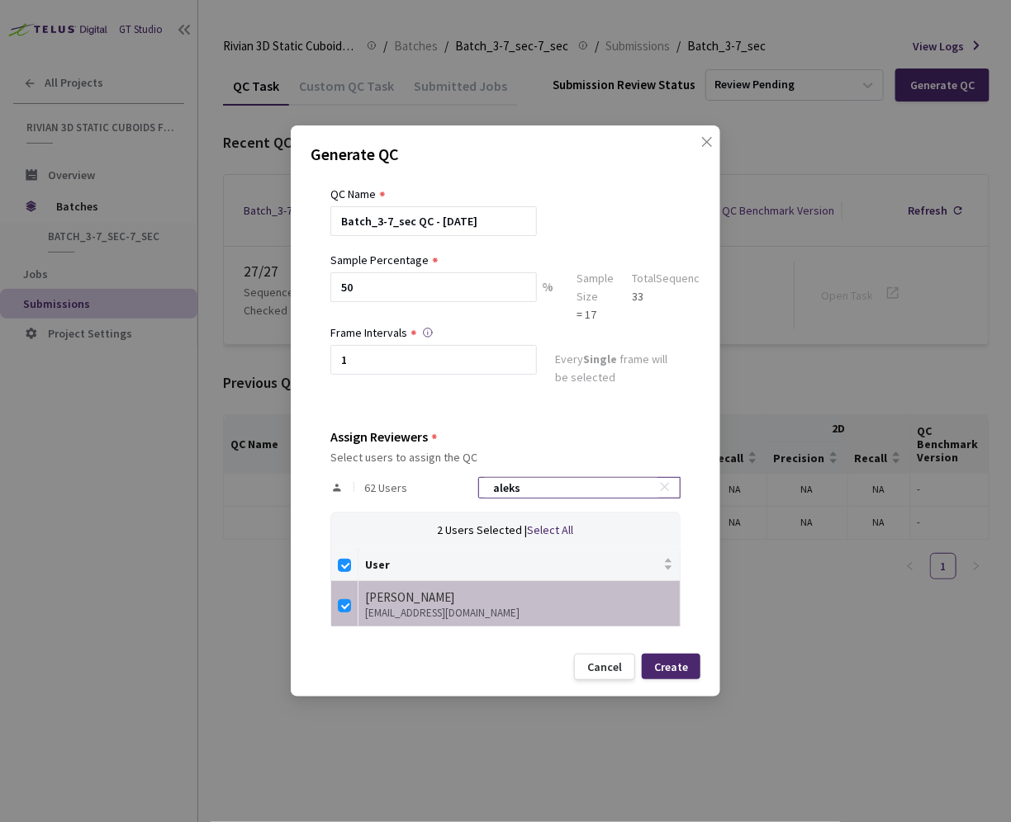
click at [556, 492] on input "aleks" at bounding box center [571, 488] width 176 height 20
type input "d"
checkbox input "false"
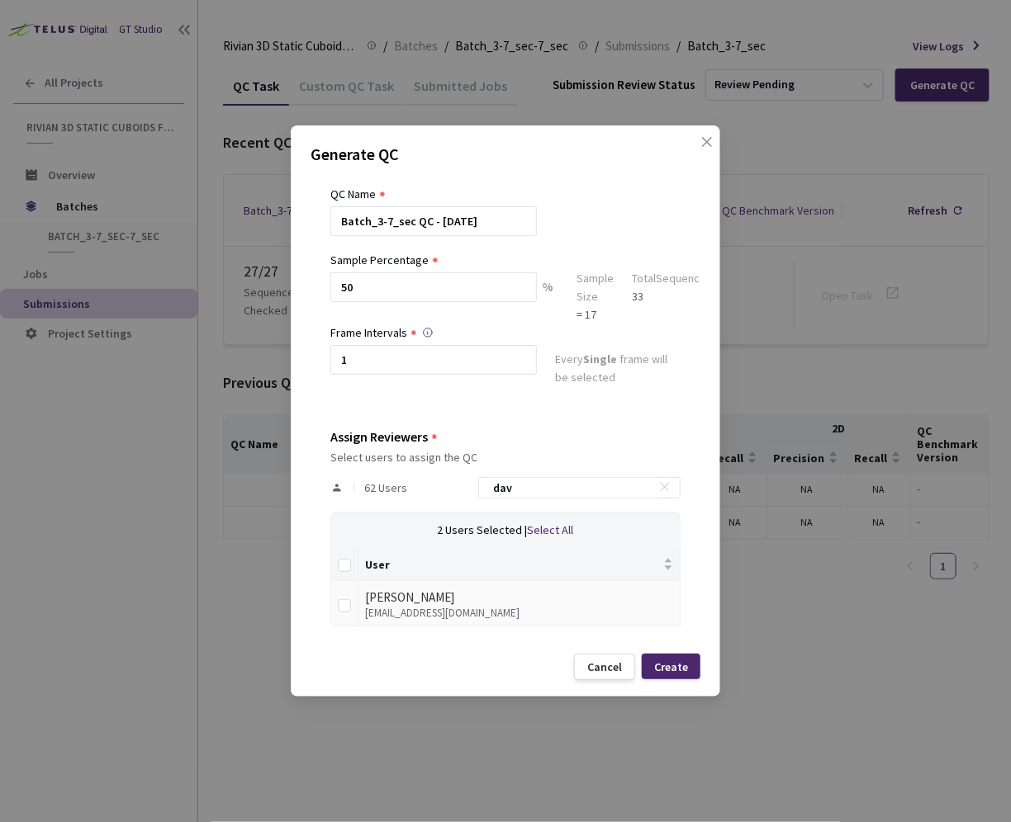
type input "dav"
click at [335, 608] on td at bounding box center [344, 603] width 27 height 45
click at [340, 608] on input "checkbox" at bounding box center [344, 605] width 13 height 13
checkbox input "true"
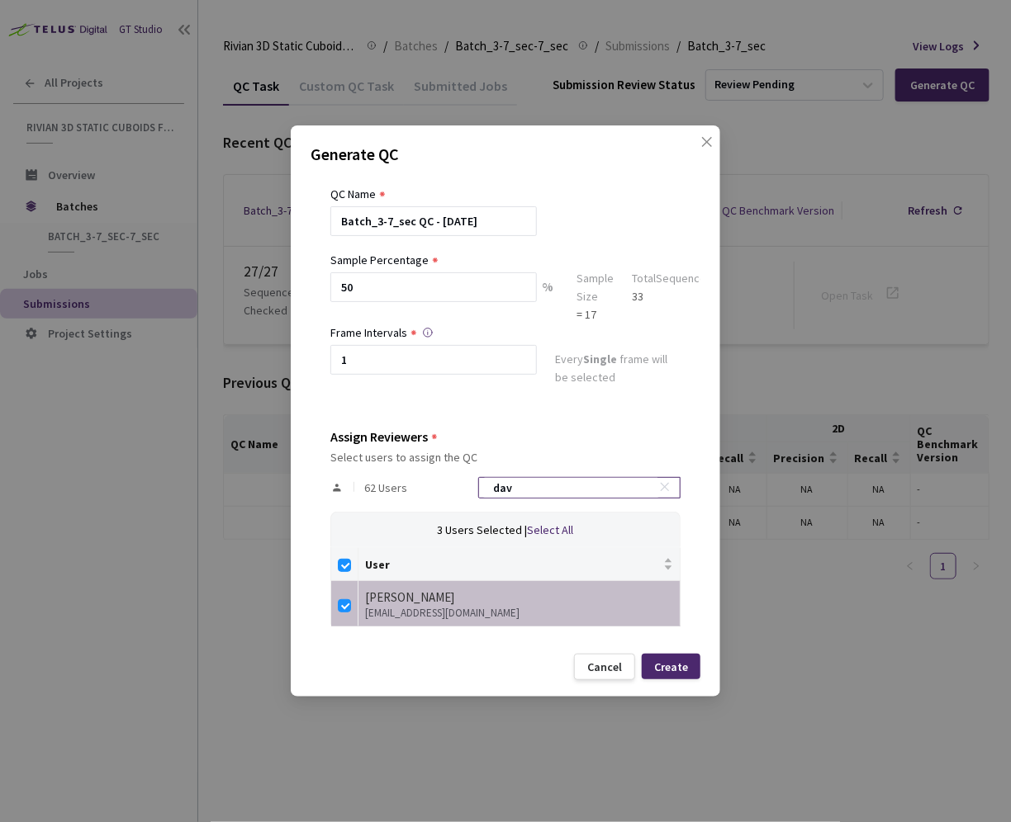
click at [542, 486] on input "dav" at bounding box center [571, 488] width 176 height 20
type input "m"
checkbox input "false"
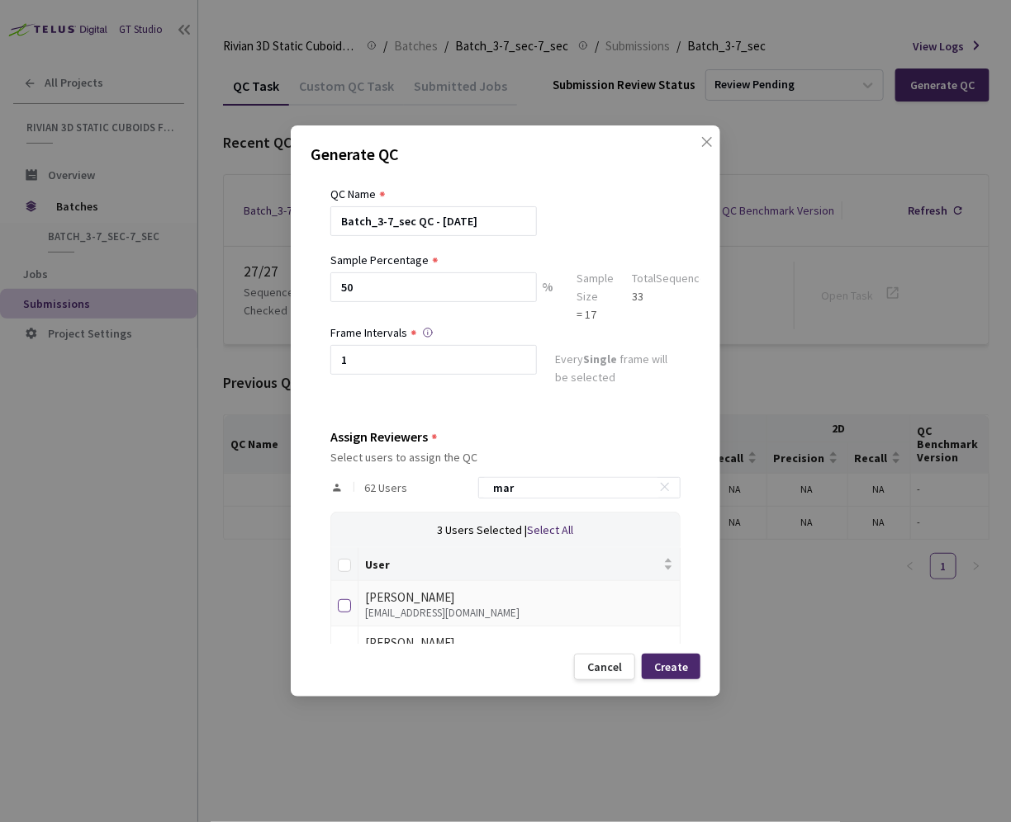
type input "mar"
click at [345, 606] on input "checkbox" at bounding box center [344, 605] width 13 height 13
checkbox input "true"
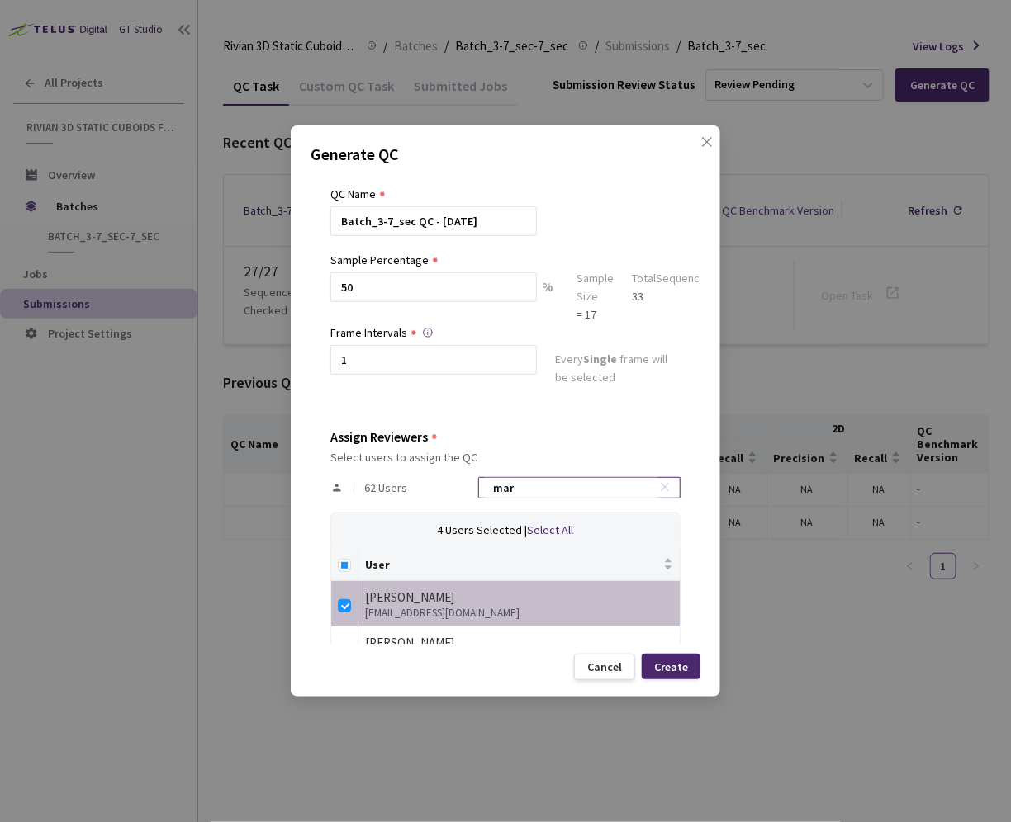
click at [542, 489] on input "mar" at bounding box center [571, 488] width 176 height 20
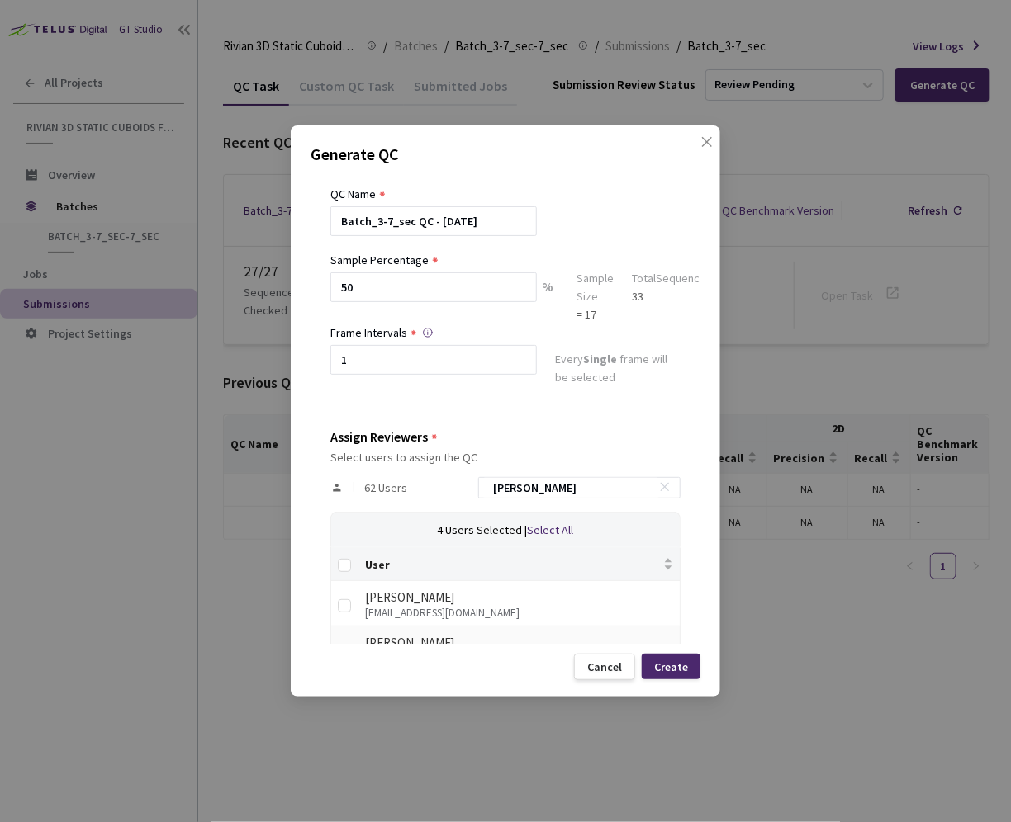
type input "neman"
click at [343, 638] on label at bounding box center [344, 648] width 13 height 23
click at [343, 645] on input "checkbox" at bounding box center [344, 651] width 13 height 13
checkbox input "true"
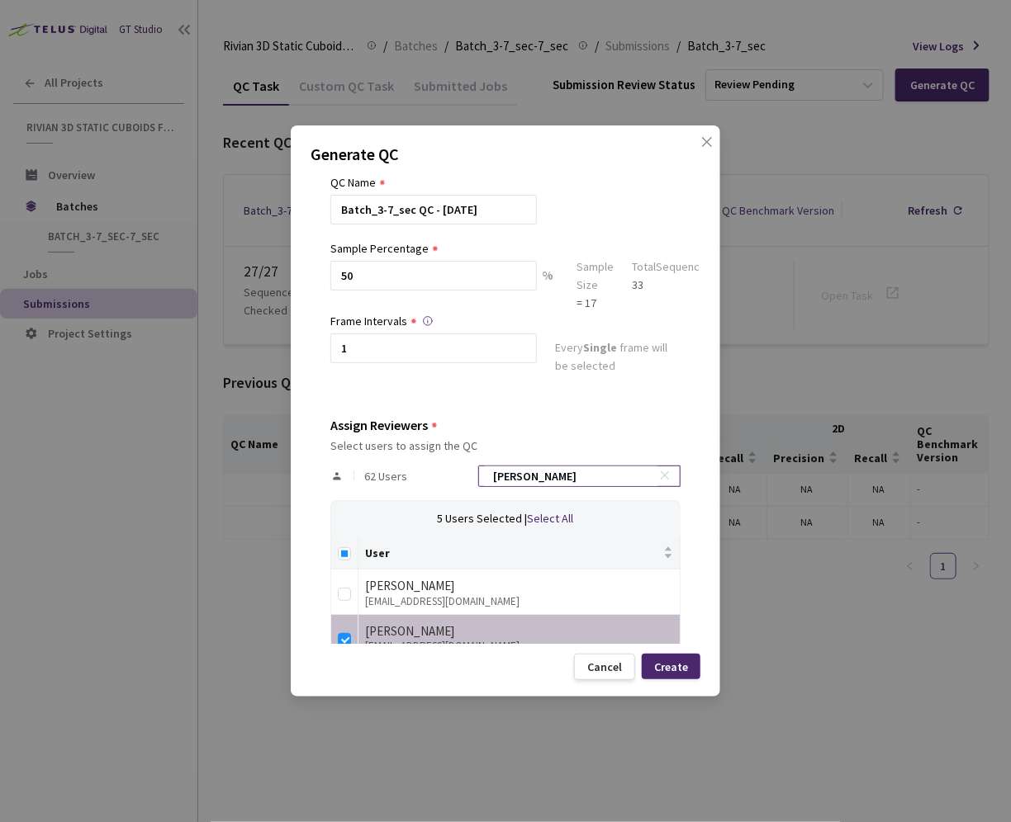
click at [565, 475] on input "neman" at bounding box center [571, 476] width 176 height 20
click at [567, 479] on input at bounding box center [571, 476] width 176 height 20
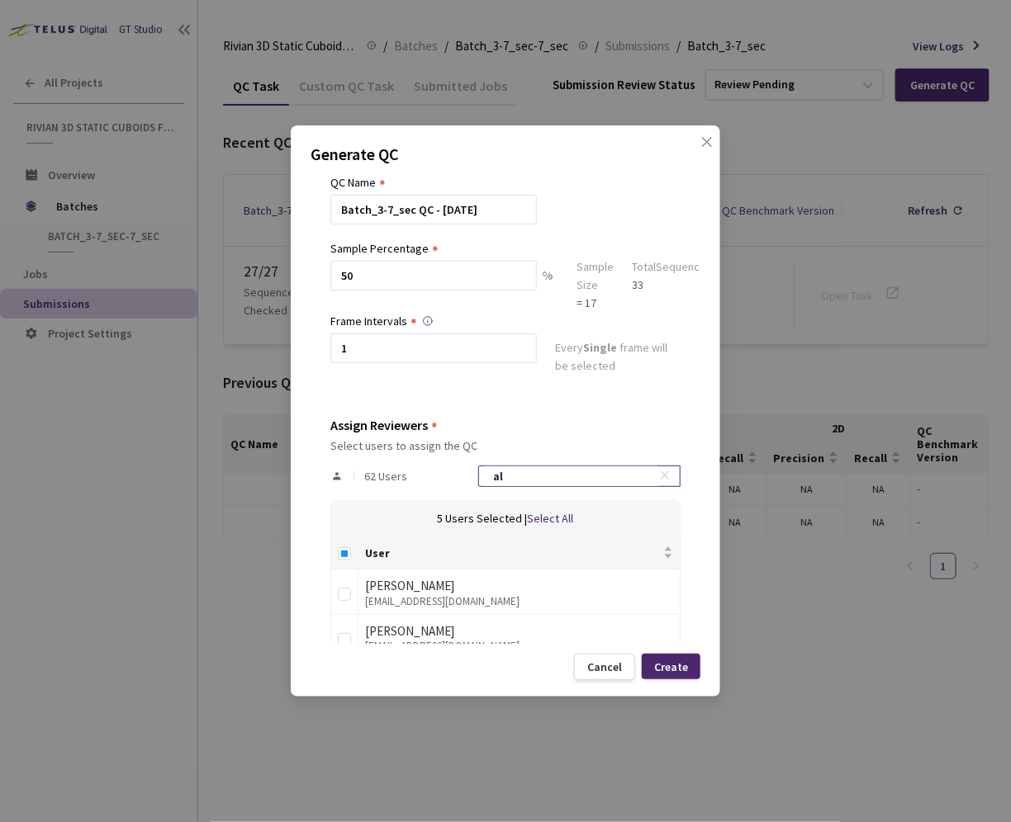
type input "a"
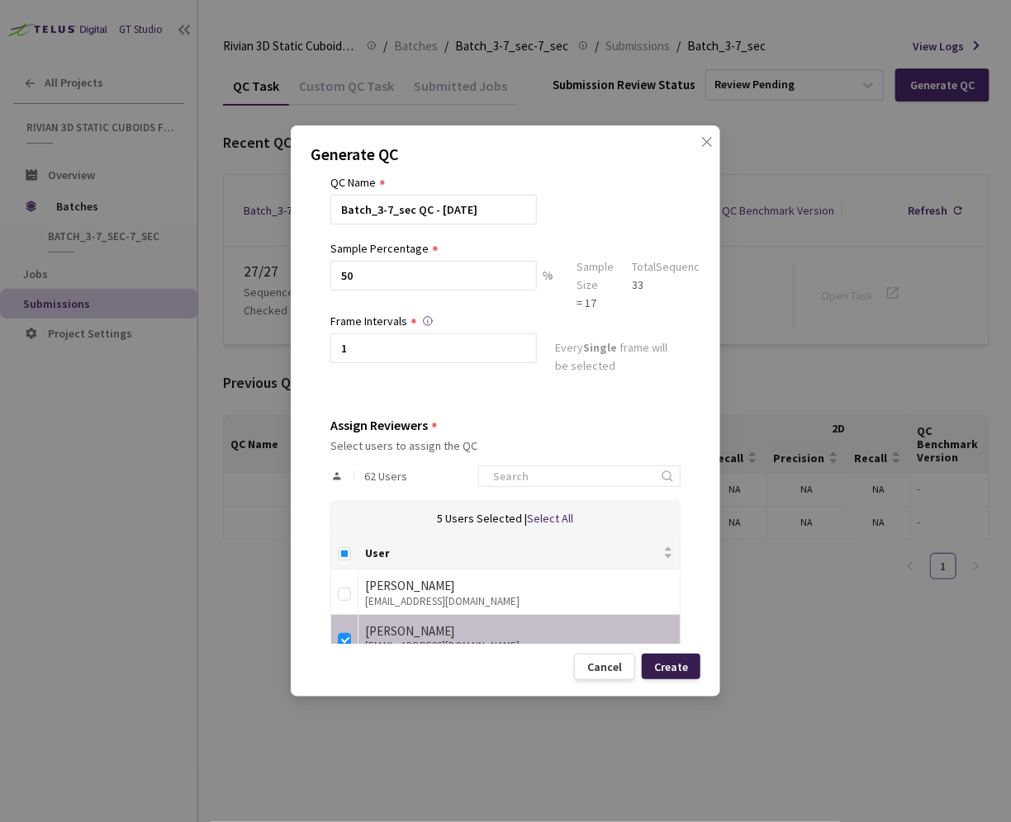
click at [661, 663] on div "Create" at bounding box center [671, 667] width 34 height 13
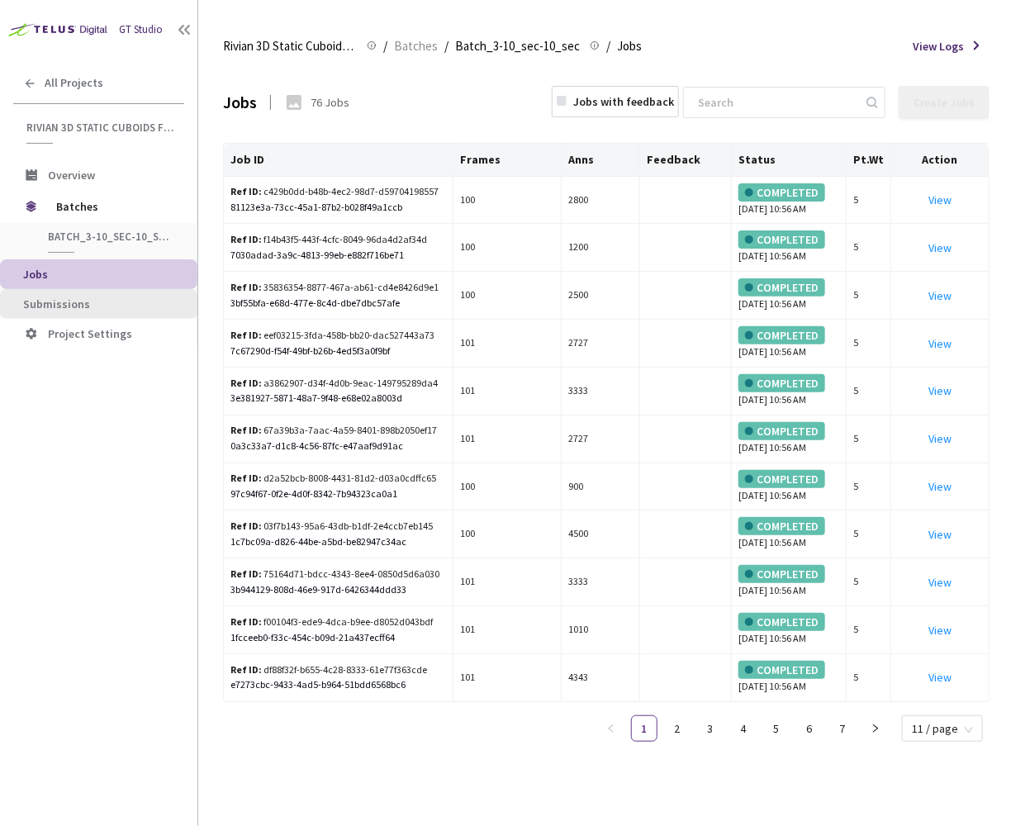
click at [102, 301] on span "Submissions" at bounding box center [103, 304] width 161 height 14
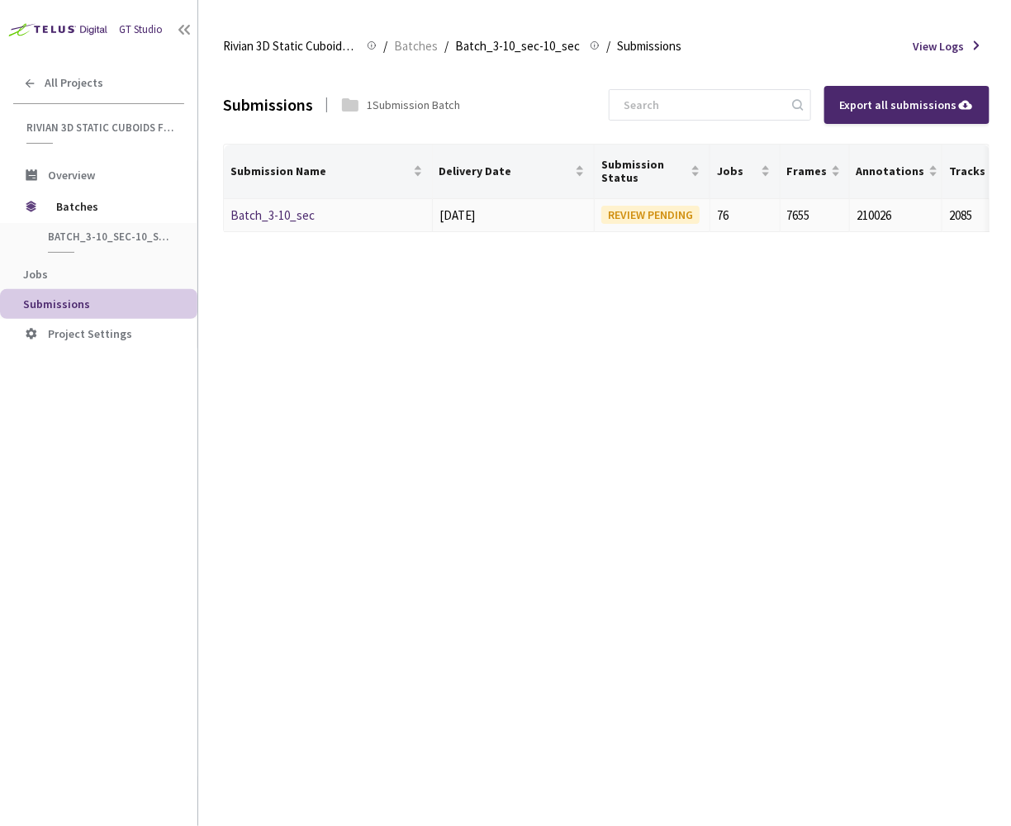
click at [276, 212] on link "Batch_3-10_sec" at bounding box center [272, 215] width 84 height 16
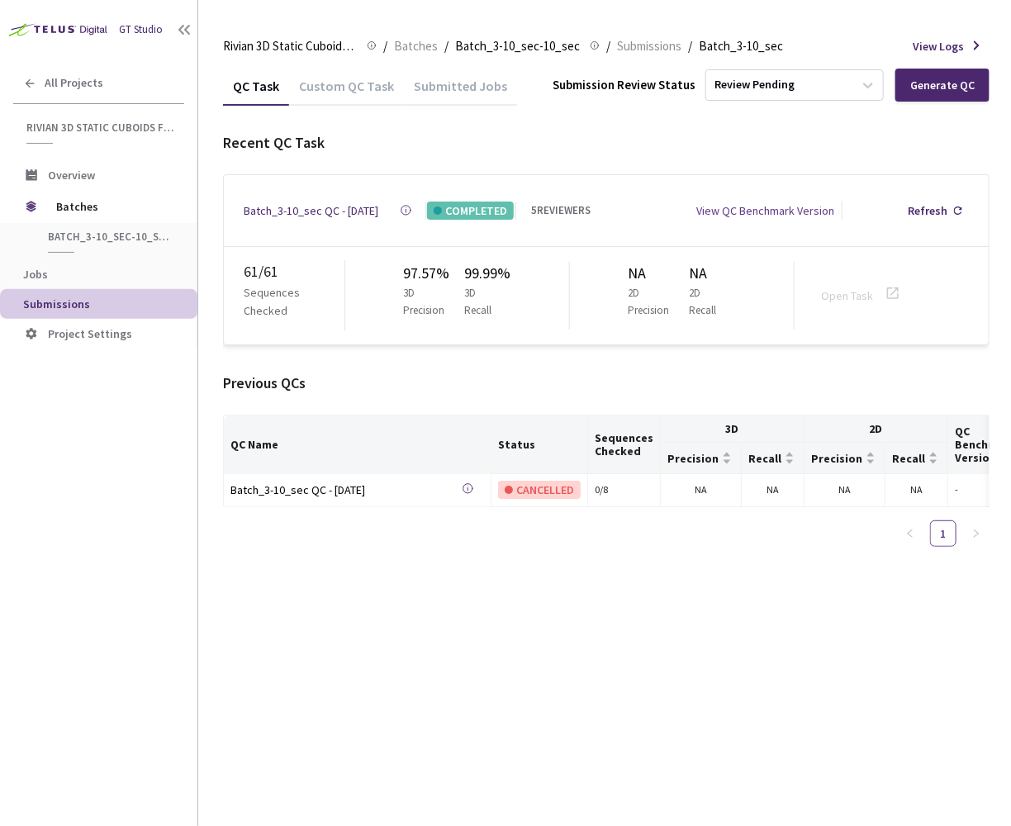
click at [270, 206] on div "Batch_3-10_sec QC - [DATE]" at bounding box center [311, 210] width 135 height 18
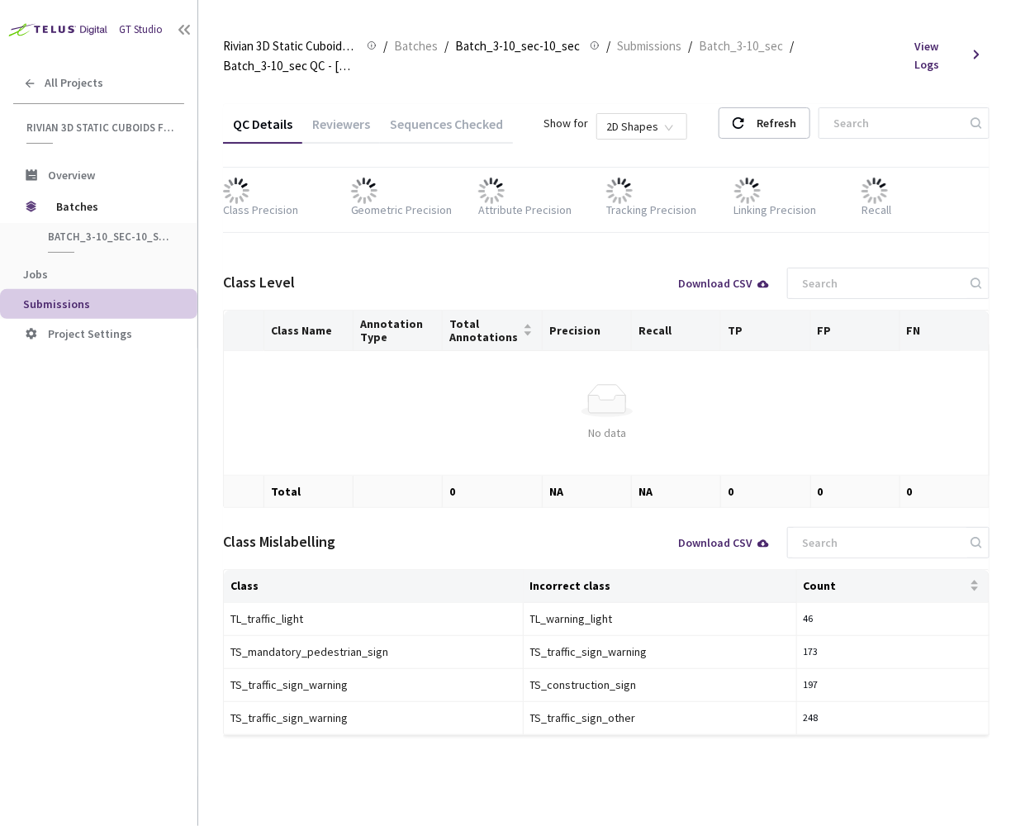
click at [334, 135] on div "Reviewers" at bounding box center [341, 130] width 78 height 28
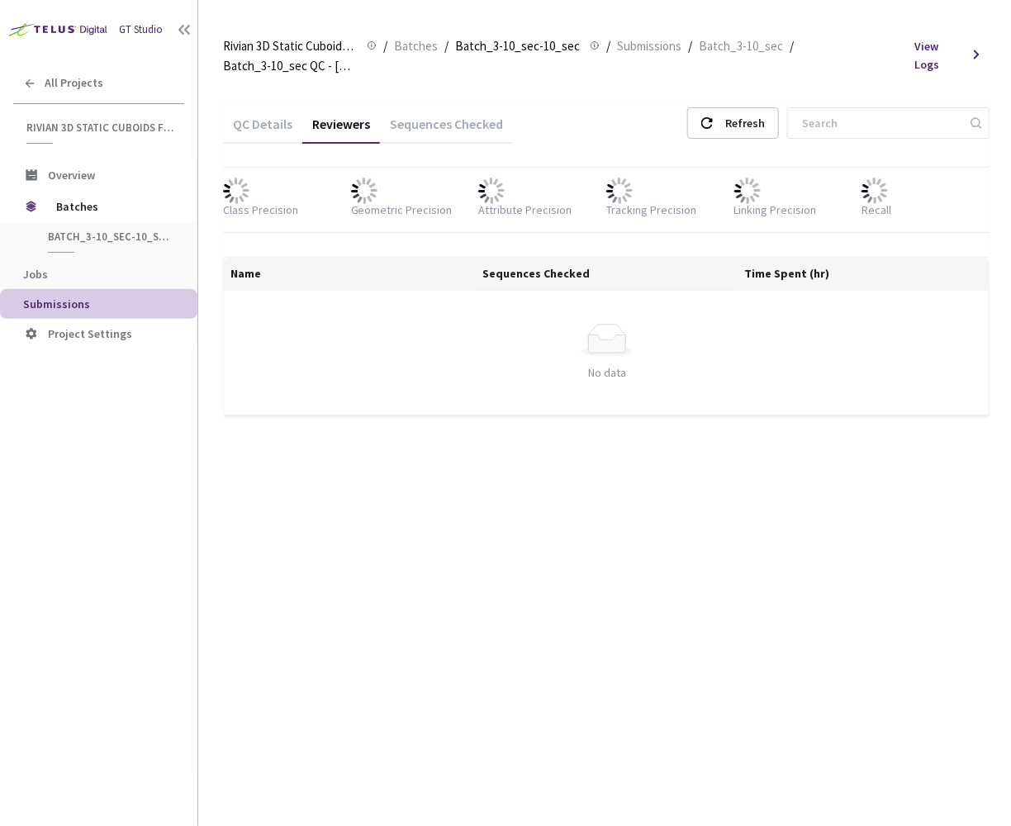
click at [456, 132] on div "Sequences Checked" at bounding box center [446, 130] width 133 height 28
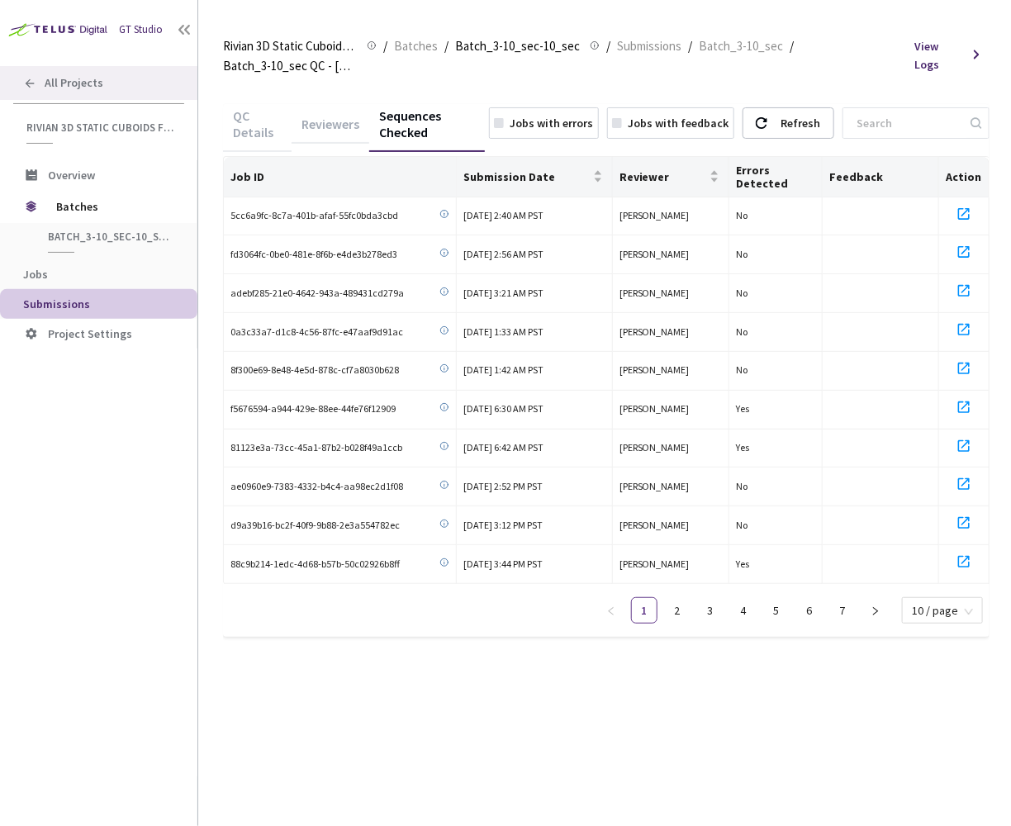
click at [68, 85] on span "All Projects" at bounding box center [74, 83] width 59 height 14
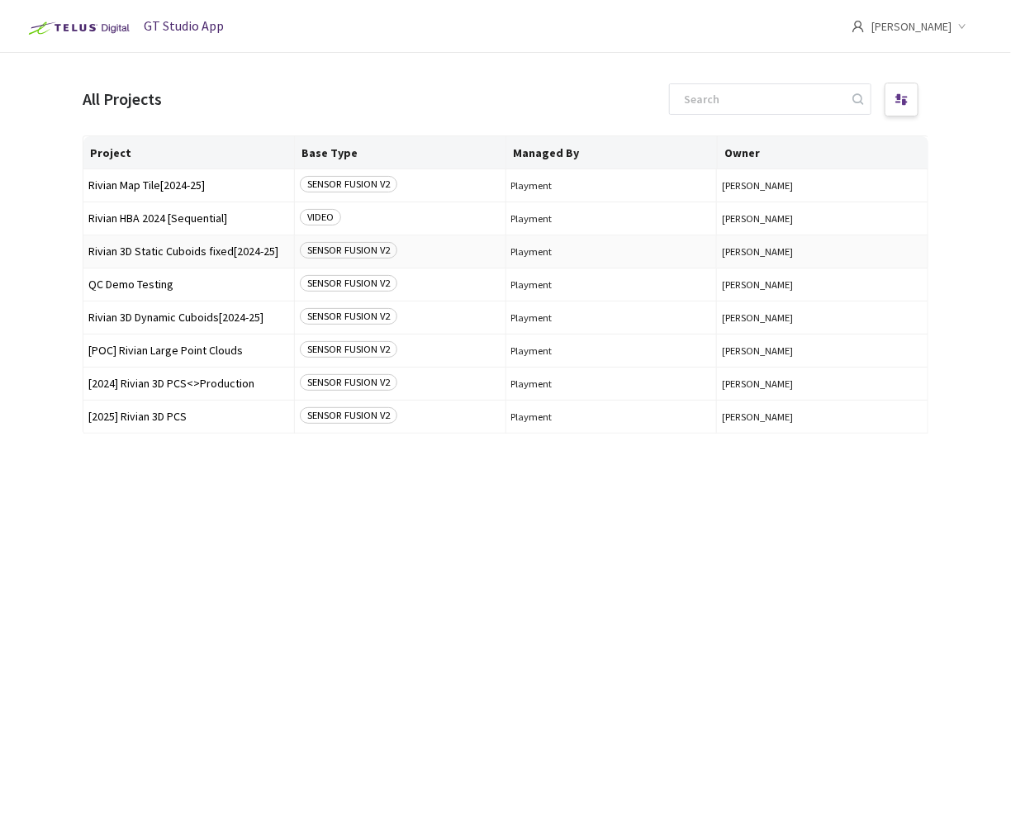
click at [182, 253] on span "Rivian 3D Static Cuboids fixed[2024-25]" at bounding box center [188, 251] width 201 height 12
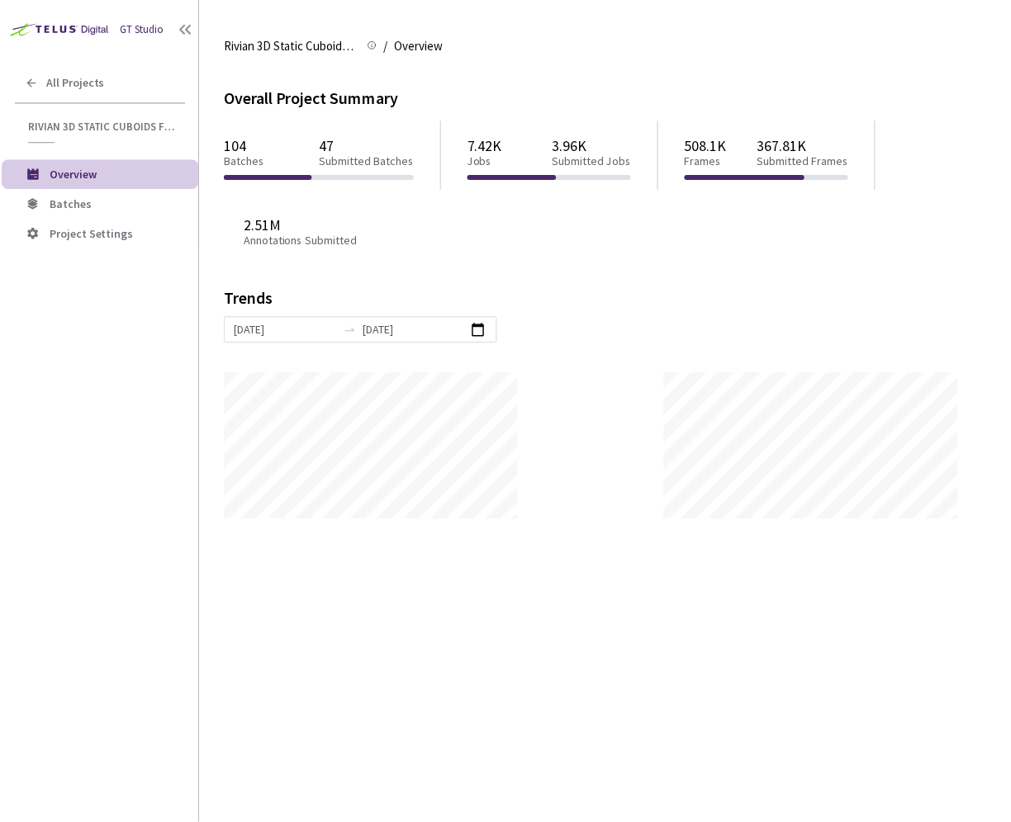
scroll to position [824827, 824638]
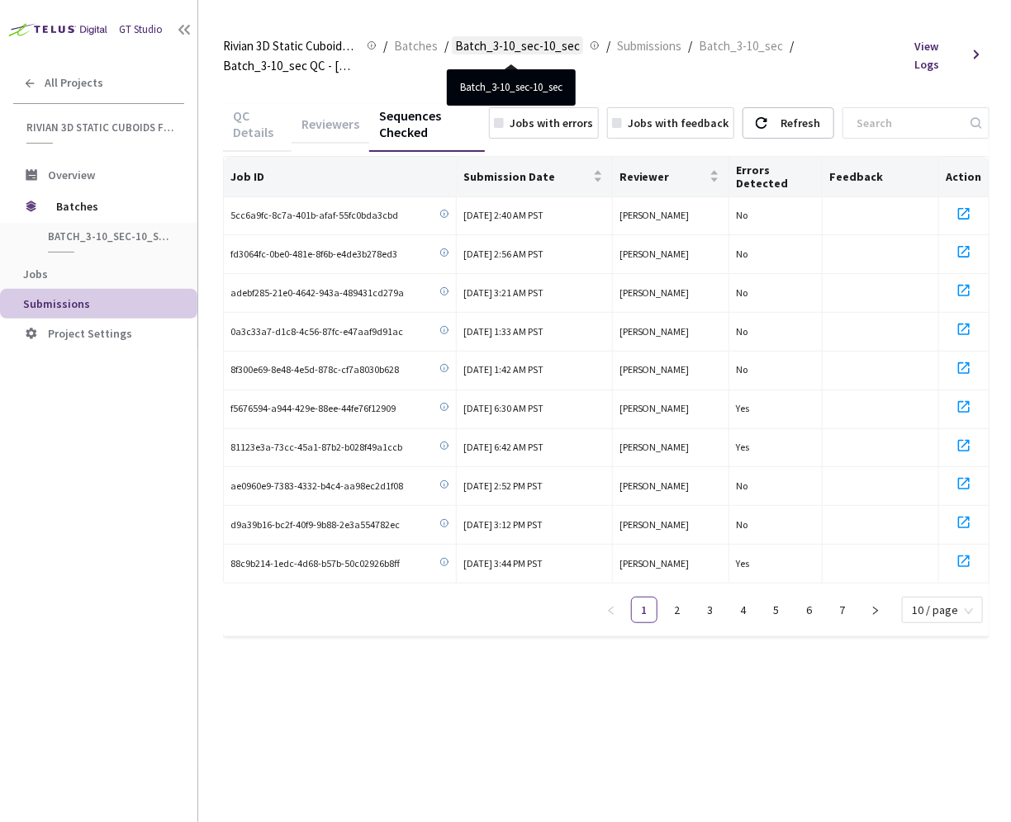
click at [470, 45] on span "Batch_3-10_sec-10_sec" at bounding box center [517, 46] width 125 height 20
click at [638, 42] on span "Submissions" at bounding box center [649, 46] width 64 height 20
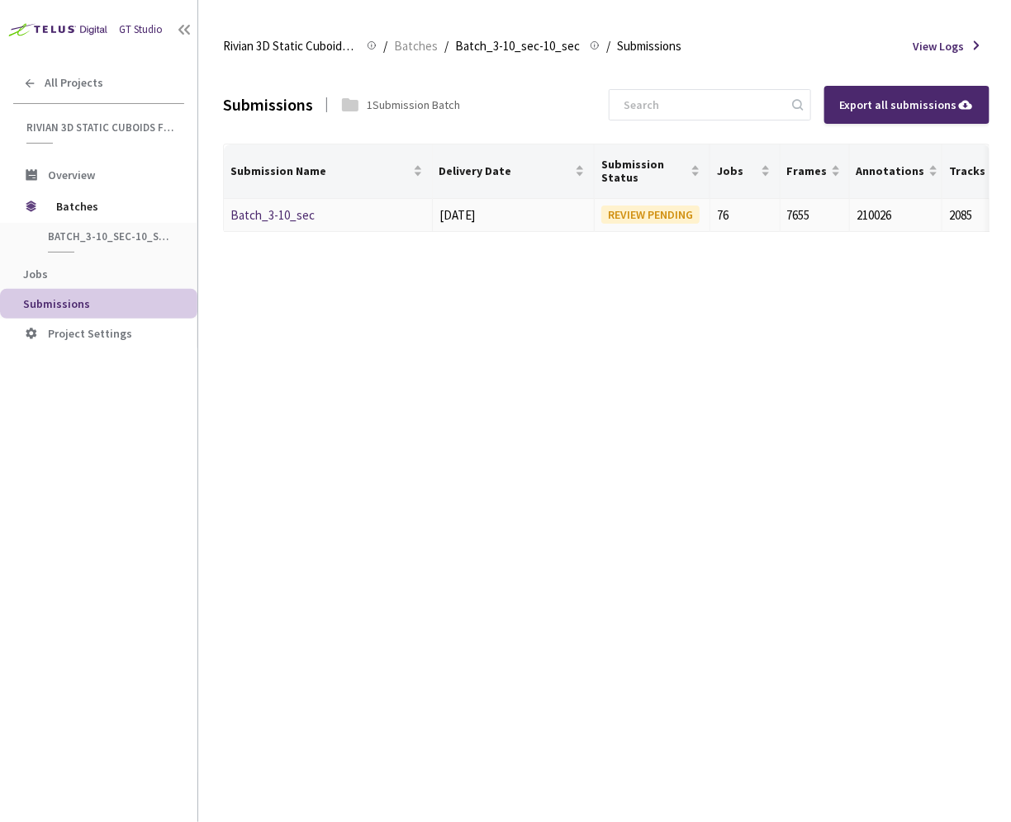
click at [285, 211] on link "Batch_3-10_sec" at bounding box center [272, 215] width 84 height 16
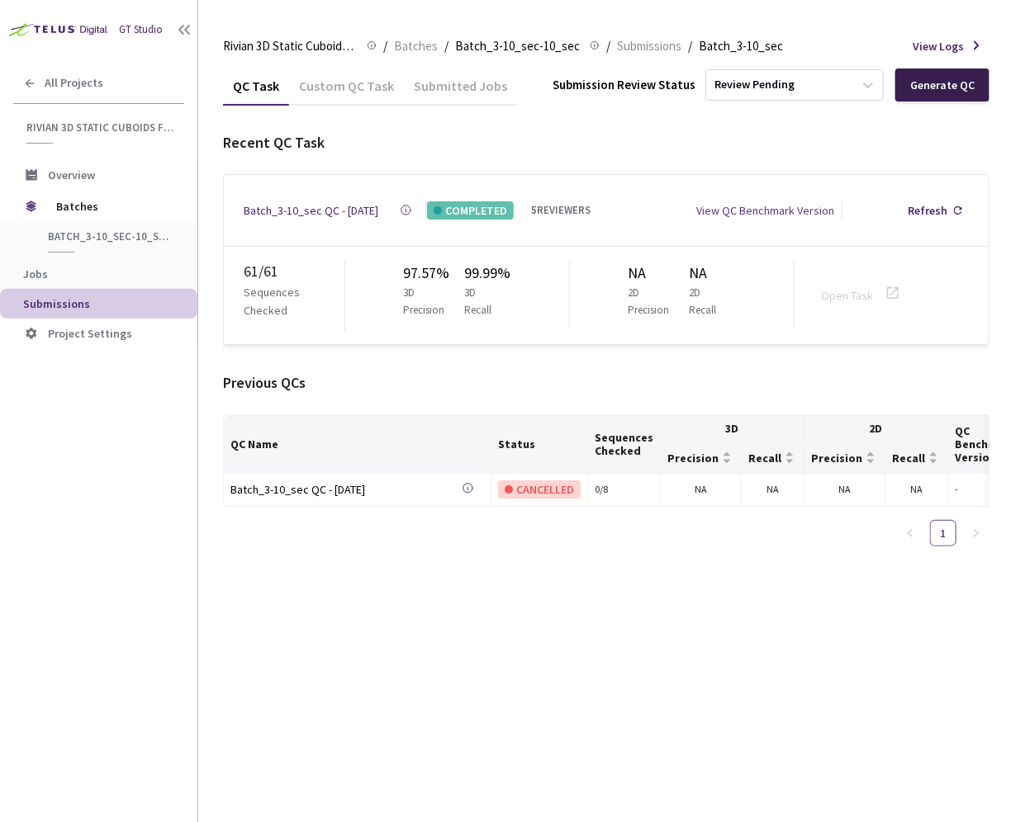
click at [943, 82] on div "Generate QC" at bounding box center [942, 84] width 64 height 13
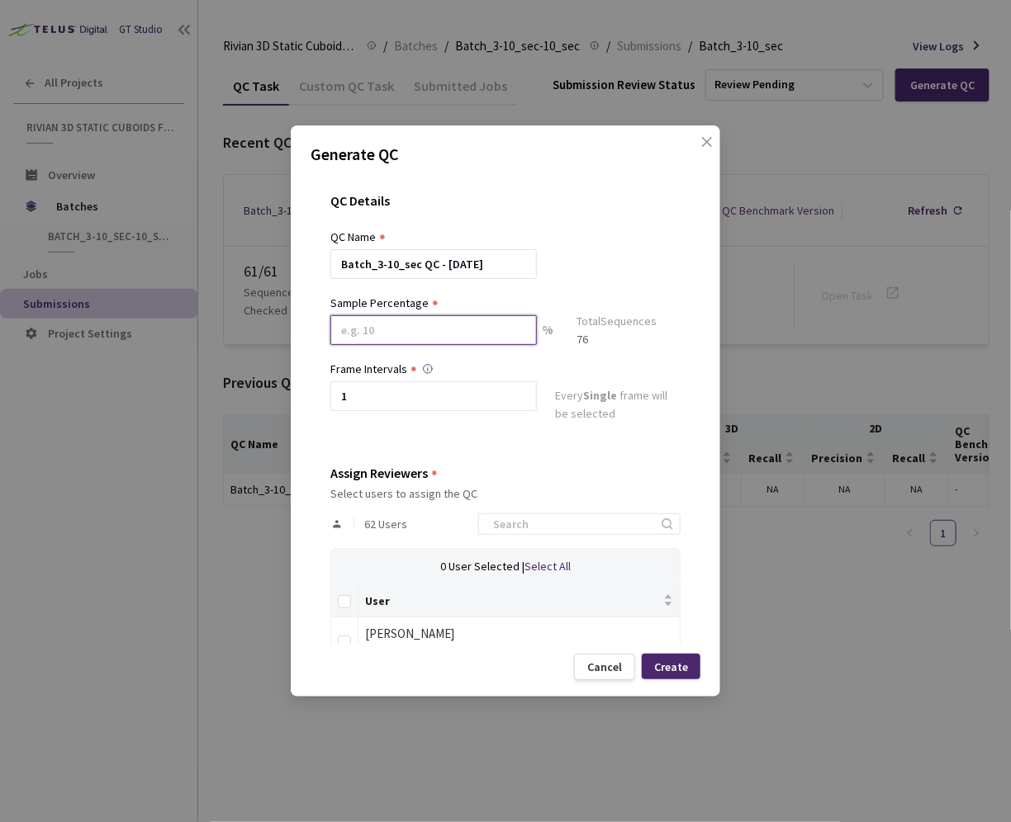
click at [436, 334] on input at bounding box center [433, 330] width 206 height 30
click at [700, 154] on span "close" at bounding box center [706, 158] width 13 height 46
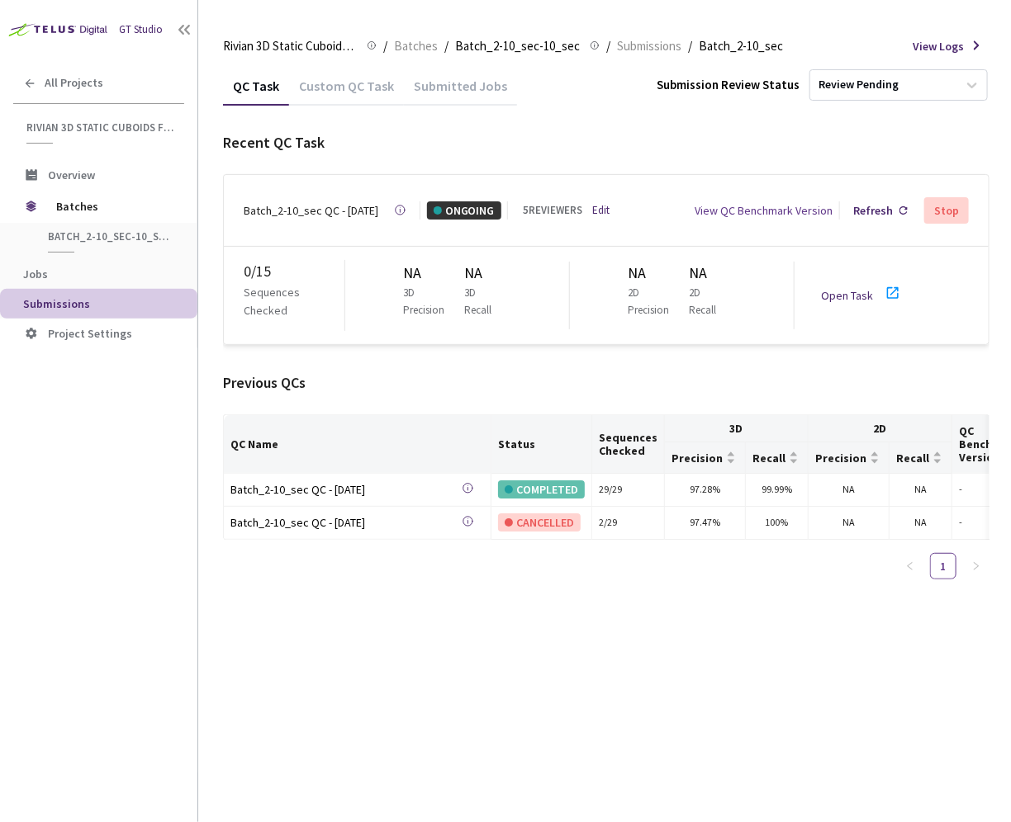
click at [592, 202] on link "Edit" at bounding box center [600, 210] width 17 height 17
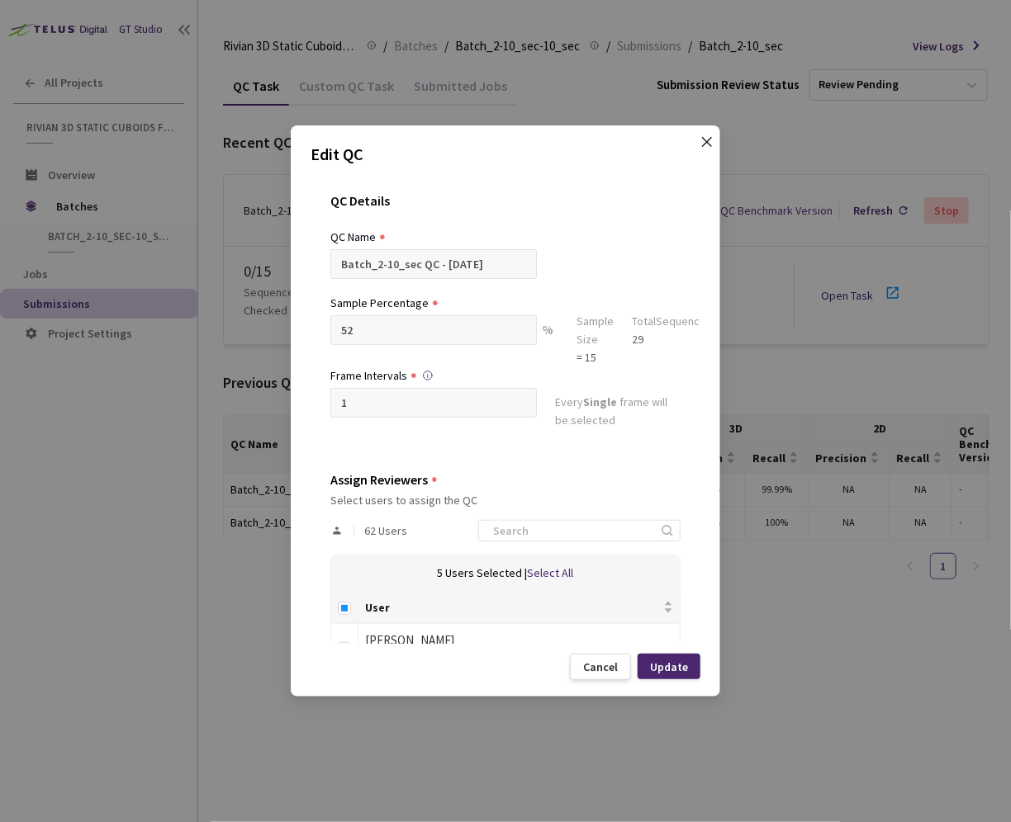
click at [704, 146] on icon "close" at bounding box center [706, 141] width 13 height 13
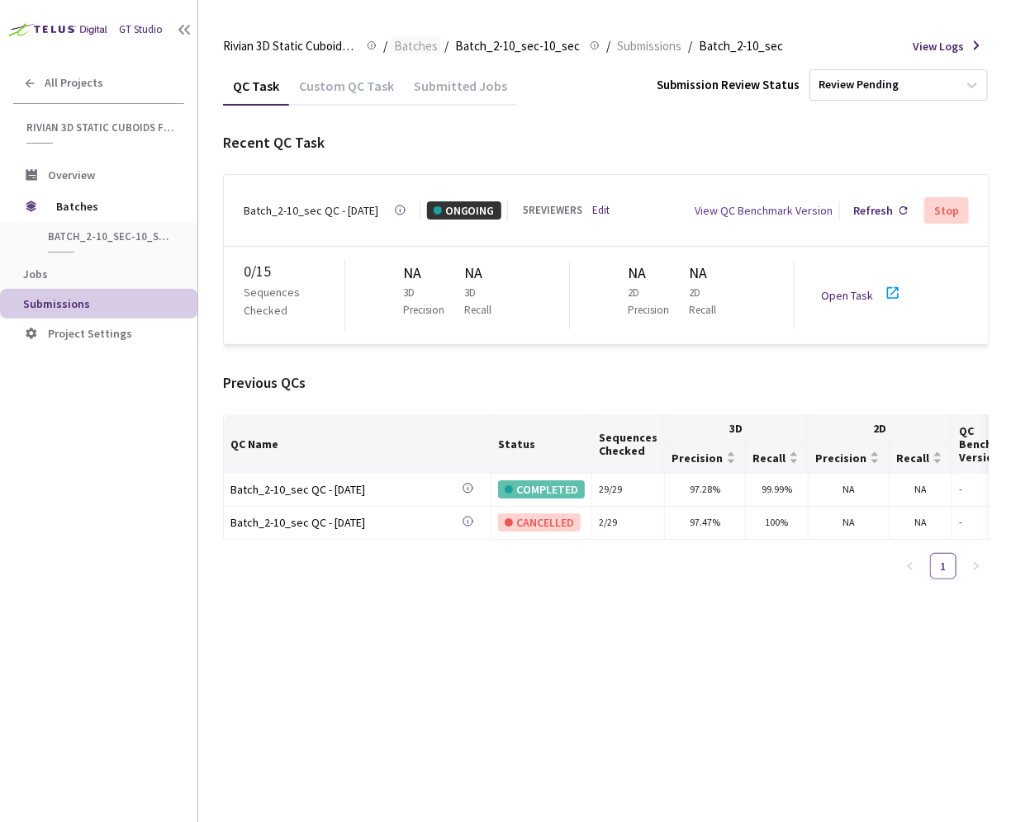
click at [422, 54] on span "Batches" at bounding box center [416, 46] width 44 height 20
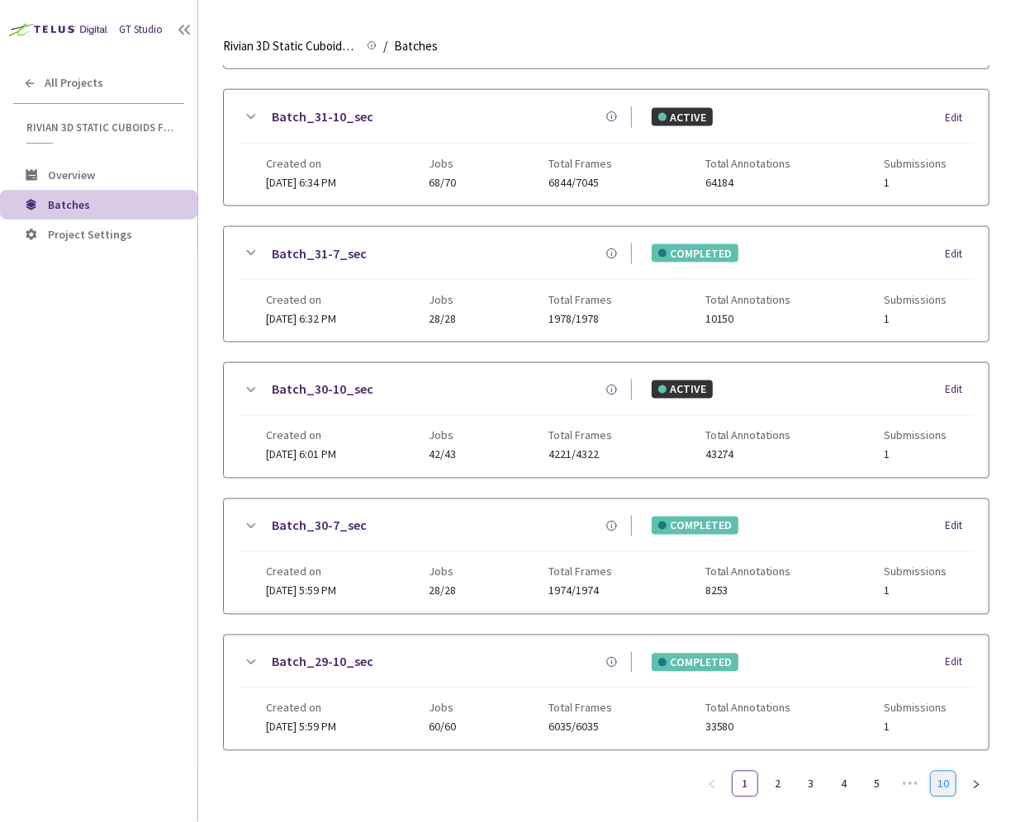
click at [940, 779] on link "10" at bounding box center [943, 784] width 25 height 25
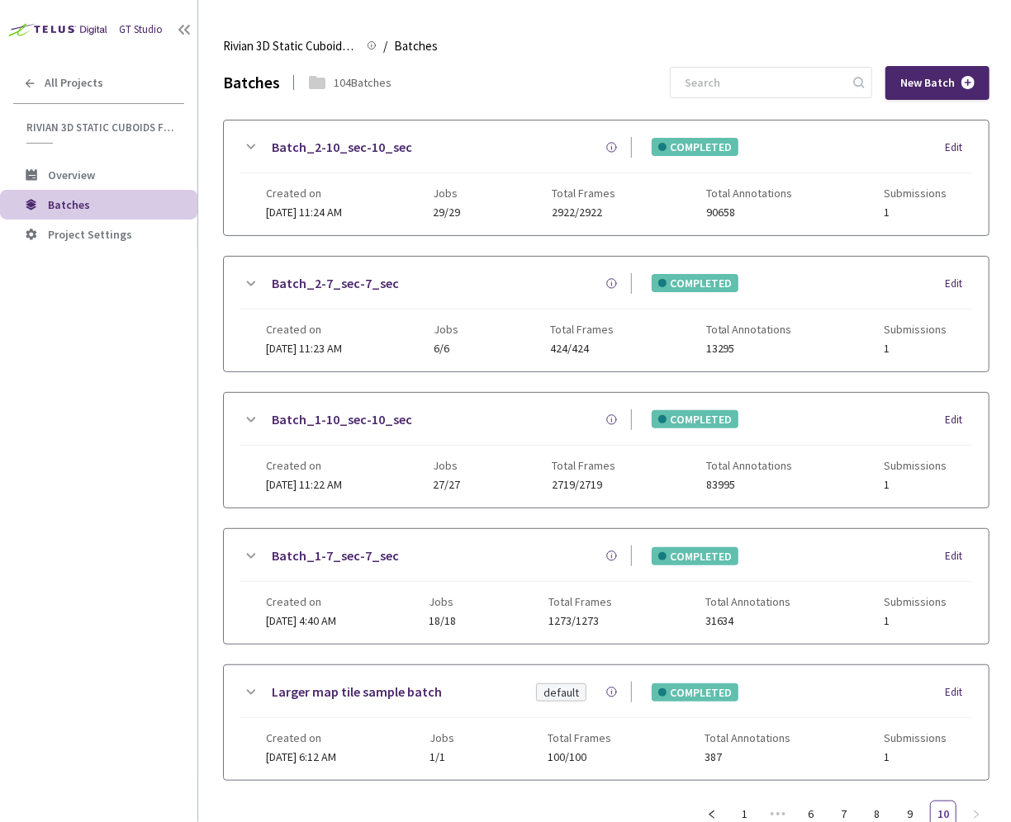
click at [290, 280] on link "Batch_2-7_sec-7_sec" at bounding box center [335, 283] width 127 height 21
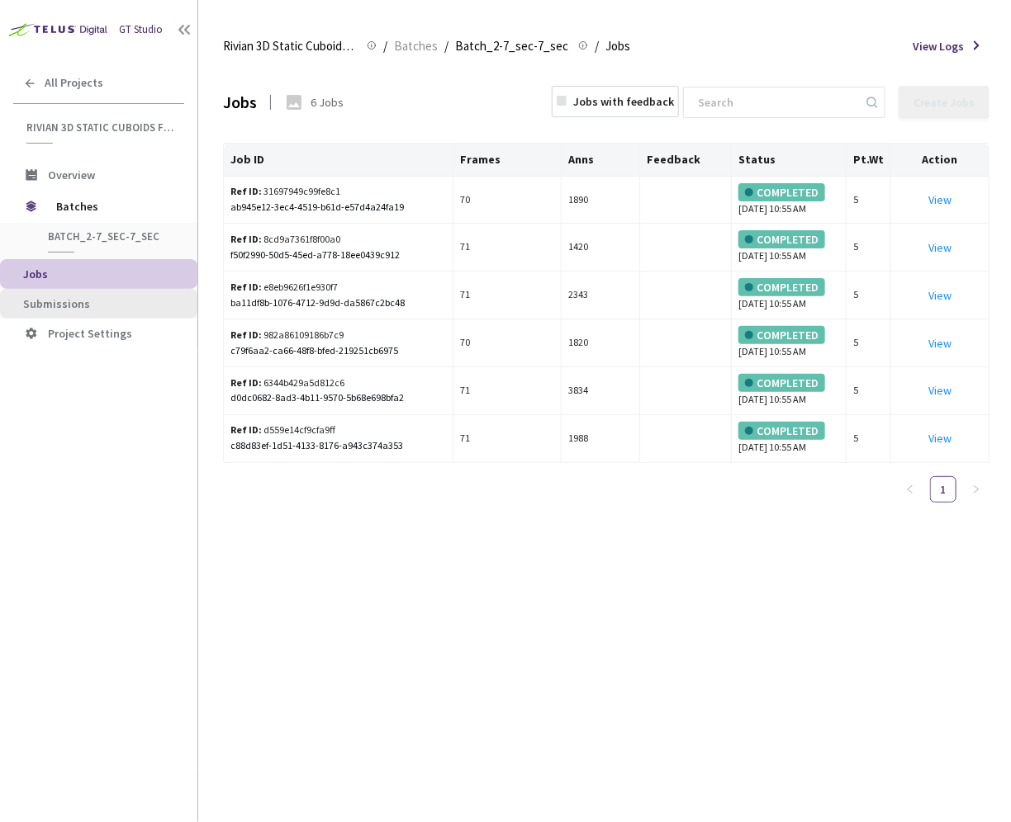
click at [102, 302] on span "Submissions" at bounding box center [103, 304] width 161 height 14
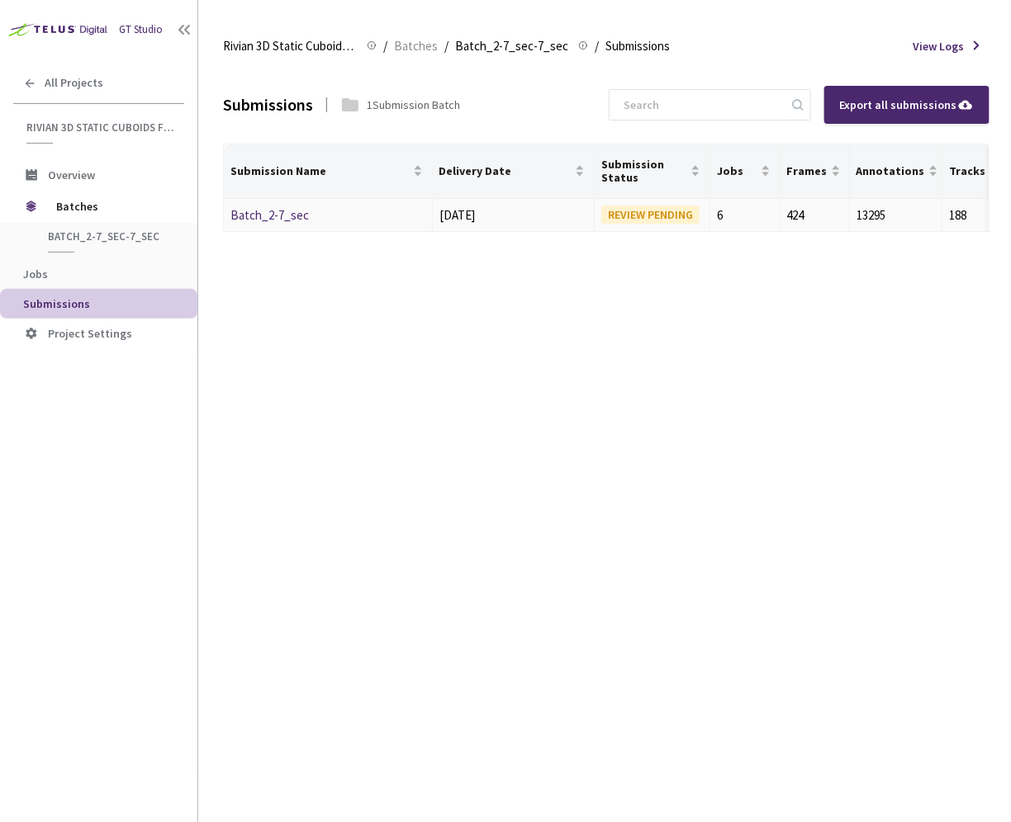
click at [267, 207] on link "Batch_2-7_sec" at bounding box center [269, 215] width 78 height 16
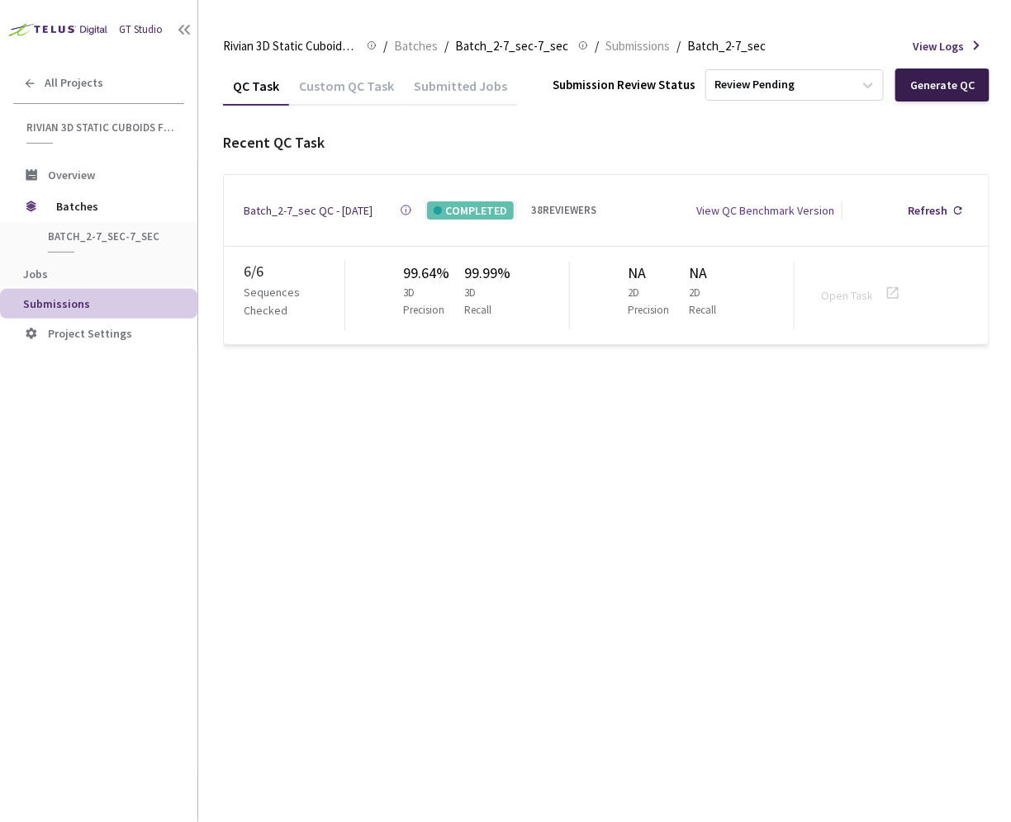
click at [958, 88] on div "Generate QC" at bounding box center [942, 84] width 64 height 13
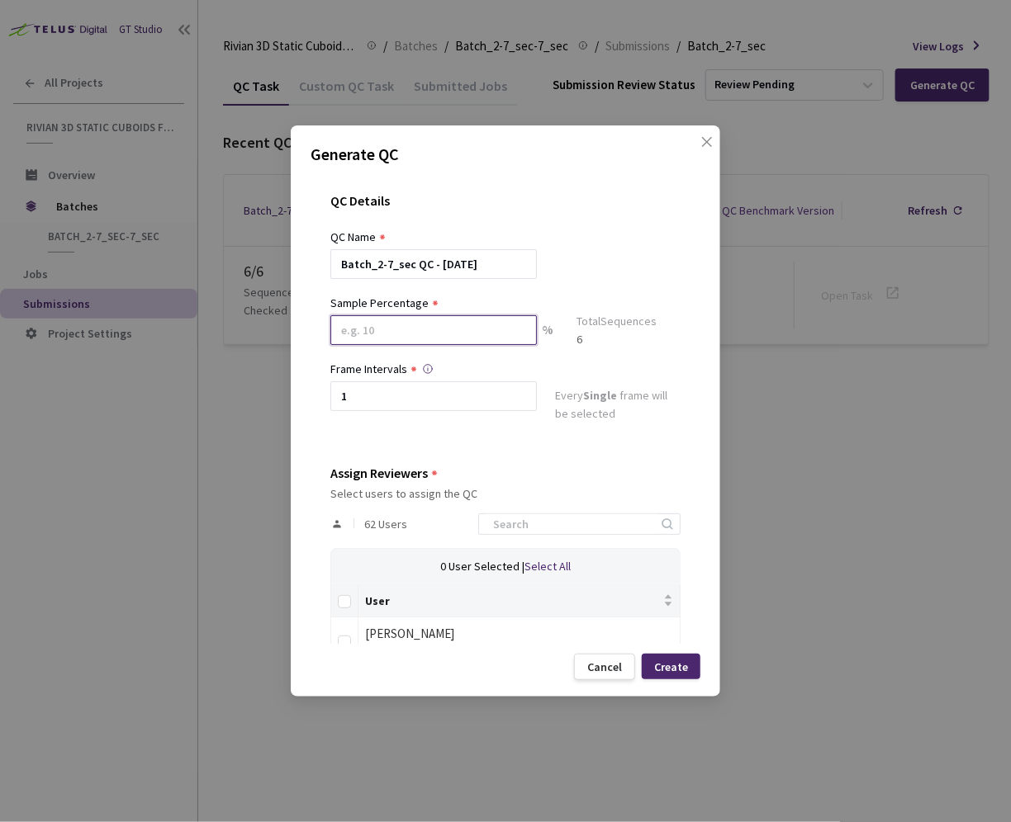
click at [436, 343] on input at bounding box center [433, 330] width 206 height 30
type input "50"
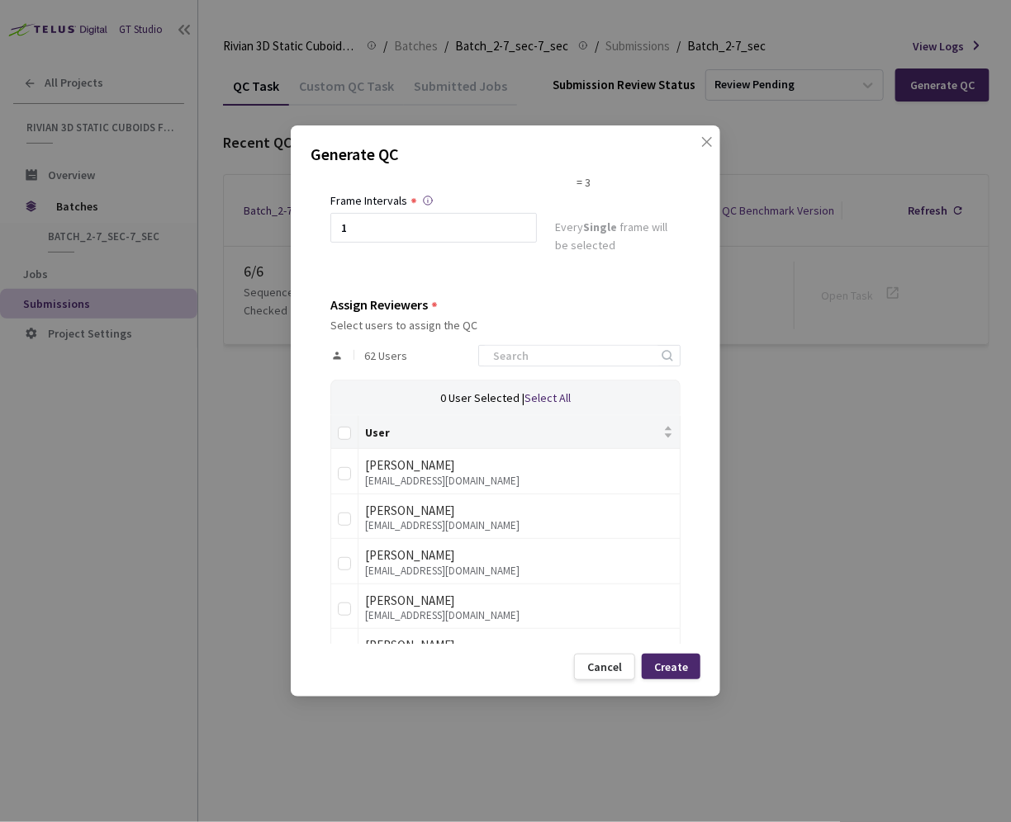
scroll to position [203, 0]
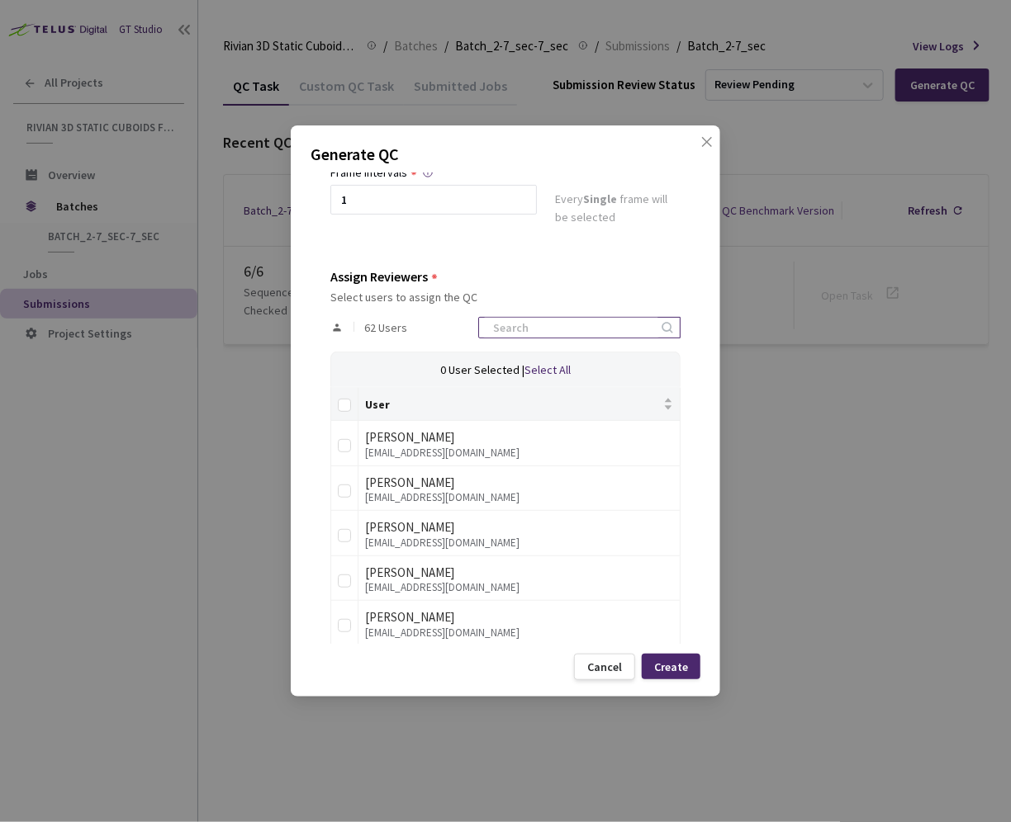
click at [572, 328] on input at bounding box center [571, 328] width 176 height 20
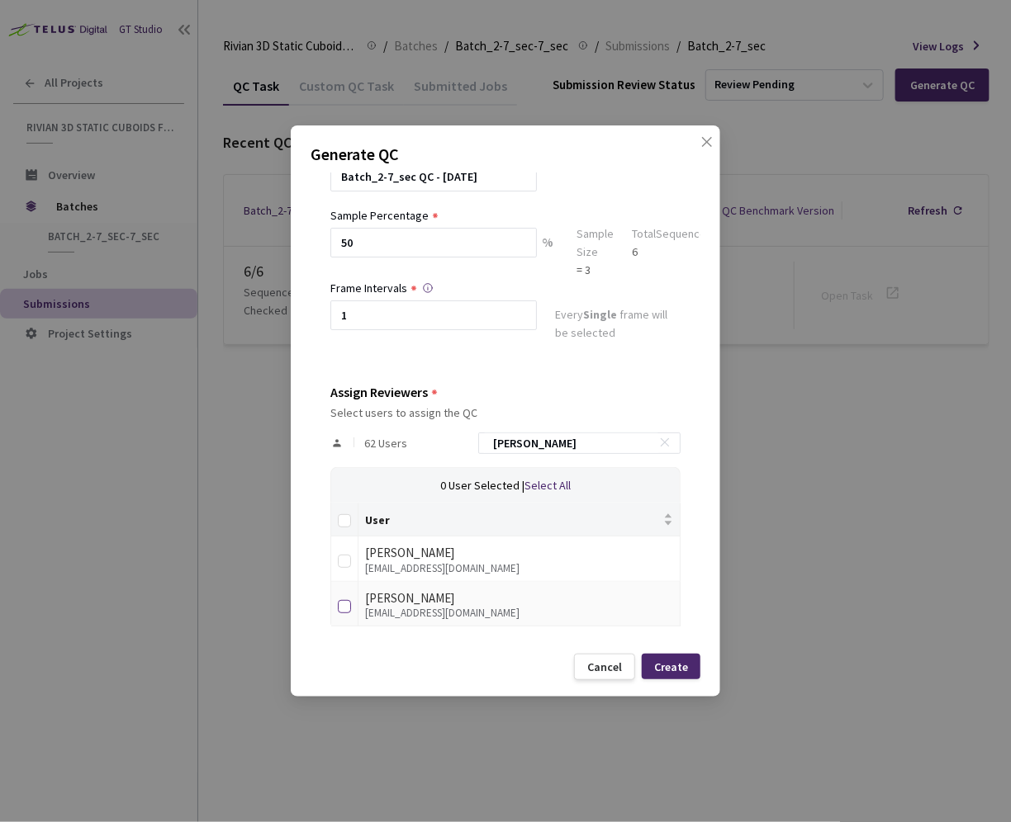
type input "ann"
click at [347, 608] on input "checkbox" at bounding box center [344, 606] width 13 height 13
checkbox input "true"
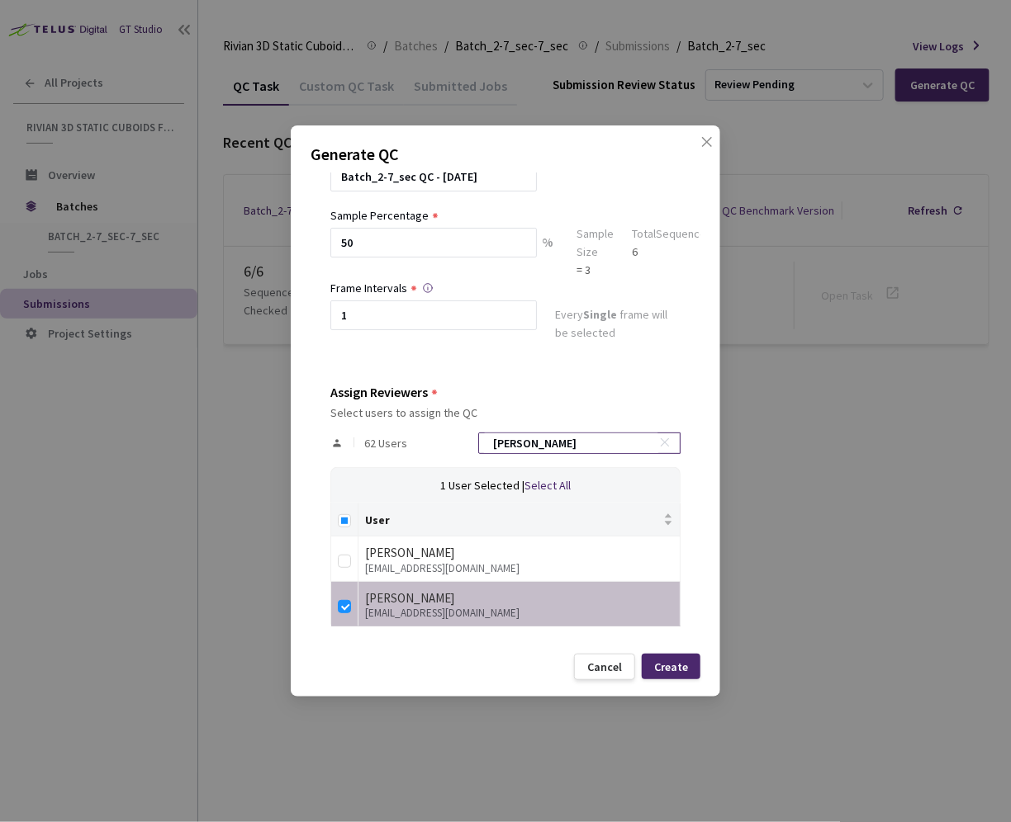
click at [547, 451] on input "ann" at bounding box center [571, 443] width 176 height 20
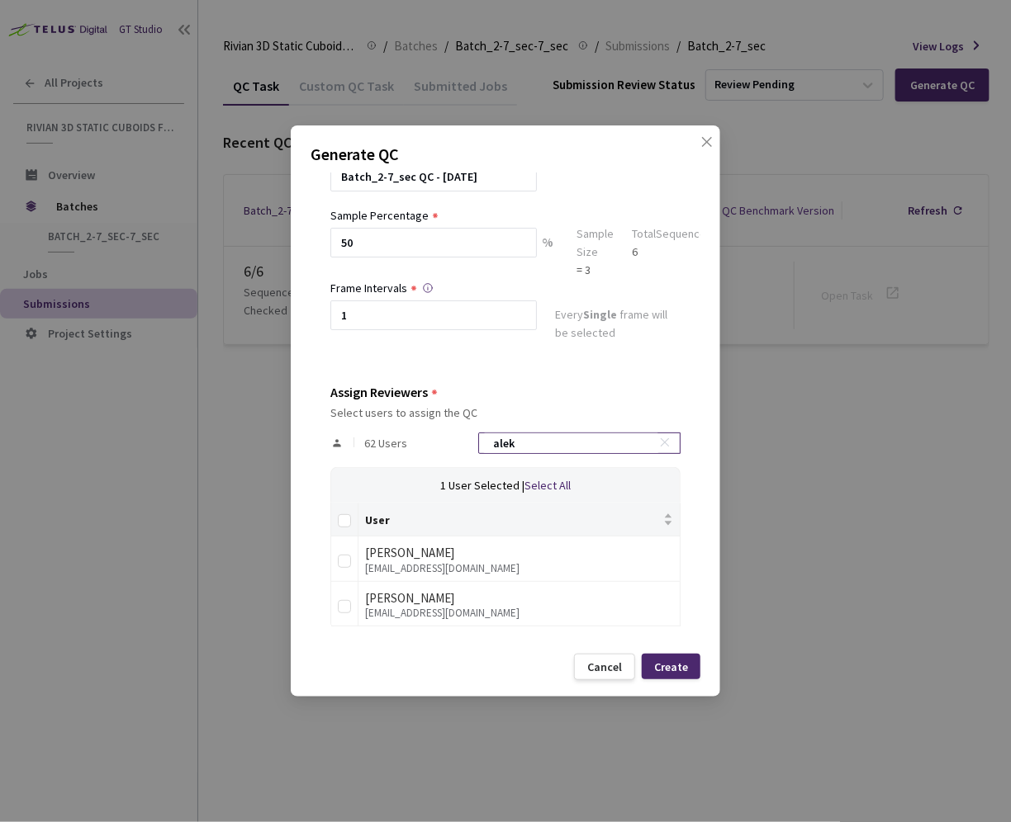
scroll to position [43, 0]
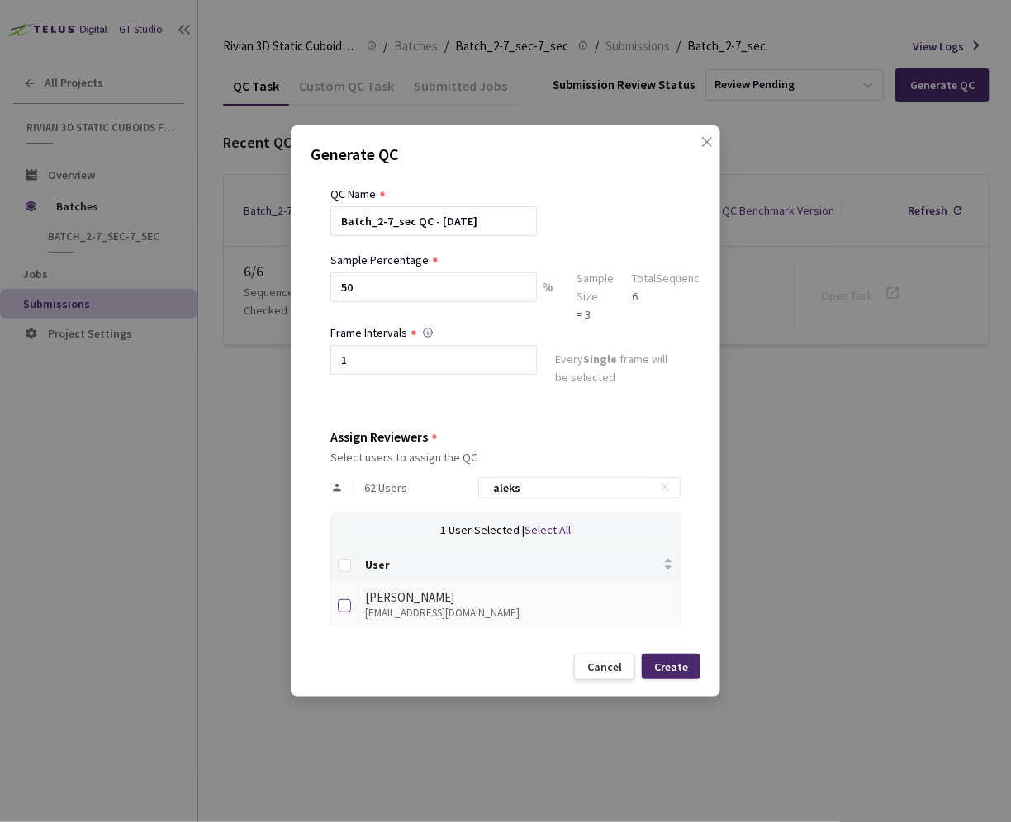
type input "aleks"
click at [343, 604] on input "checkbox" at bounding box center [344, 605] width 13 height 13
checkbox input "true"
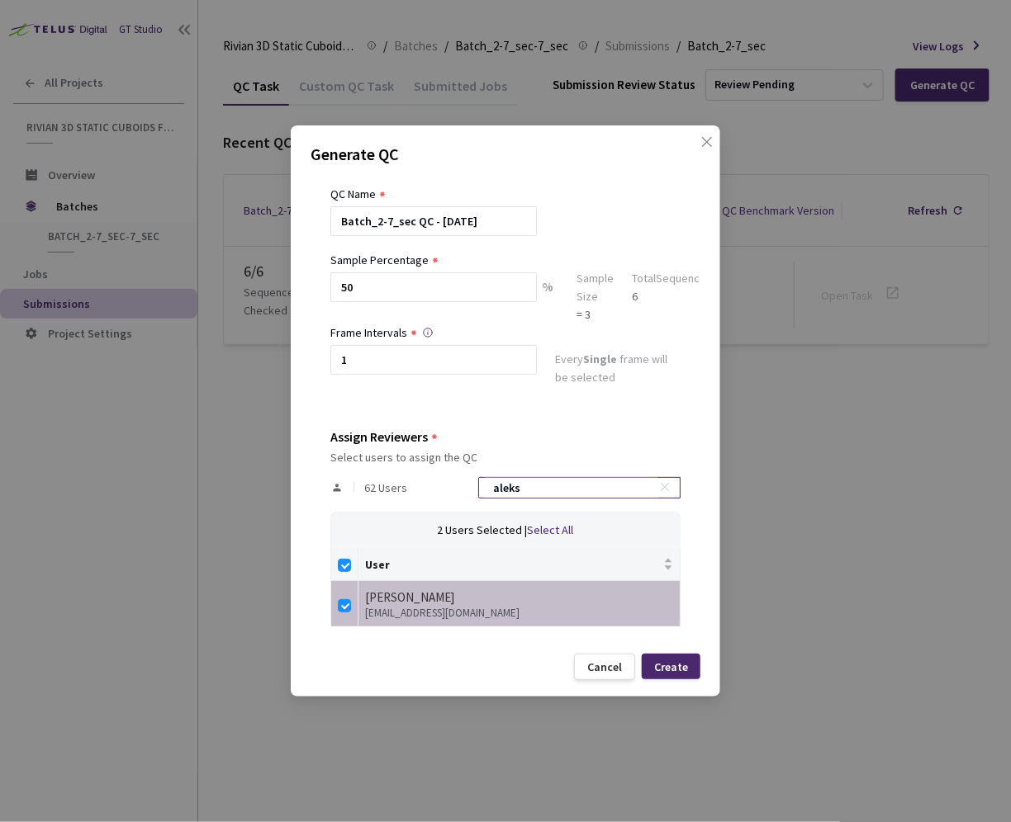
click at [561, 487] on input "aleks" at bounding box center [571, 488] width 176 height 20
type input "d"
checkbox input "false"
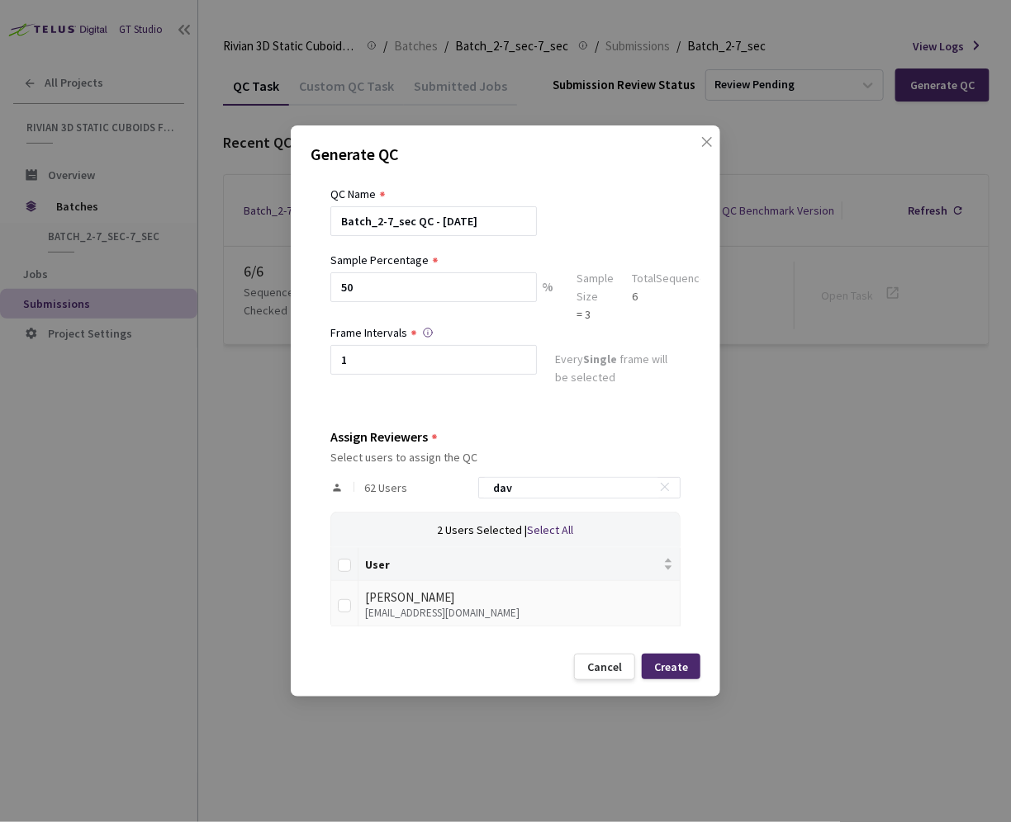
type input "dav"
click at [369, 603] on div "David Zamaklar" at bounding box center [519, 598] width 308 height 20
click at [340, 604] on input "checkbox" at bounding box center [344, 605] width 13 height 13
checkbox input "true"
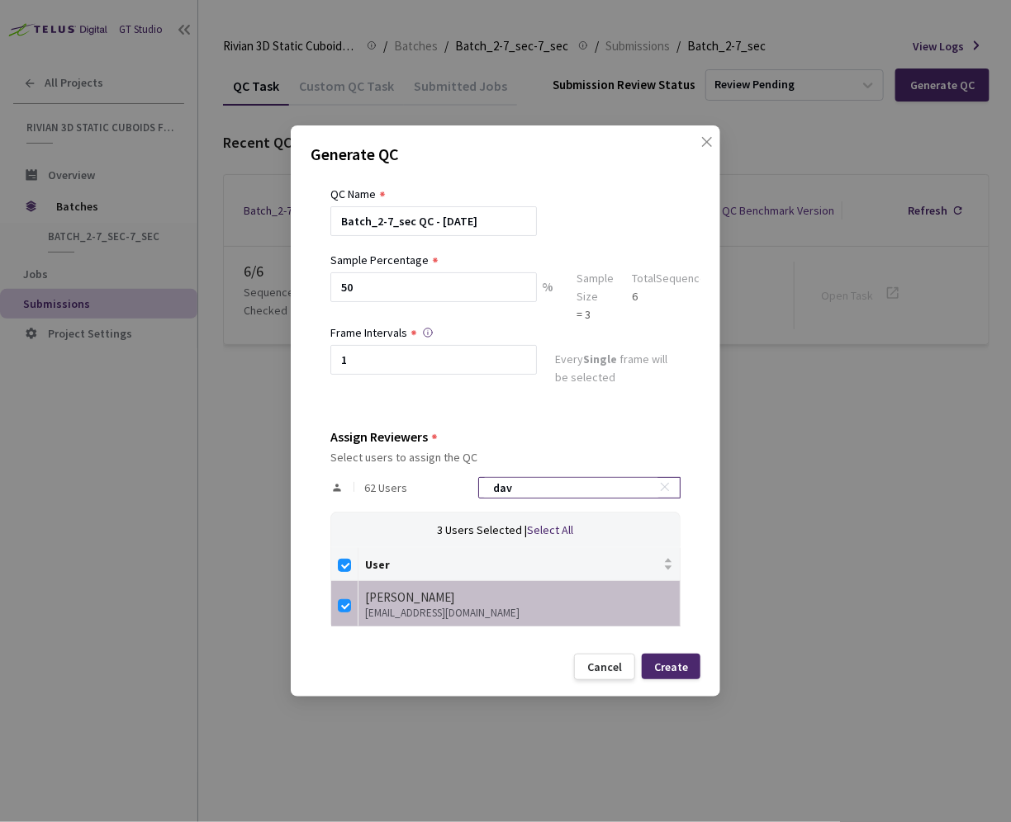
click at [532, 491] on input "dav" at bounding box center [571, 488] width 176 height 20
type input "m"
checkbox input "false"
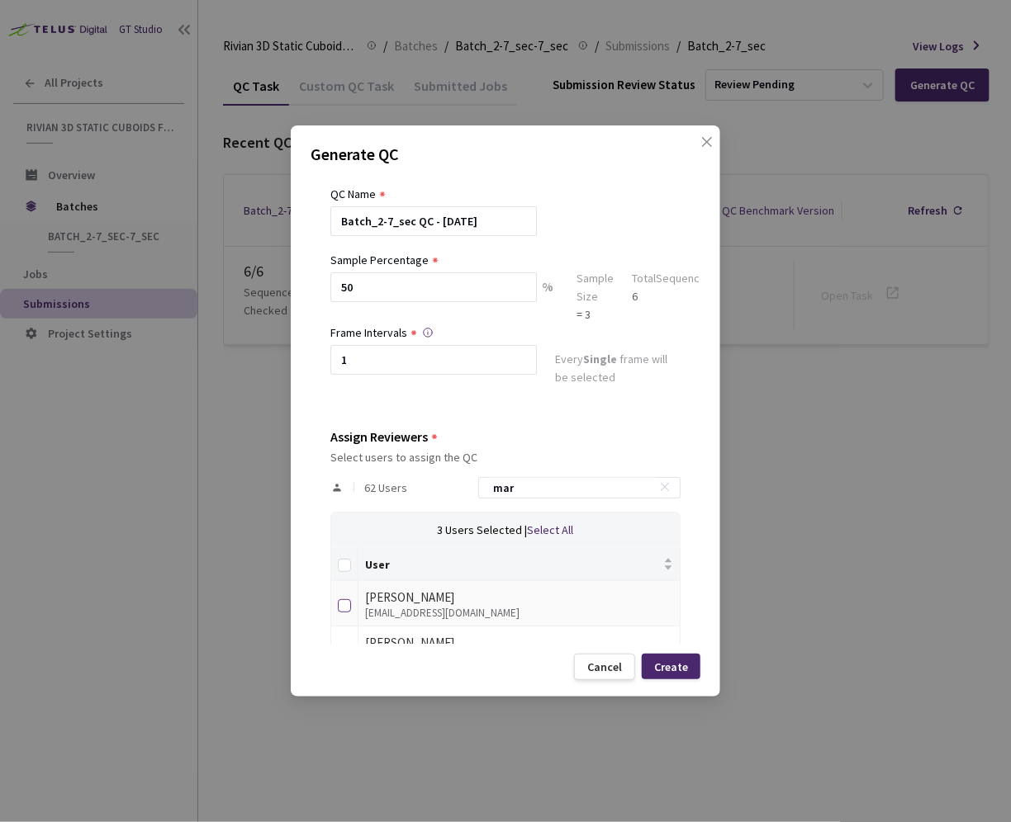
type input "mar"
click at [346, 600] on input "checkbox" at bounding box center [344, 605] width 13 height 13
checkbox input "true"
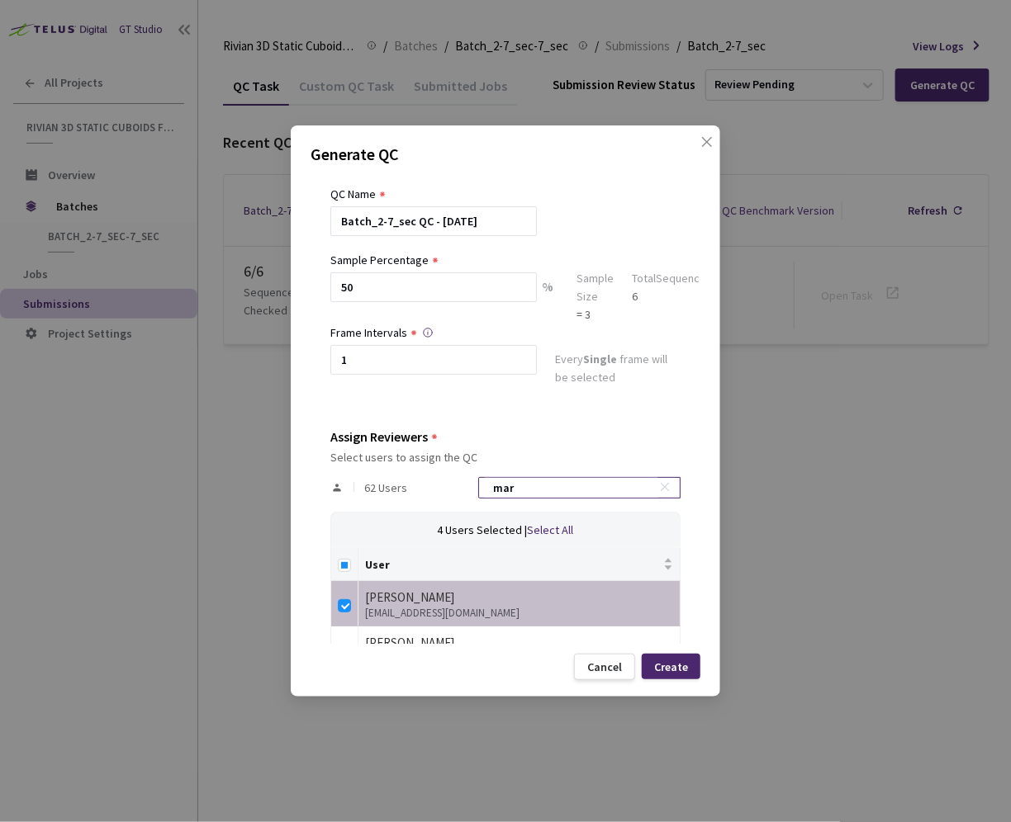
click at [535, 494] on input "mar" at bounding box center [571, 488] width 176 height 20
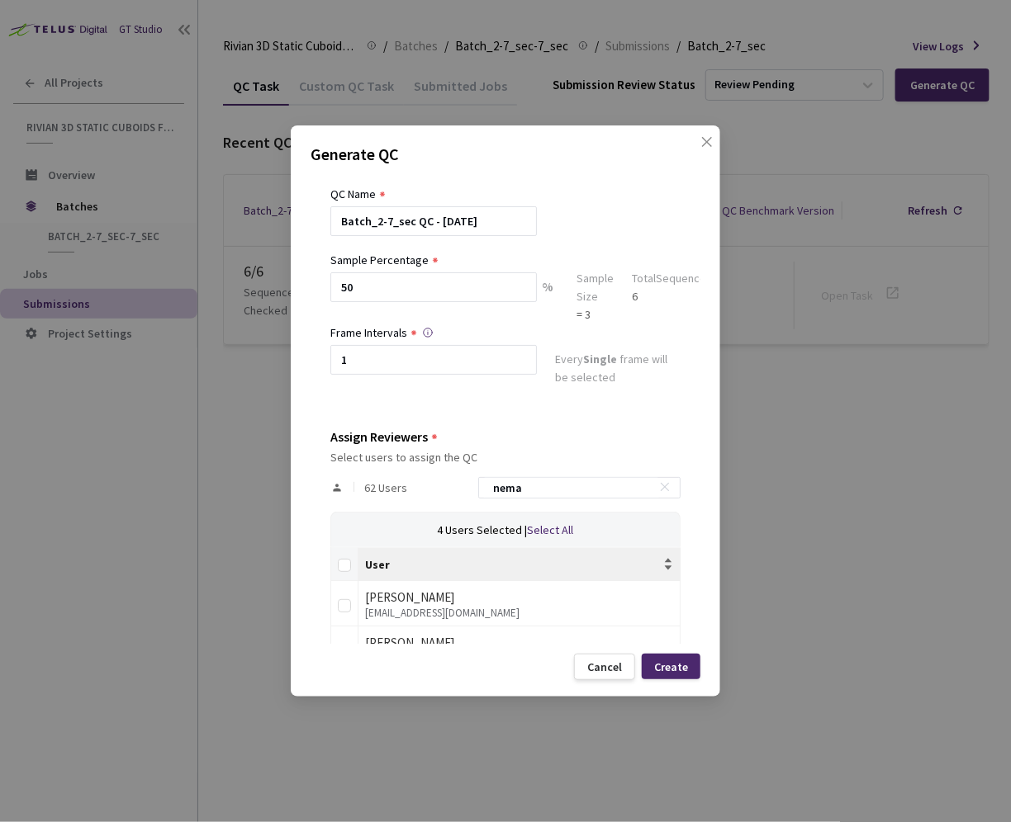
scroll to position [88, 0]
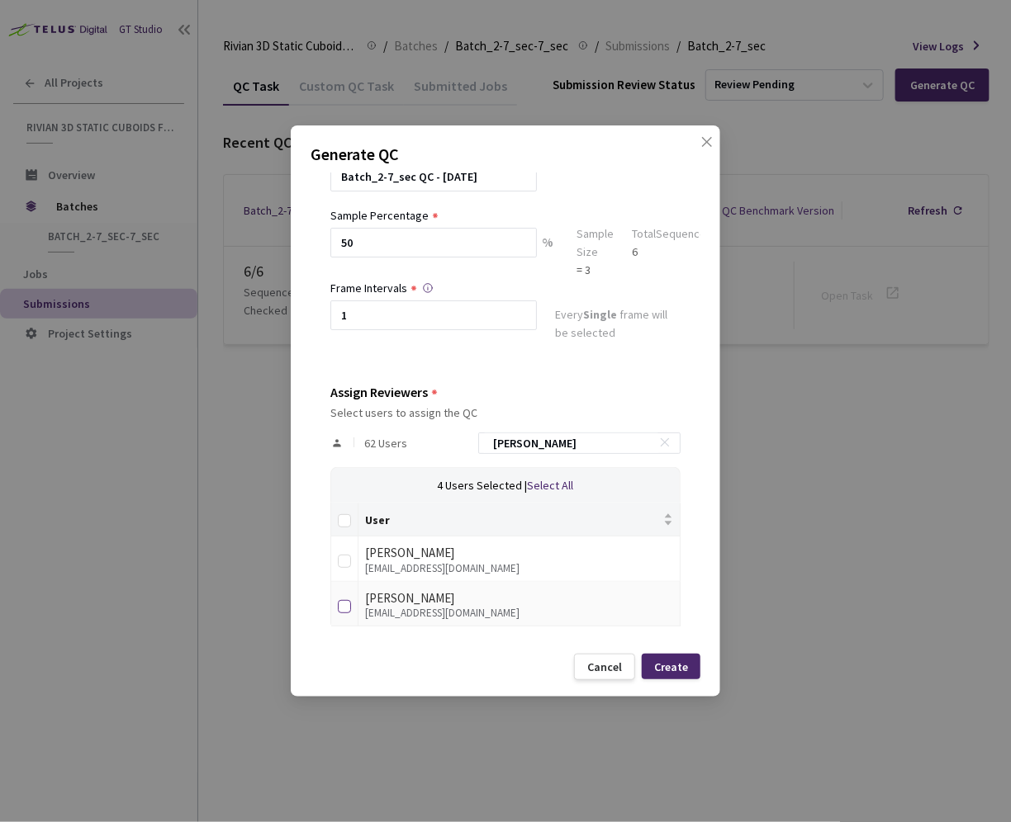
type input "neman"
click at [344, 600] on input "checkbox" at bounding box center [344, 606] width 13 height 13
checkbox input "true"
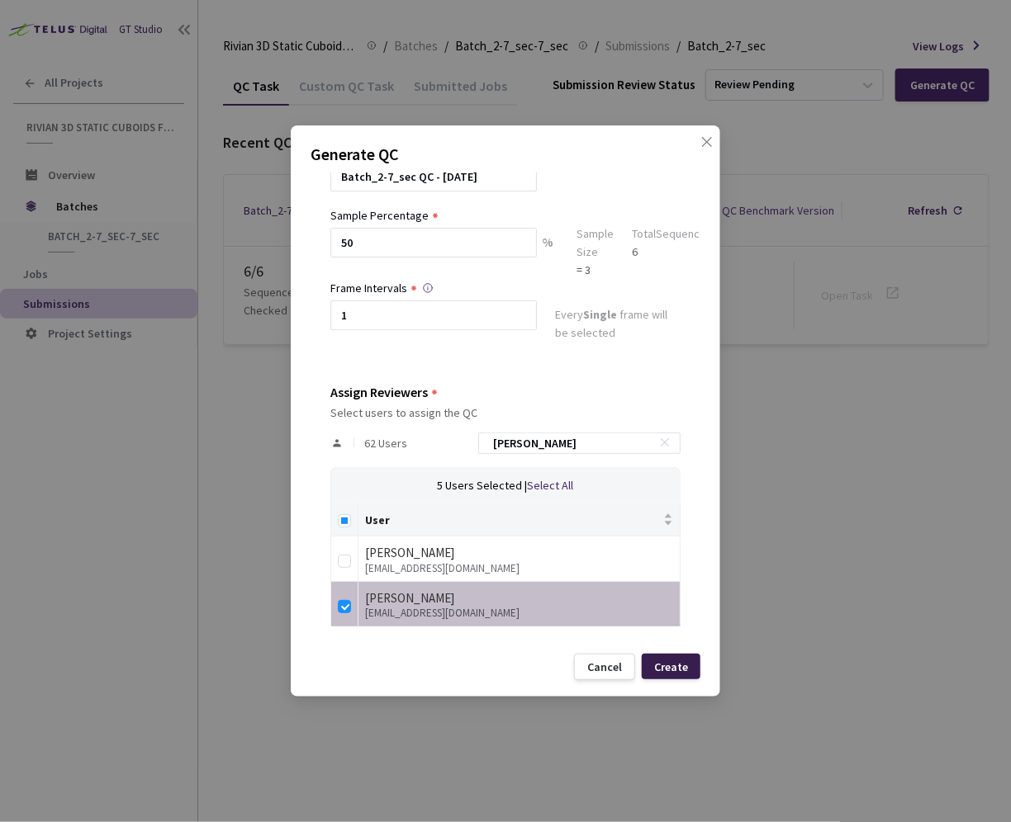
click at [679, 669] on div "Create" at bounding box center [671, 667] width 34 height 13
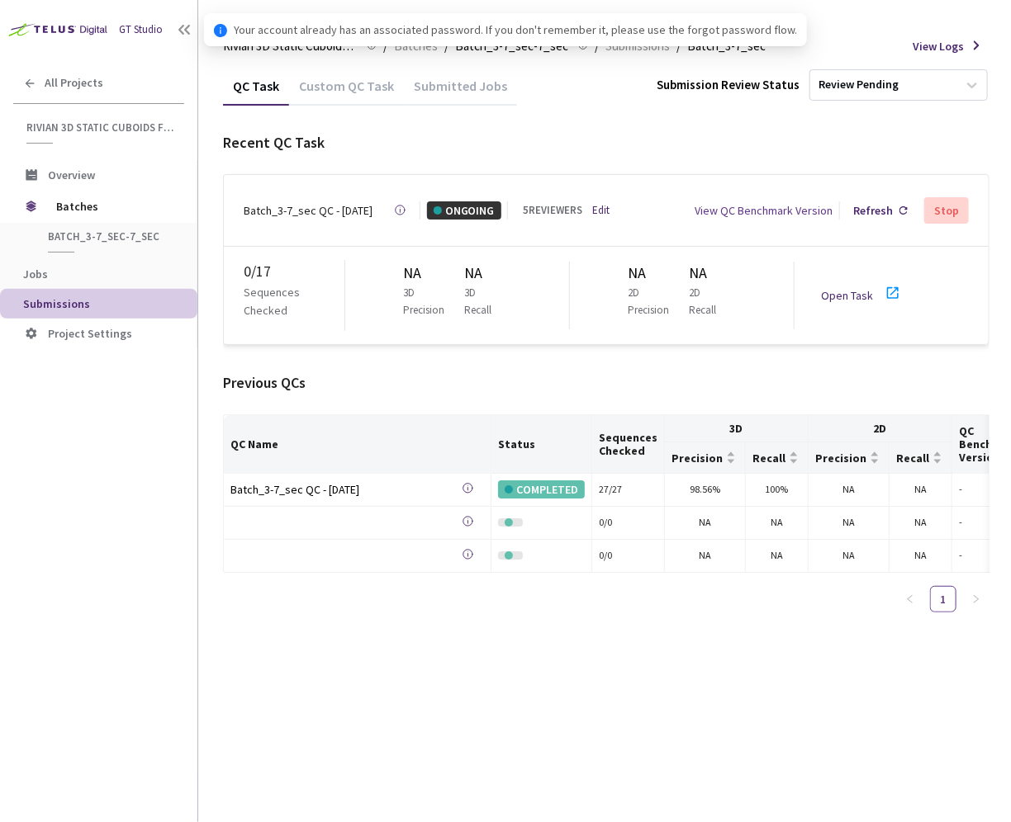
click at [592, 202] on link "Edit" at bounding box center [600, 210] width 17 height 17
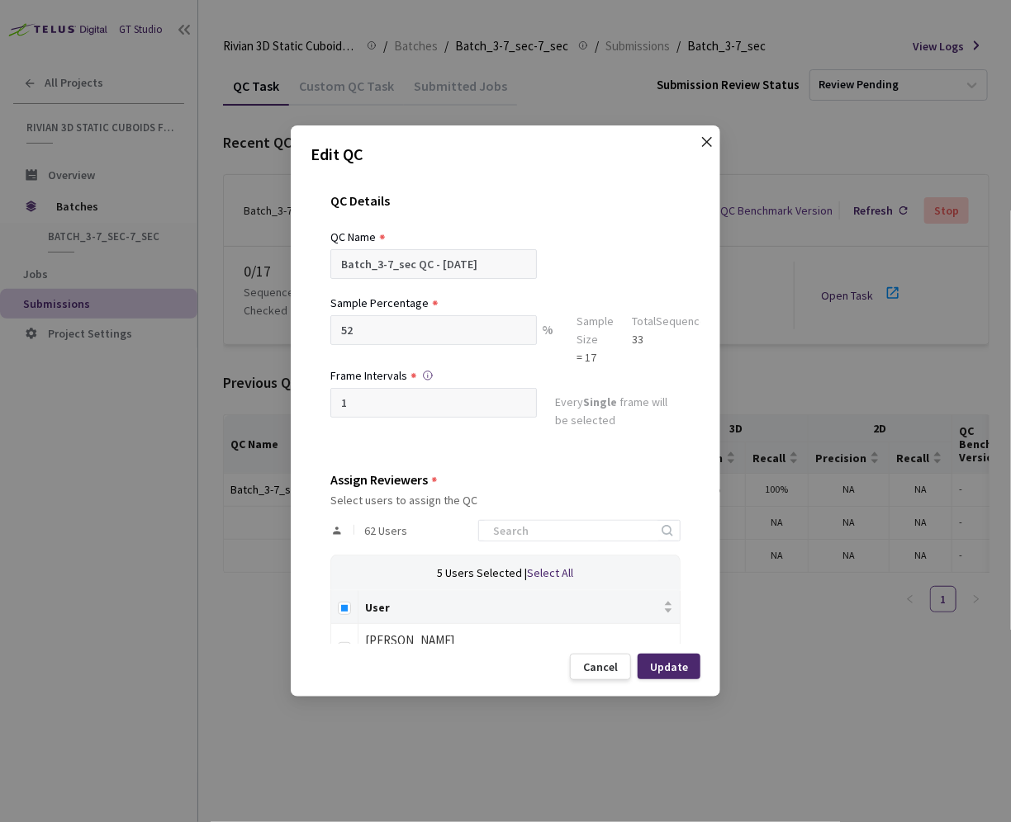
click at [705, 138] on icon "close" at bounding box center [706, 141] width 13 height 13
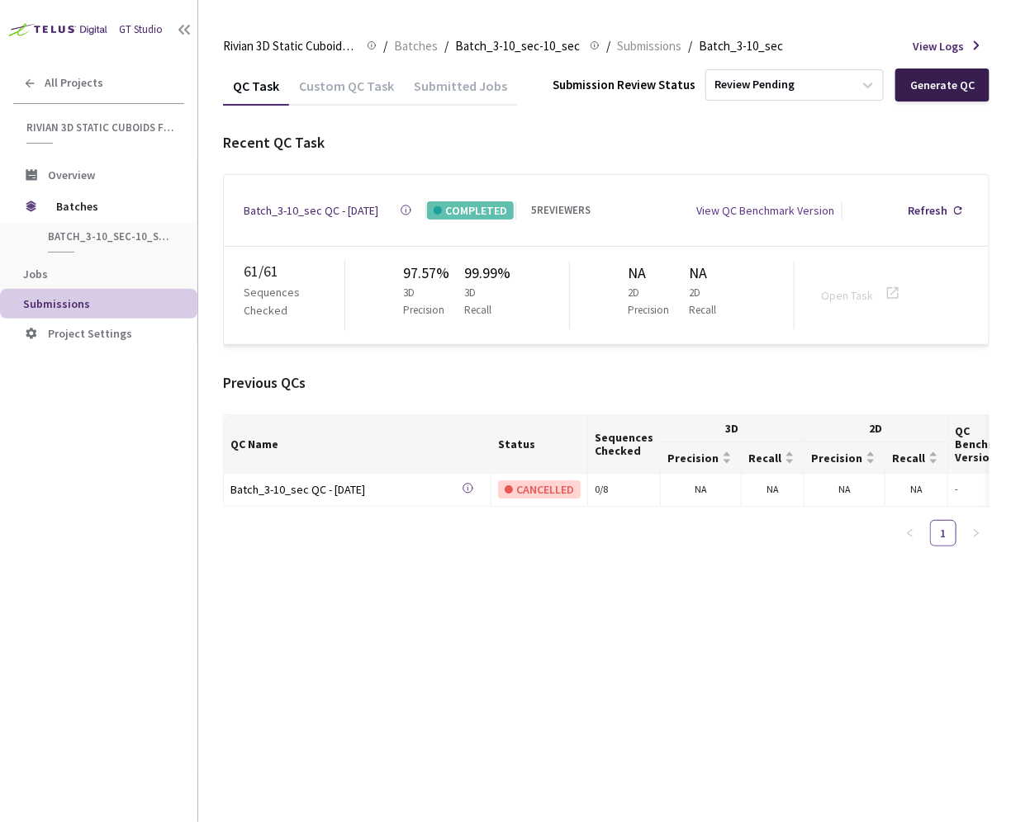
click at [931, 88] on div "Generate QC" at bounding box center [942, 84] width 64 height 13
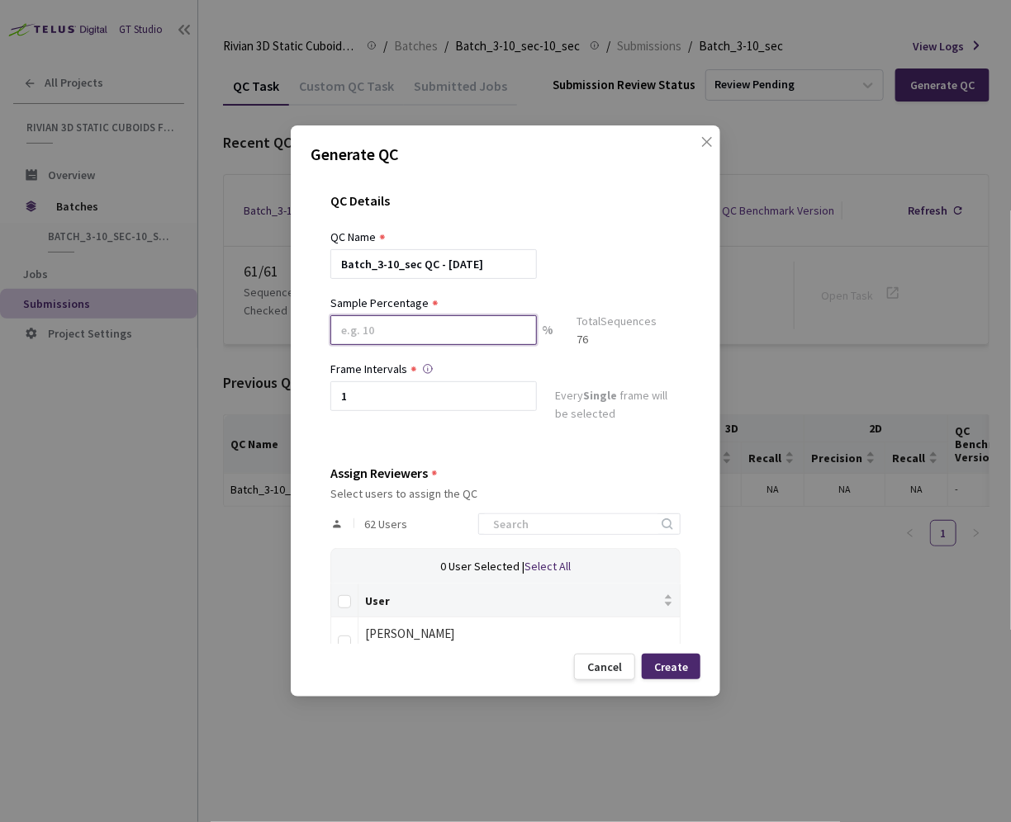
click at [432, 334] on input at bounding box center [433, 330] width 206 height 30
type input "50"
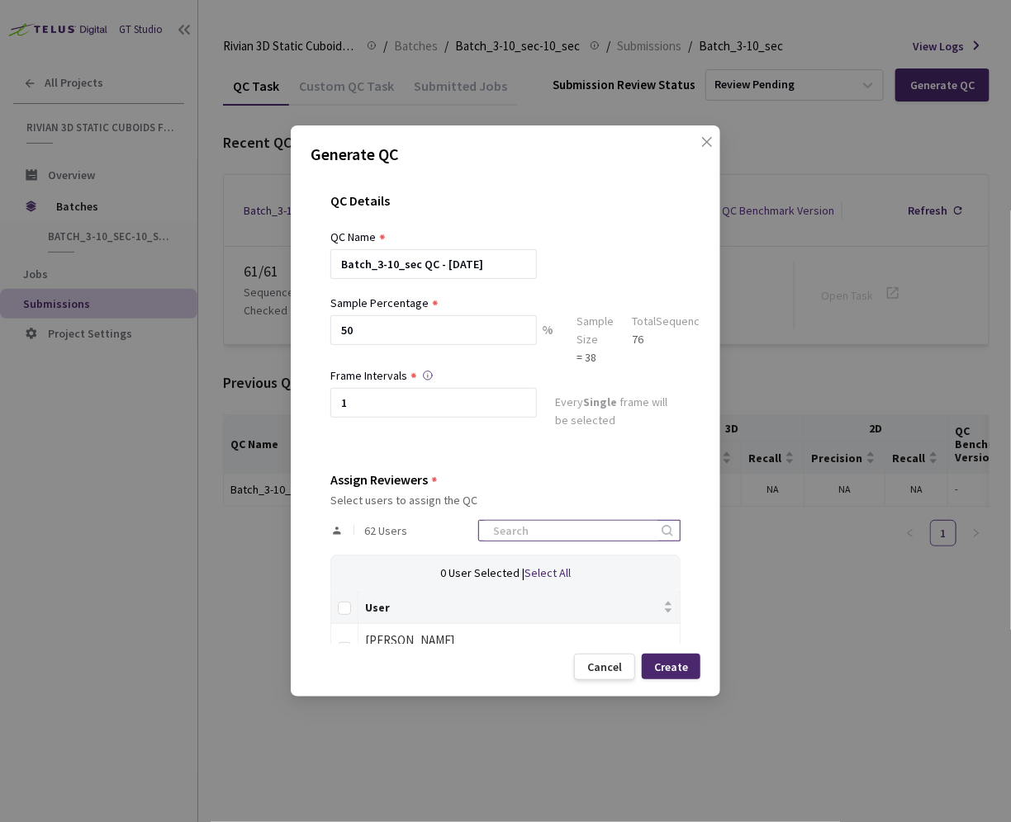
click at [546, 523] on input at bounding box center [571, 531] width 176 height 20
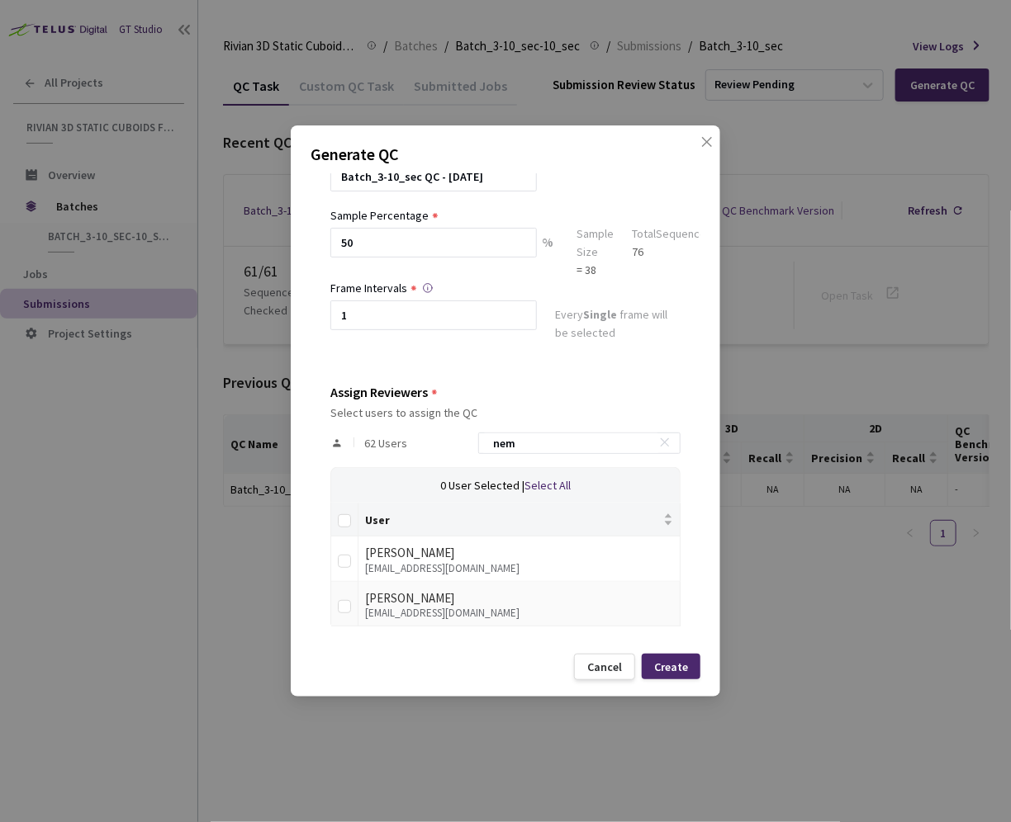
type input "nem"
click at [396, 602] on div "Nemanja Plazinic" at bounding box center [519, 599] width 308 height 20
click at [344, 608] on input "checkbox" at bounding box center [344, 606] width 13 height 13
checkbox input "true"
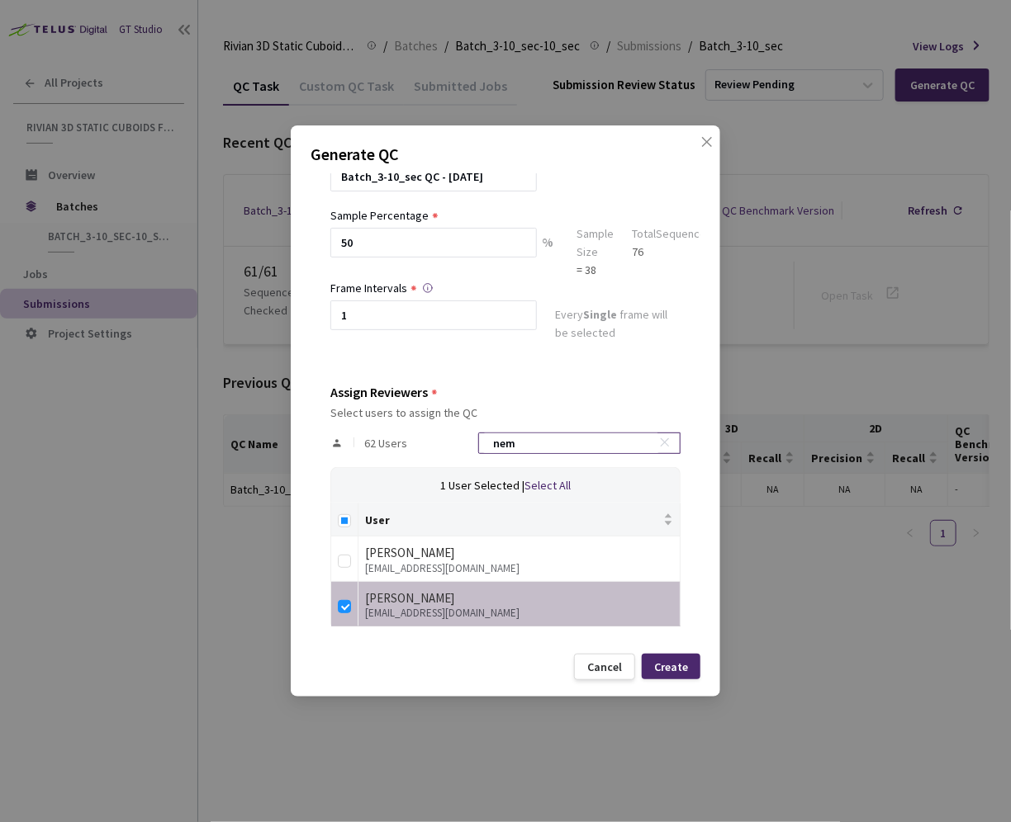
click at [566, 451] on input "nem" at bounding box center [571, 443] width 176 height 20
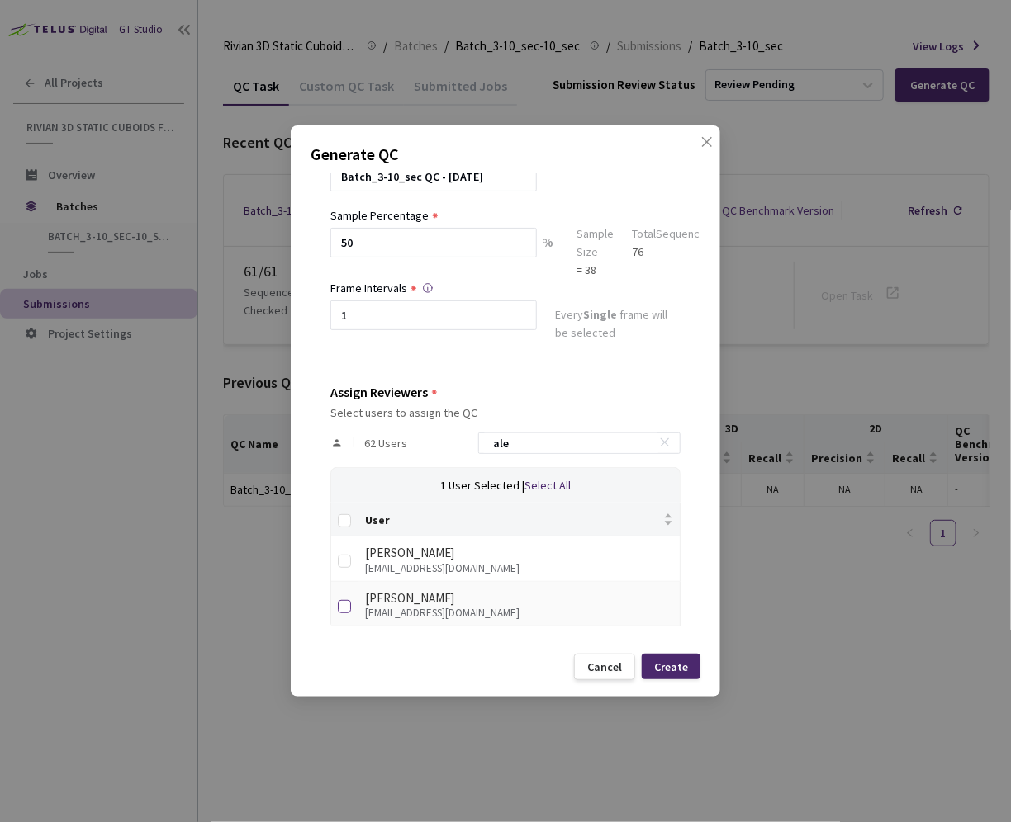
type input "ale"
click at [345, 601] on input "checkbox" at bounding box center [344, 606] width 13 height 13
checkbox input "true"
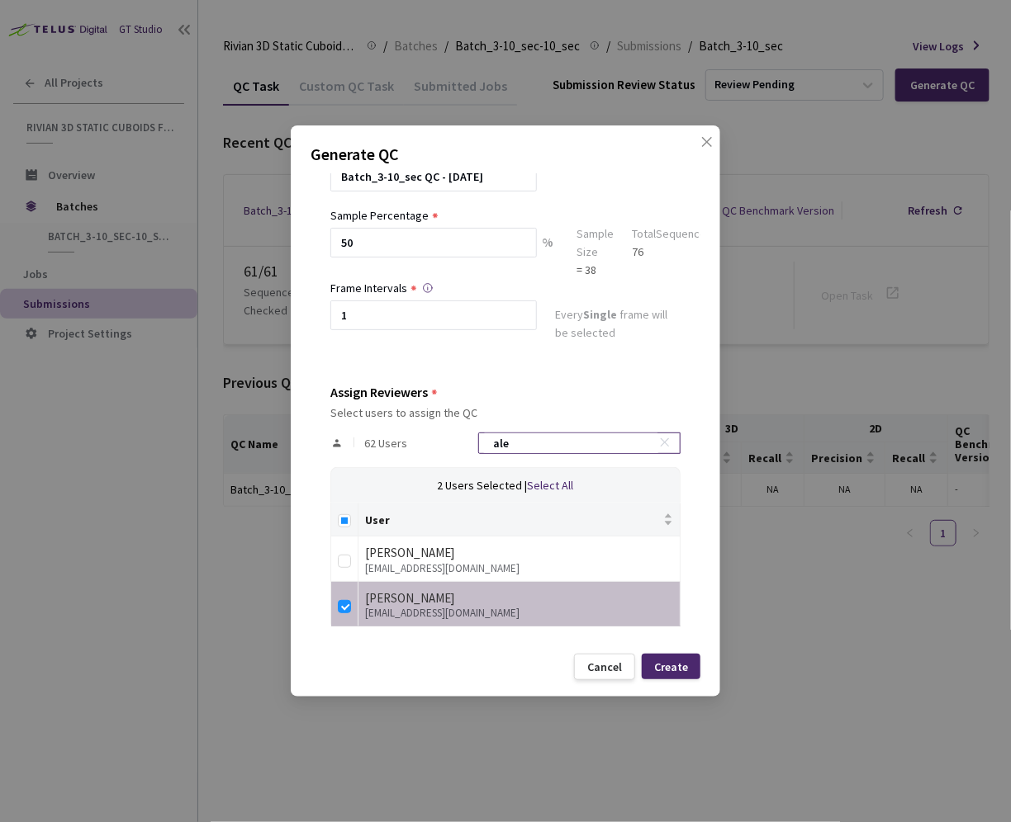
click at [575, 434] on input "ale" at bounding box center [571, 443] width 176 height 20
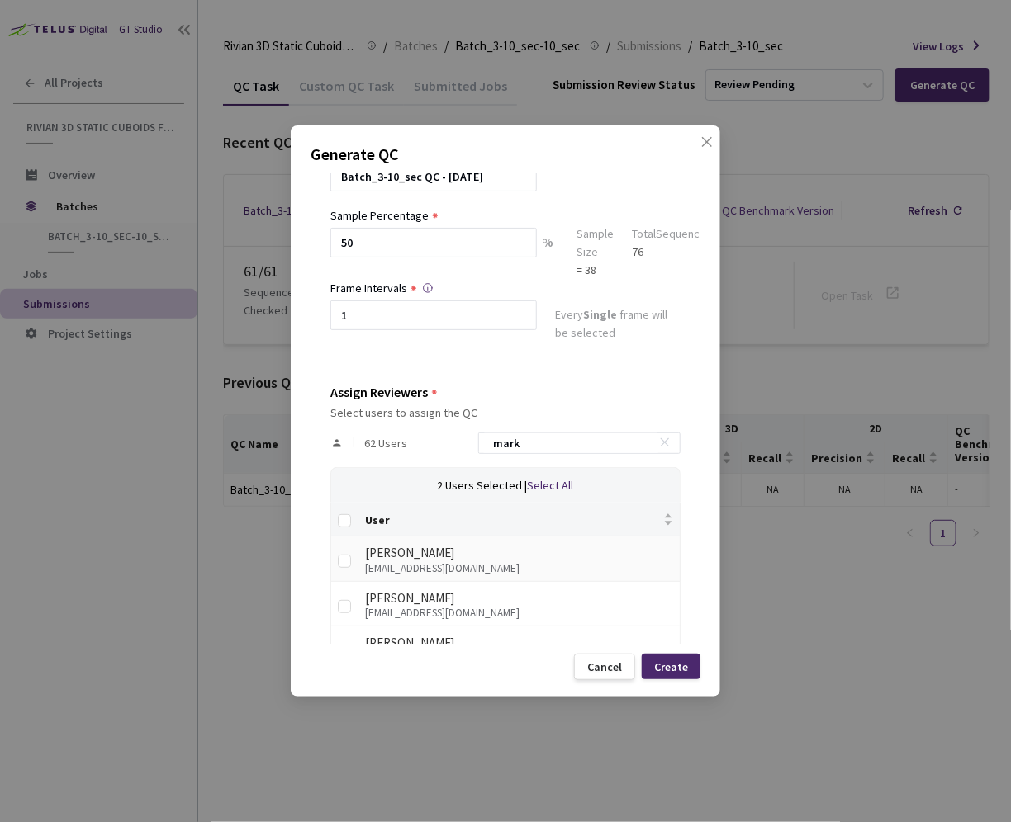
scroll to position [43, 0]
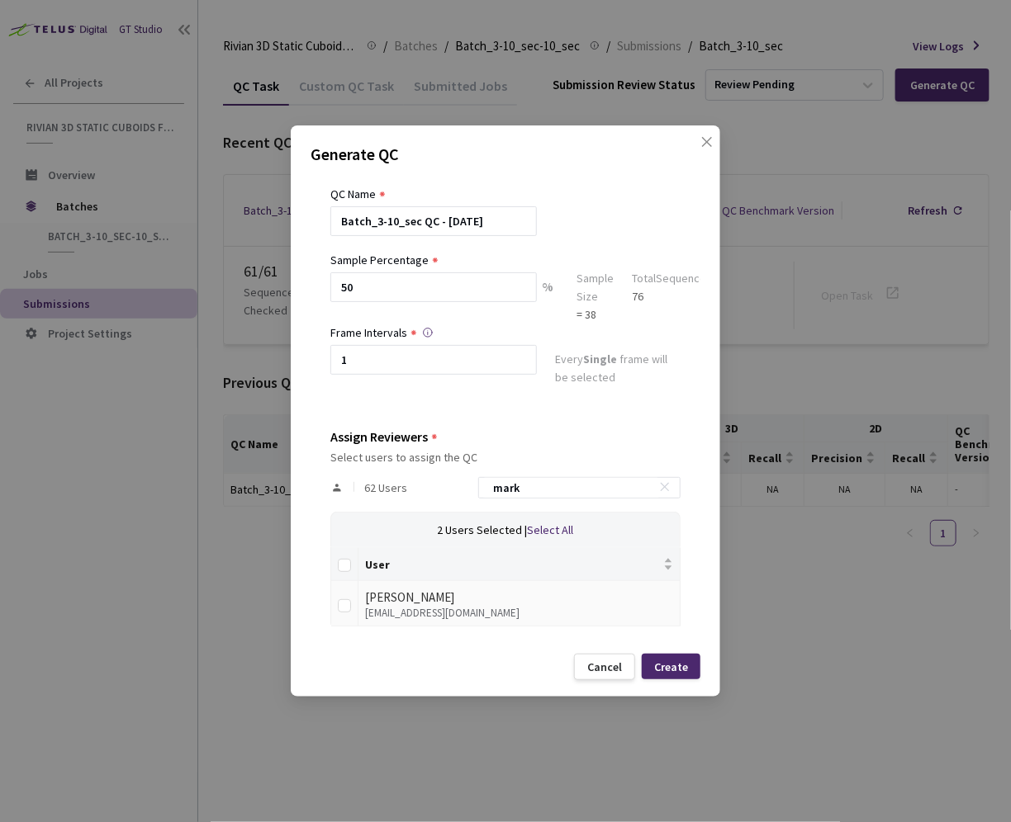
type input "mark"
click at [335, 604] on td at bounding box center [344, 603] width 27 height 45
click at [343, 609] on input "checkbox" at bounding box center [344, 605] width 13 height 13
checkbox input "true"
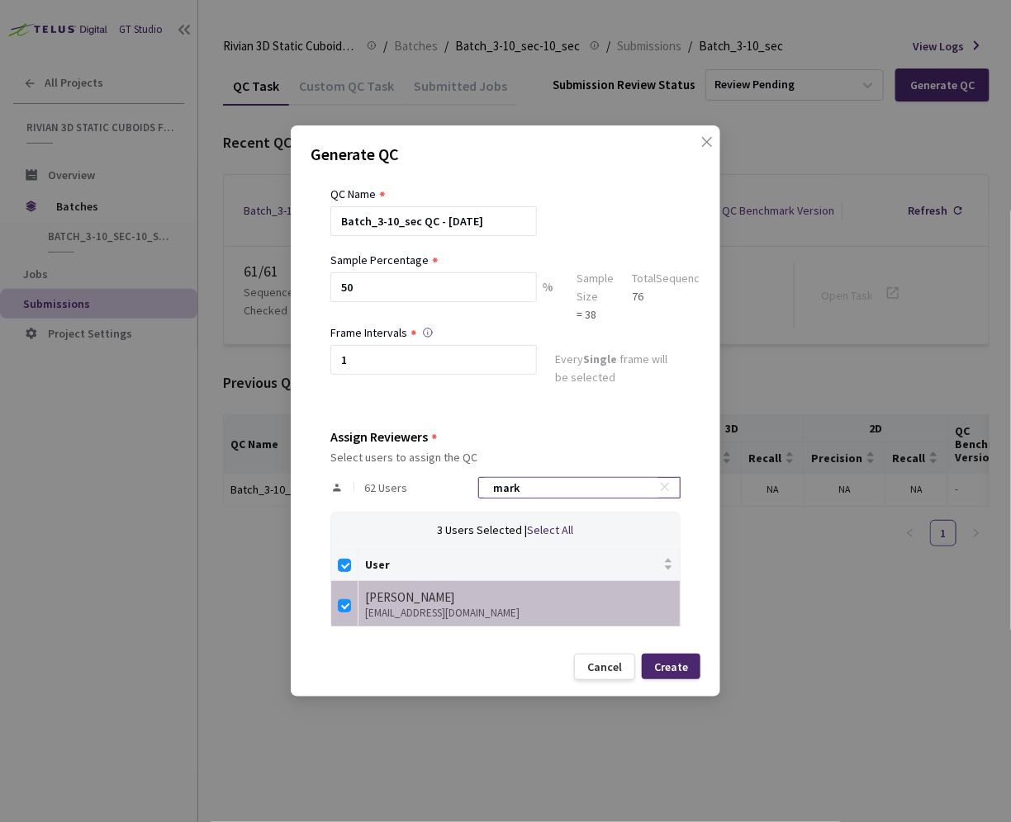
click at [542, 489] on input "mark" at bounding box center [571, 488] width 176 height 20
type input "d"
checkbox input "false"
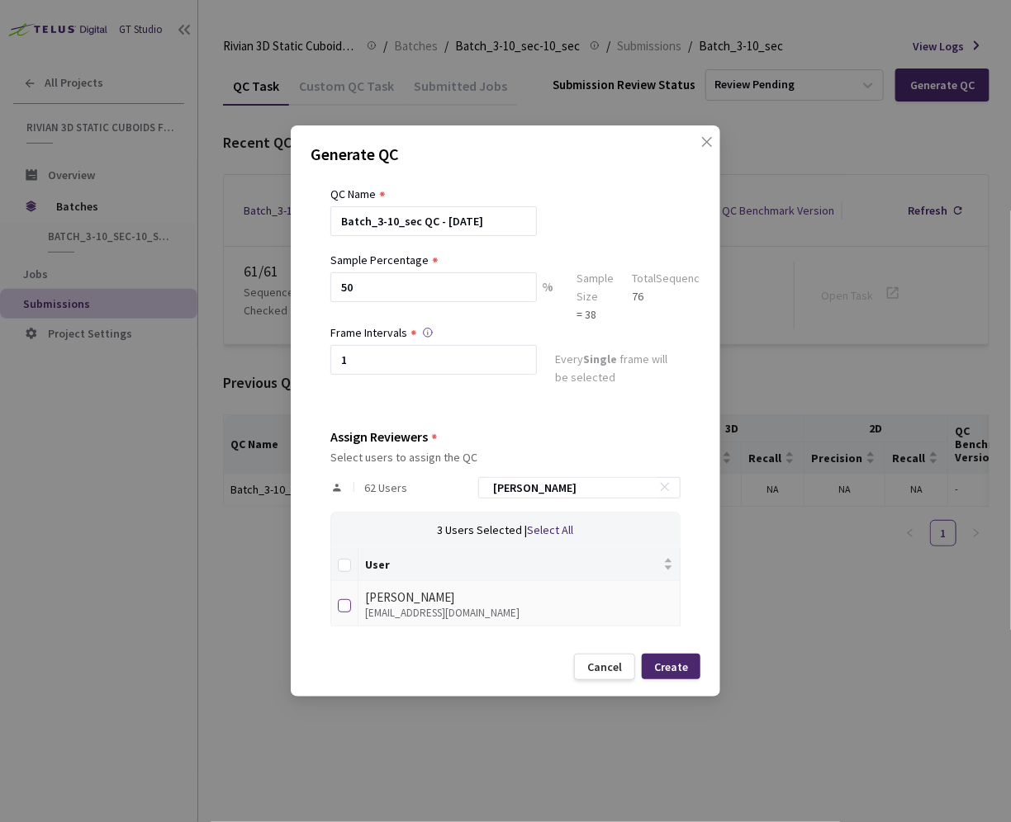
type input "david"
click at [339, 598] on label at bounding box center [344, 603] width 13 height 23
click at [339, 599] on input "checkbox" at bounding box center [344, 605] width 13 height 13
checkbox input "true"
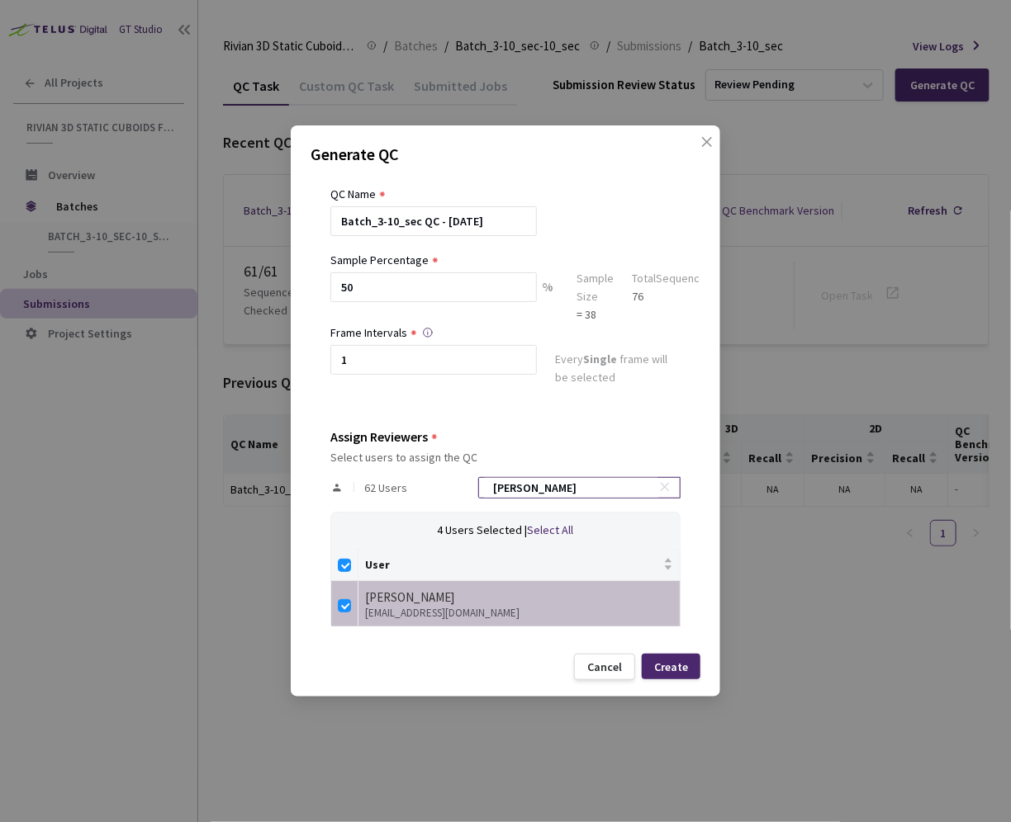
click at [524, 482] on input "david" at bounding box center [571, 488] width 176 height 20
checkbox input "false"
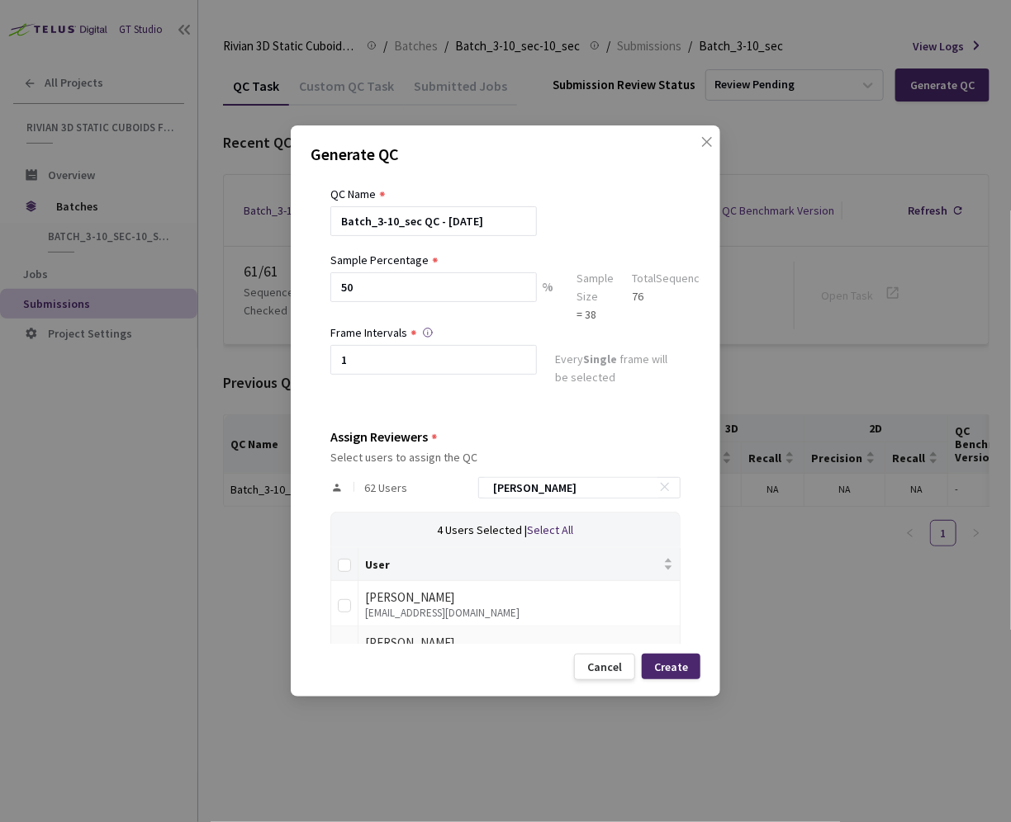
scroll to position [88, 0]
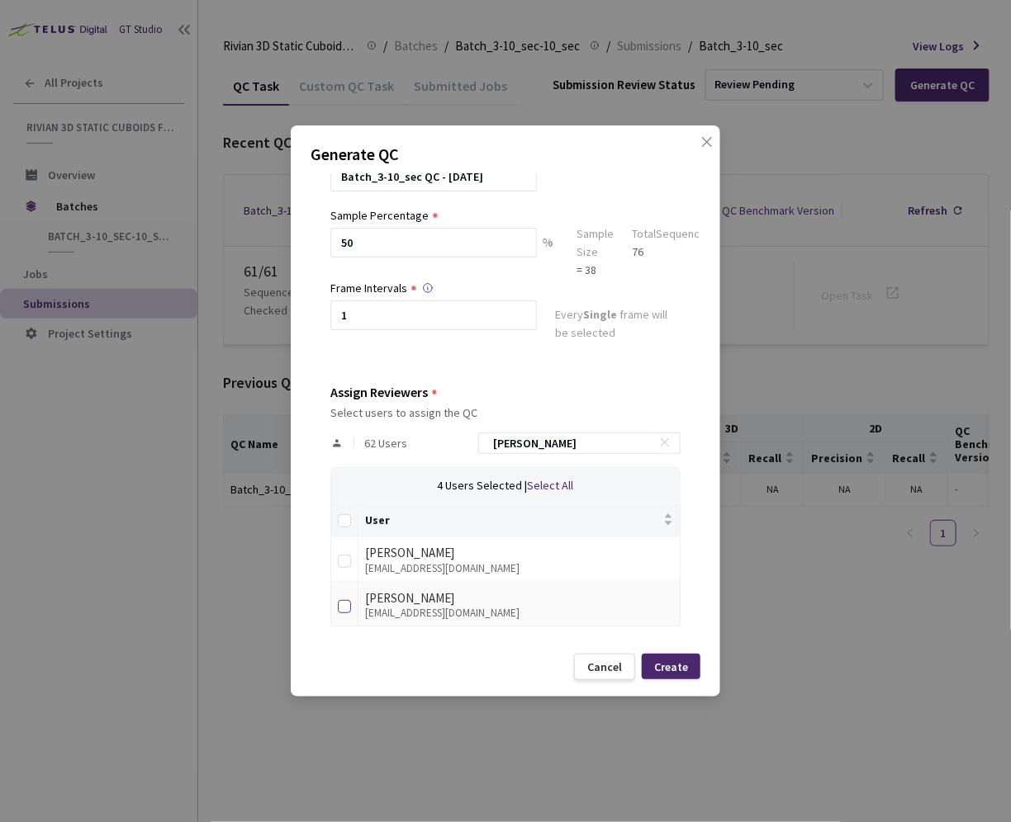
type input "ann"
click at [344, 609] on input "checkbox" at bounding box center [344, 606] width 13 height 13
checkbox input "true"
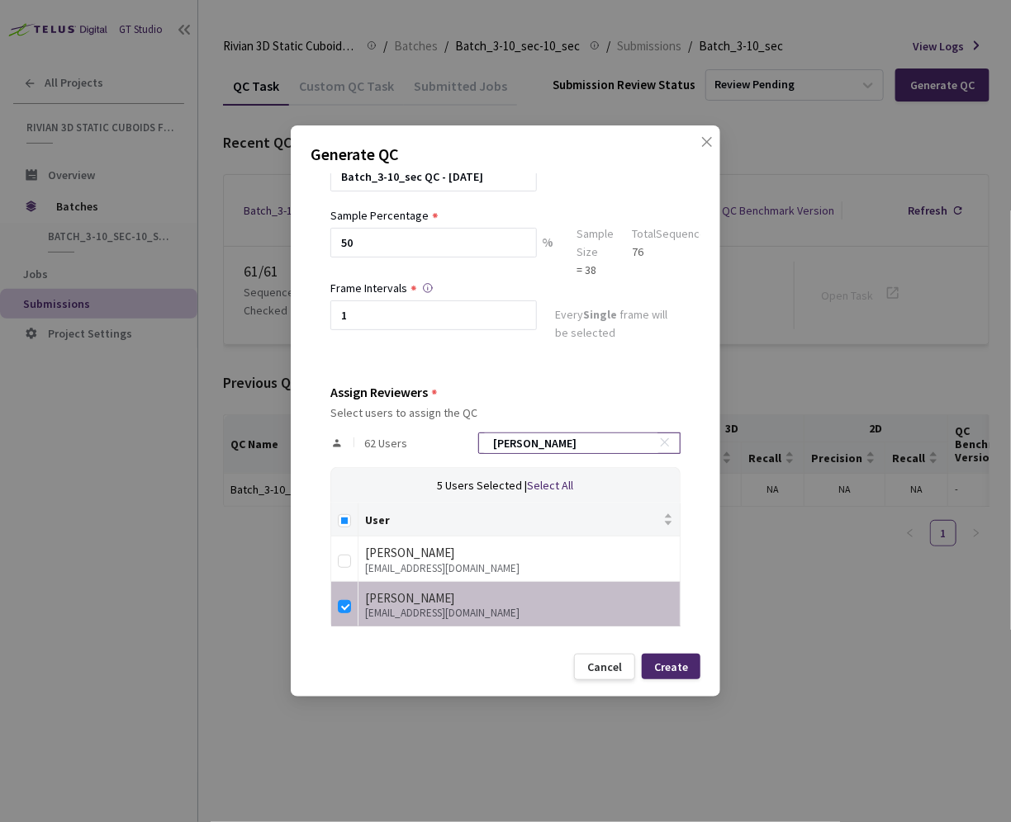
click at [659, 442] on icon at bounding box center [665, 443] width 12 height 12
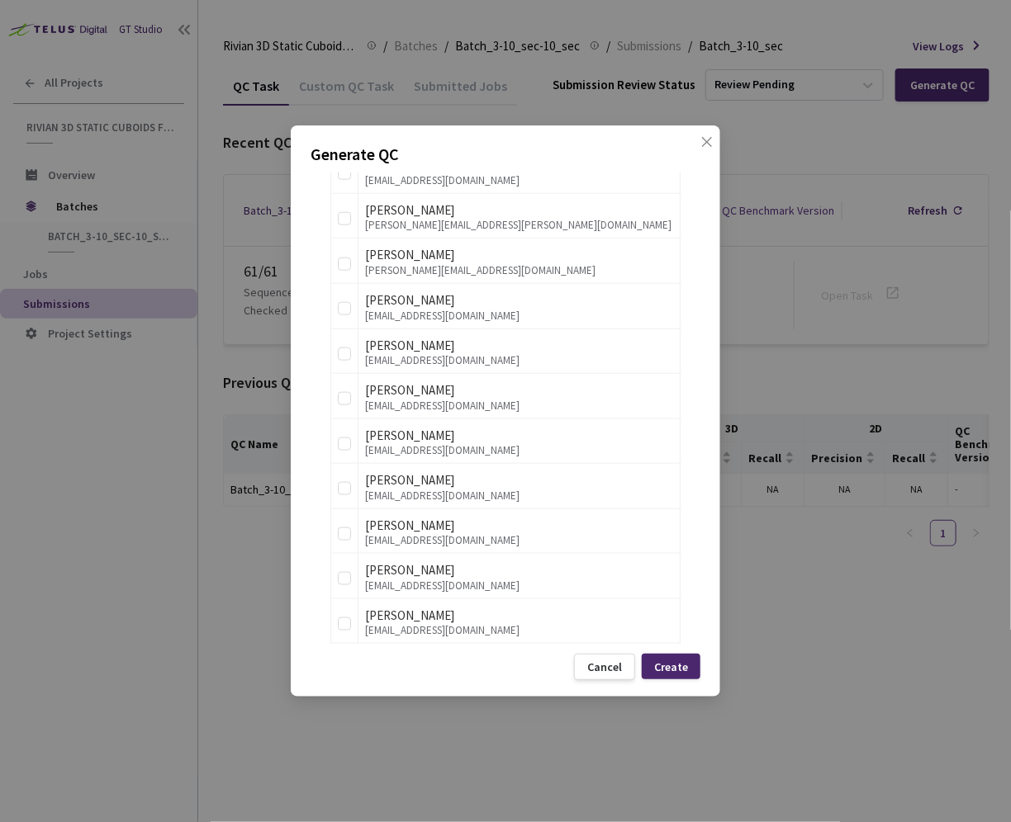
scroll to position [913, 0]
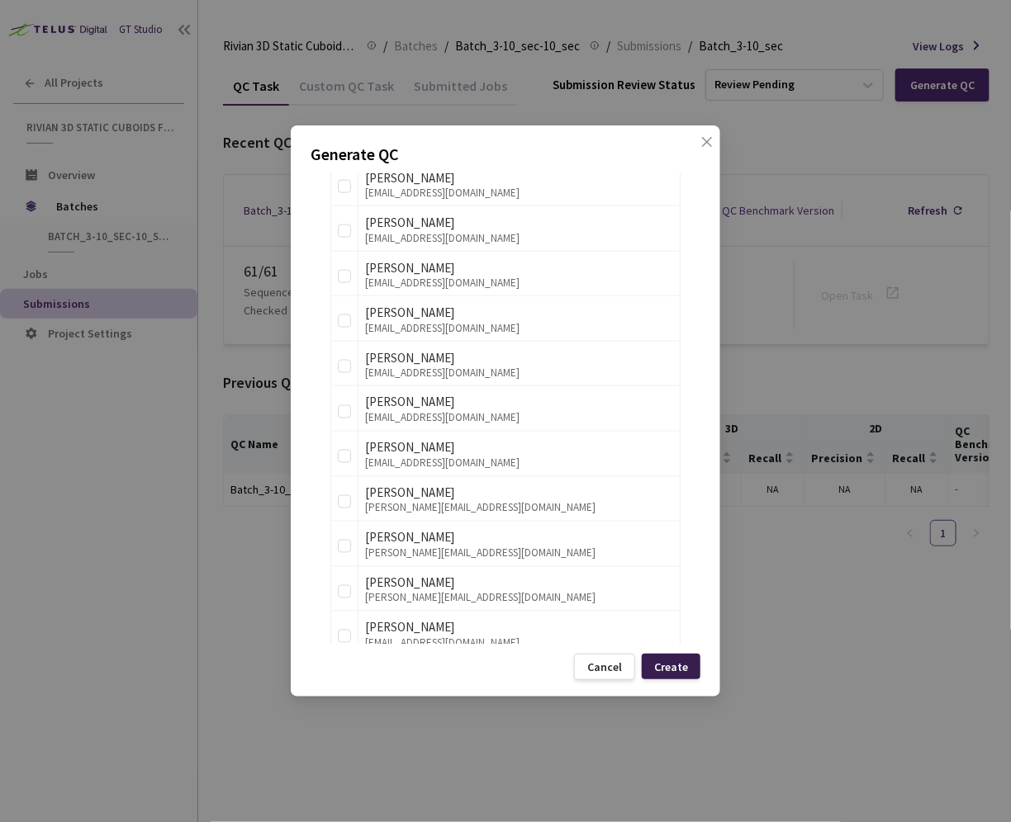
click at [664, 658] on div "Create" at bounding box center [671, 667] width 59 height 26
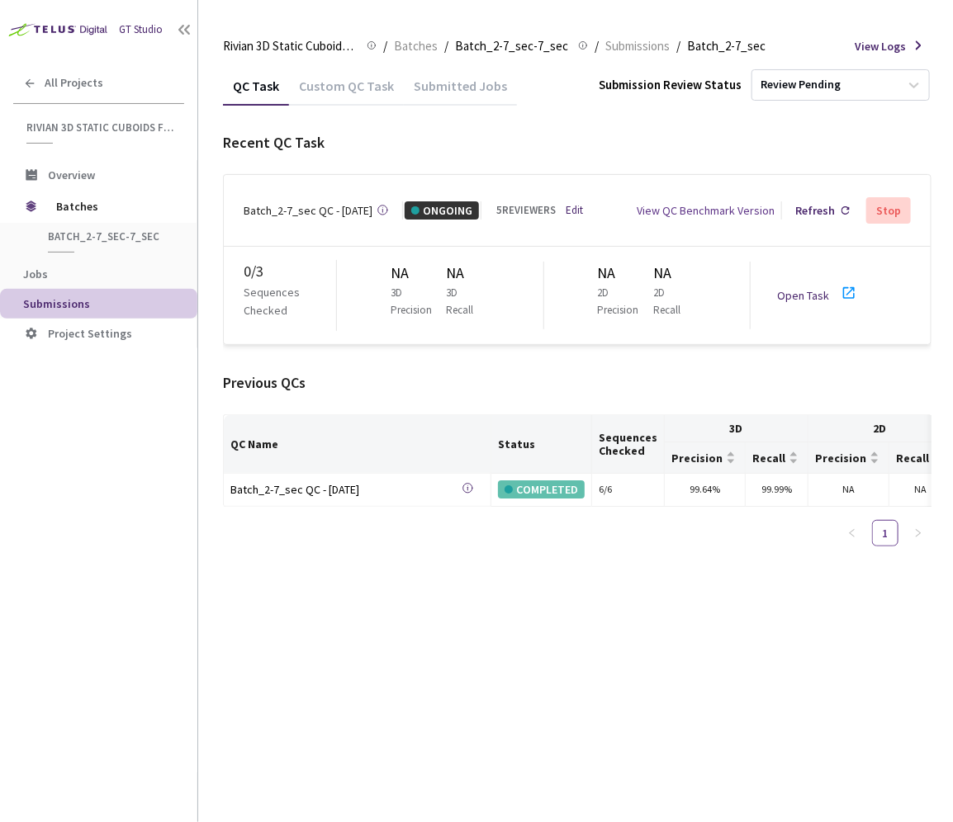
click at [442, 698] on div "QC Task Custom QC Task Submitted Jobs Submission Review Status Review Pending R…" at bounding box center [577, 444] width 708 height 756
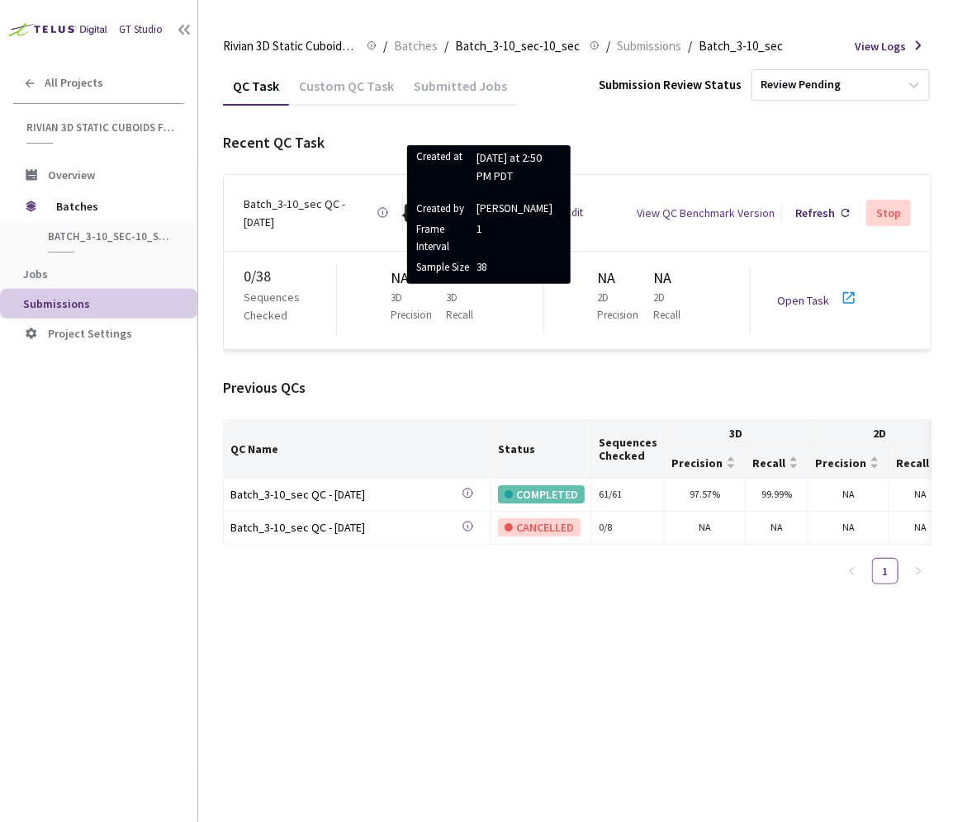
click at [381, 198] on link at bounding box center [382, 213] width 12 height 36
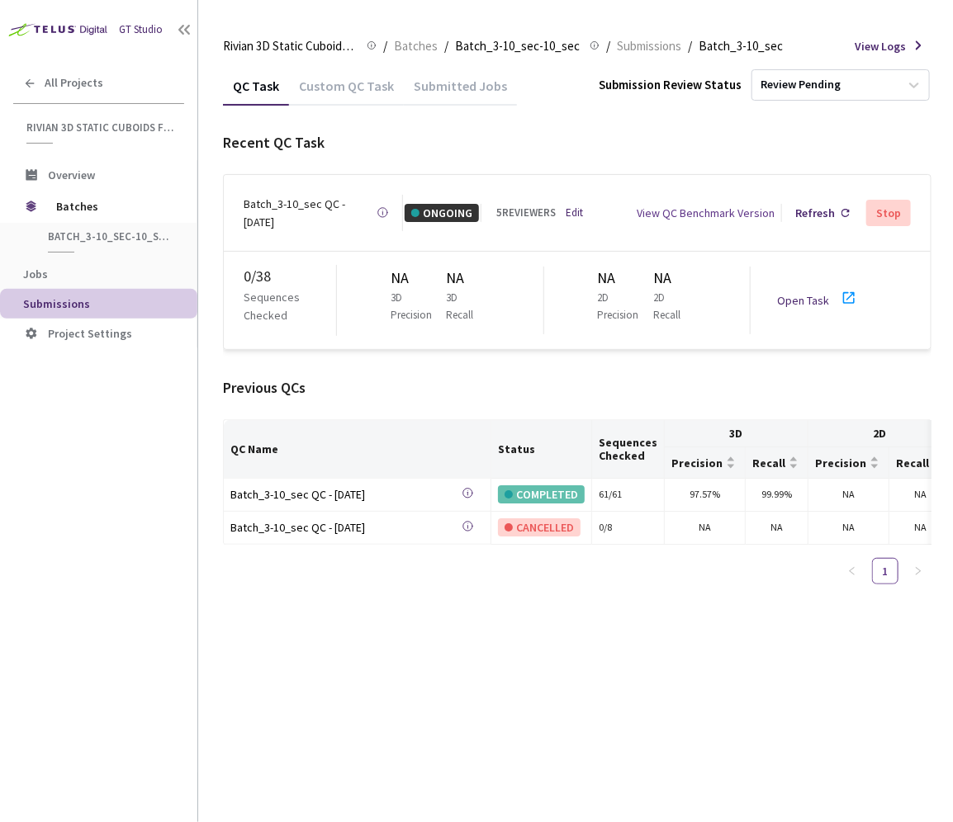
click at [382, 201] on link at bounding box center [382, 213] width 12 height 36
click at [386, 206] on icon at bounding box center [382, 212] width 12 height 12
click at [383, 208] on icon at bounding box center [382, 212] width 12 height 12
click at [559, 205] on div "5 REVIEWERS Edit" at bounding box center [532, 213] width 73 height 17
click at [570, 205] on link "Edit" at bounding box center [574, 213] width 17 height 17
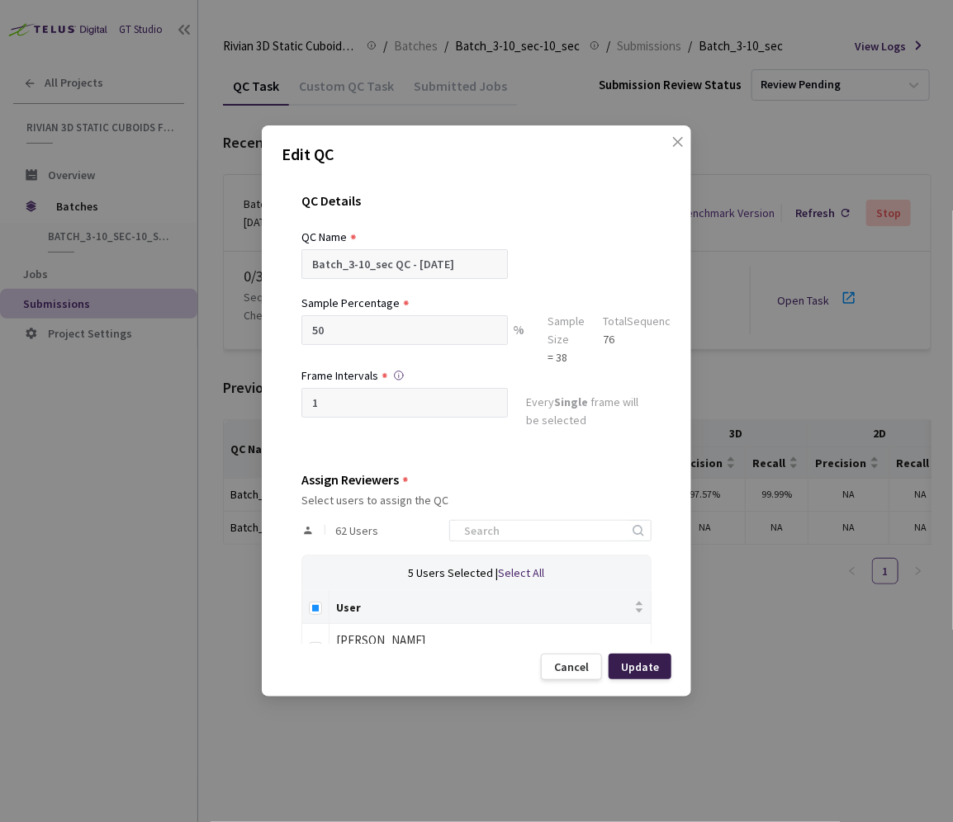
click at [652, 666] on div "Update" at bounding box center [640, 667] width 38 height 13
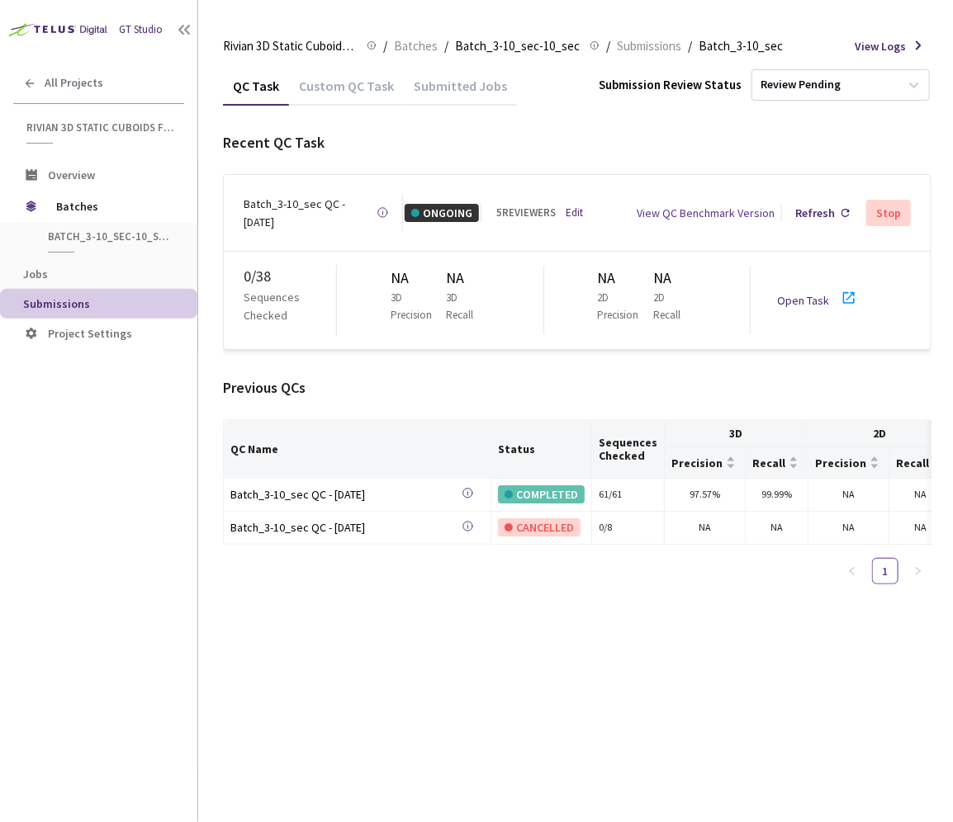
click at [571, 204] on div "View QC Benchmark Version" at bounding box center [679, 213] width 219 height 18
click at [568, 205] on link "Edit" at bounding box center [574, 213] width 17 height 17
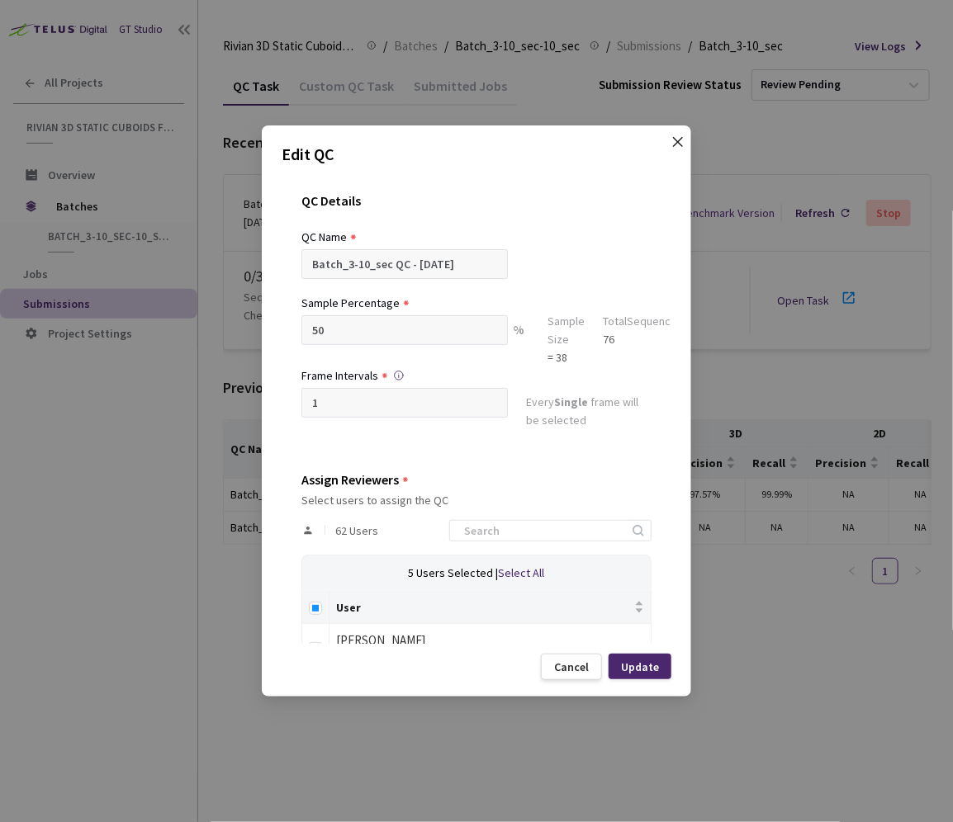
click at [675, 143] on icon "close" at bounding box center [677, 141] width 13 height 13
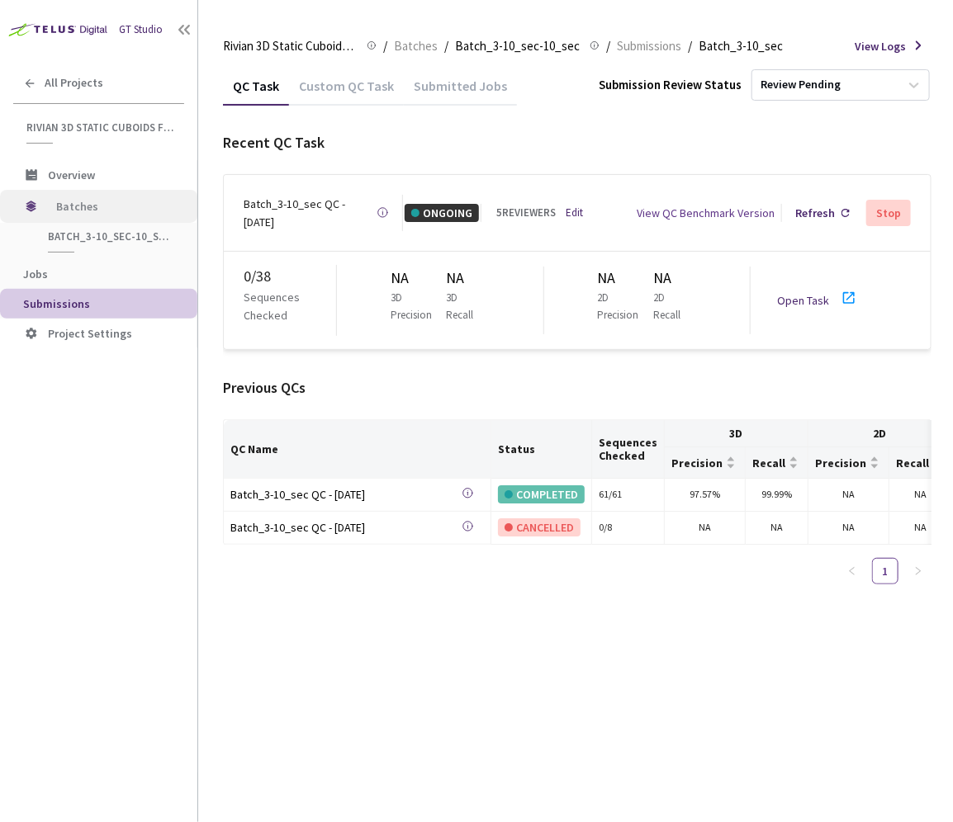
click at [73, 208] on span "Batches" at bounding box center [112, 206] width 113 height 33
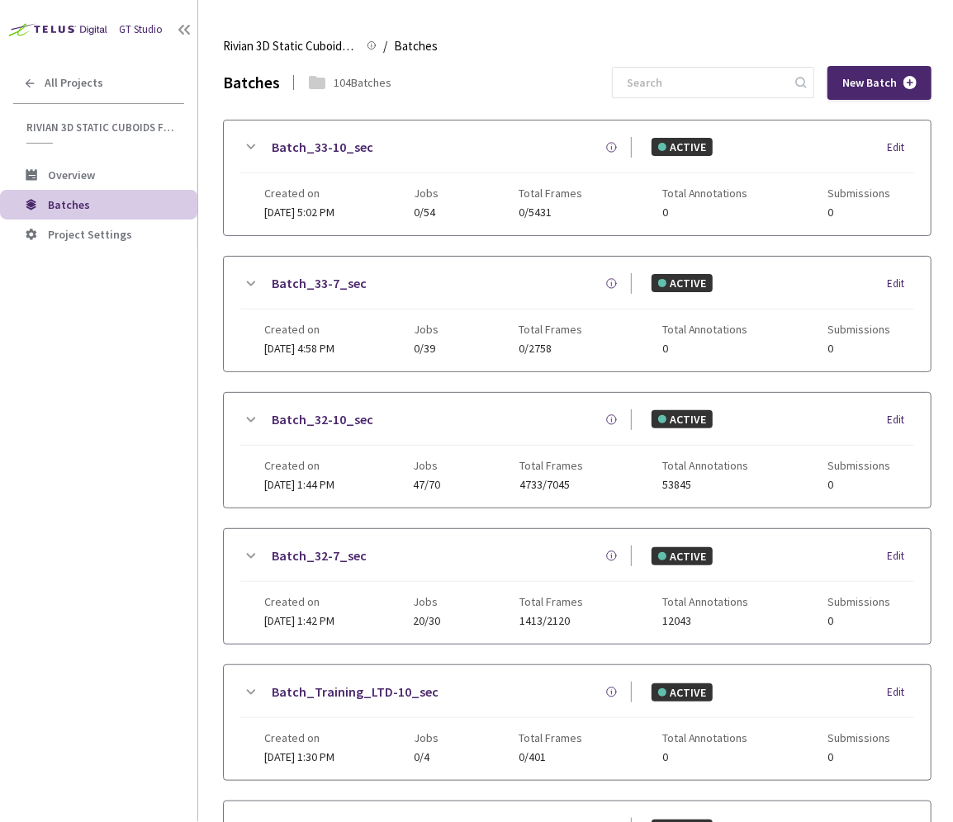
scroll to position [863, 0]
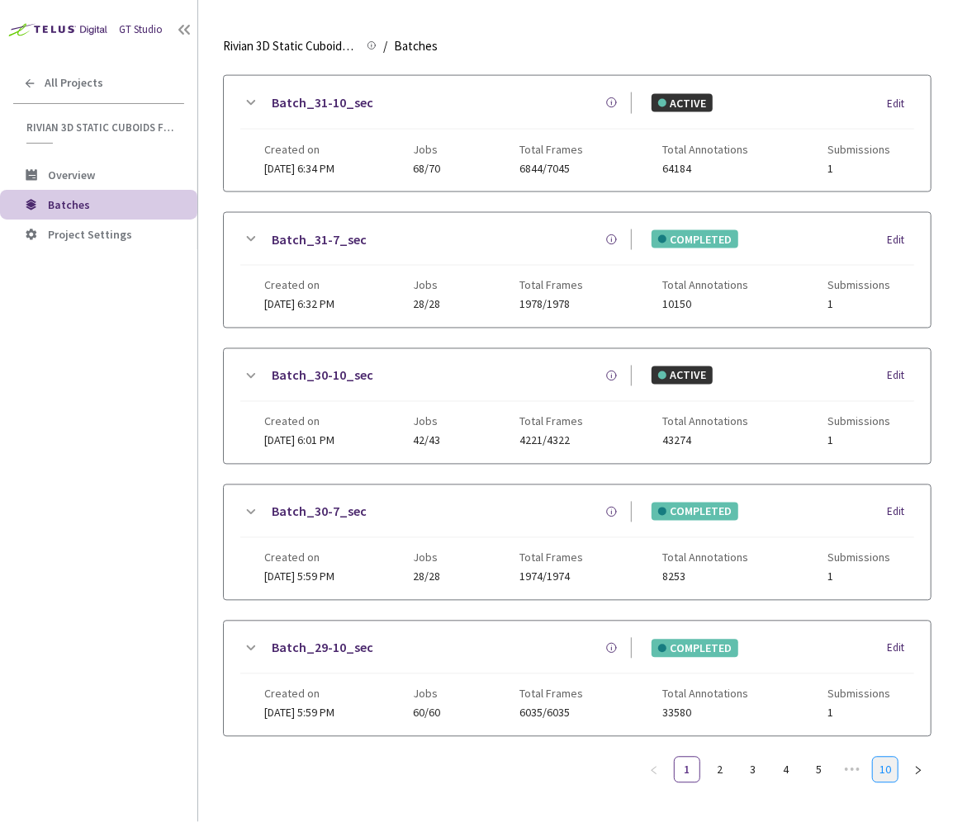
click at [882, 758] on link "10" at bounding box center [885, 770] width 25 height 25
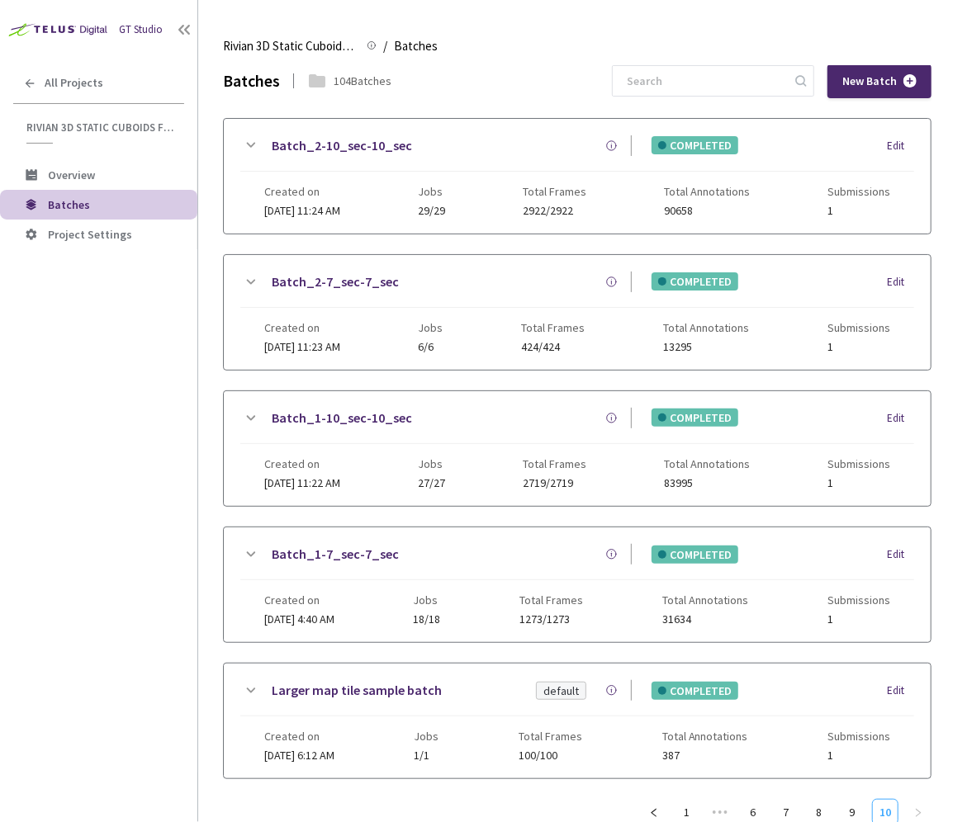
scroll to position [36, 0]
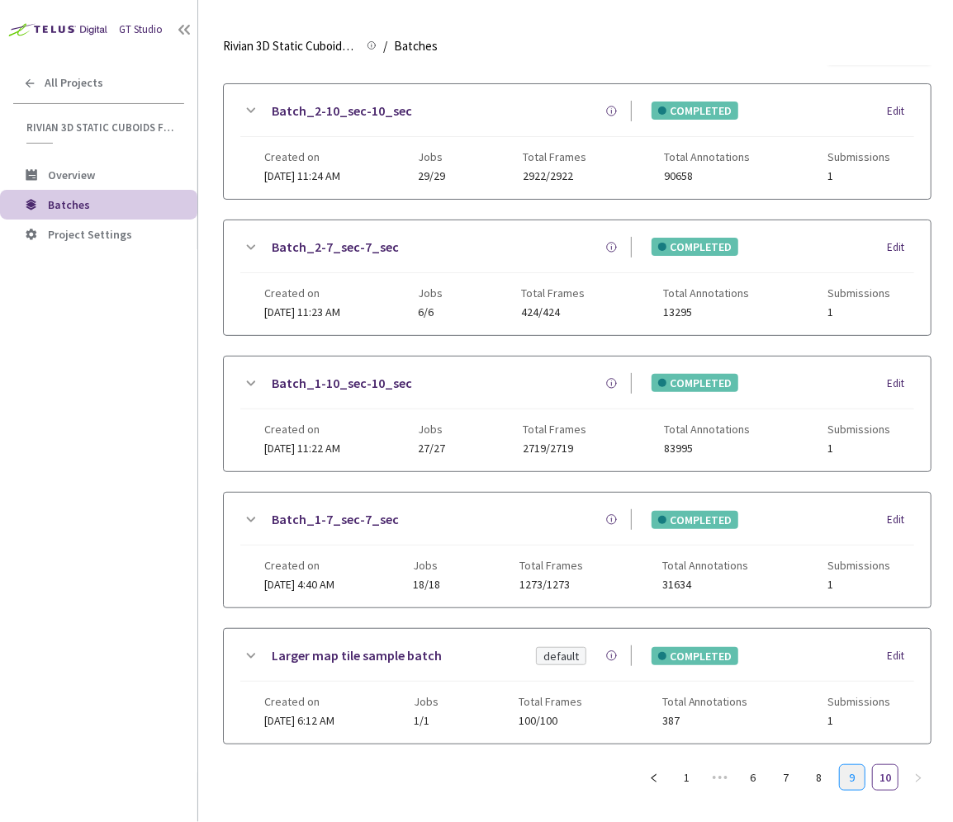
click at [850, 768] on link "9" at bounding box center [852, 777] width 25 height 25
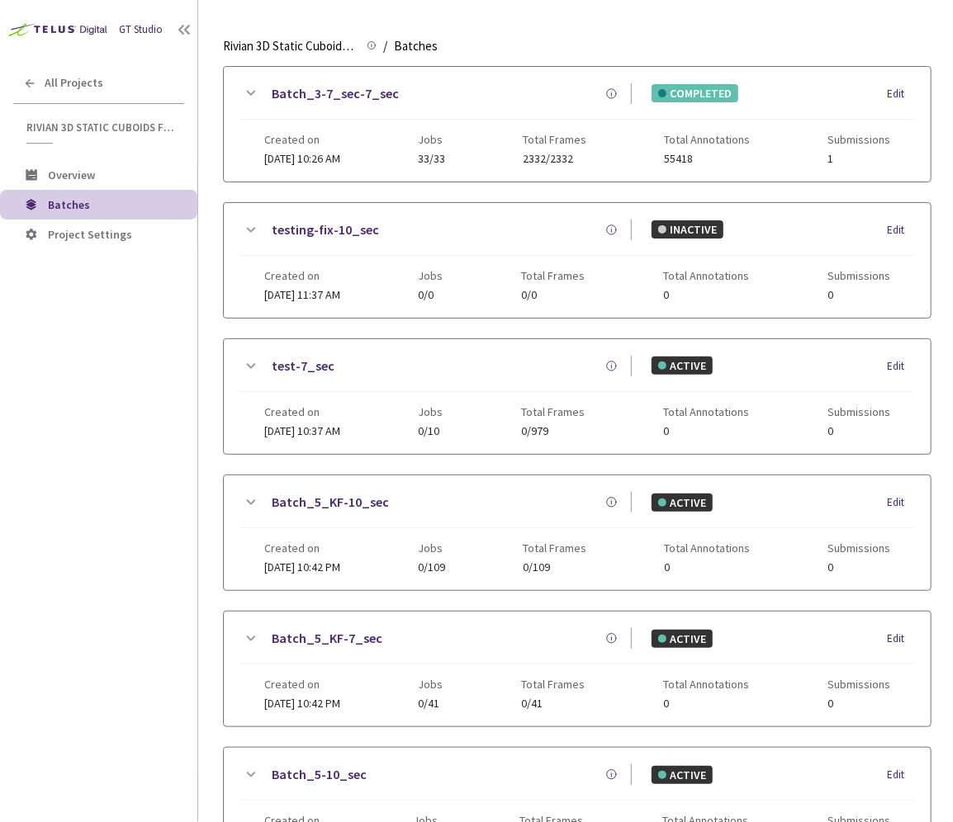
scroll to position [0, 0]
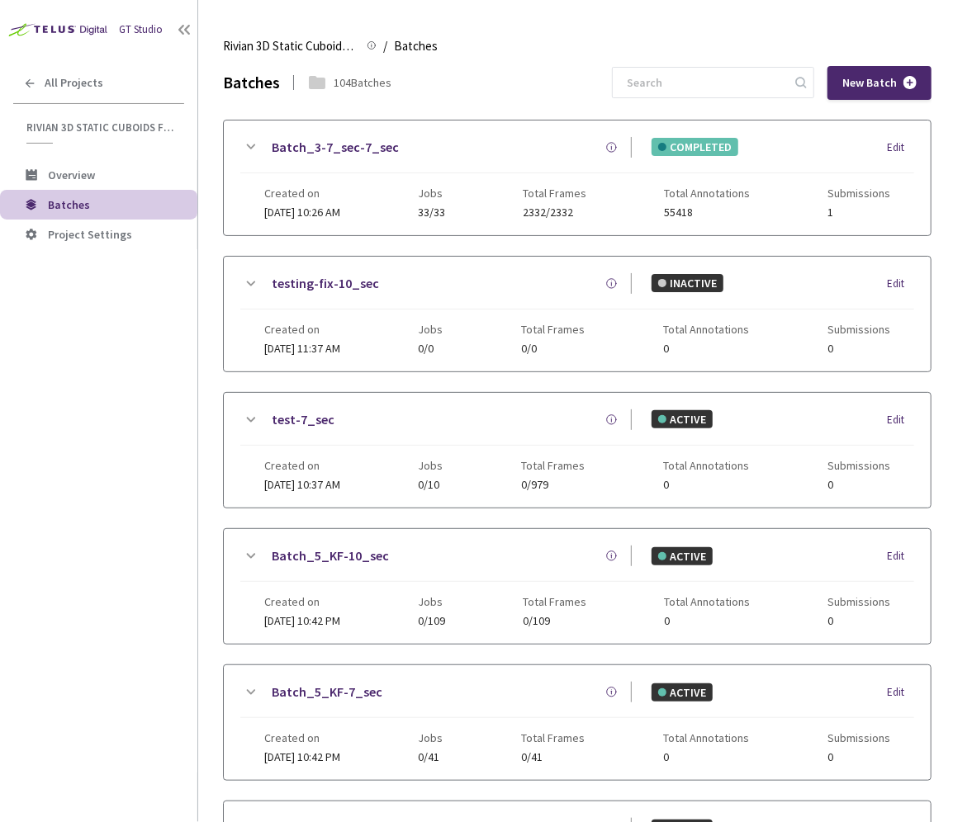
click at [339, 140] on link "Batch_3-7_sec-7_sec" at bounding box center [335, 147] width 127 height 21
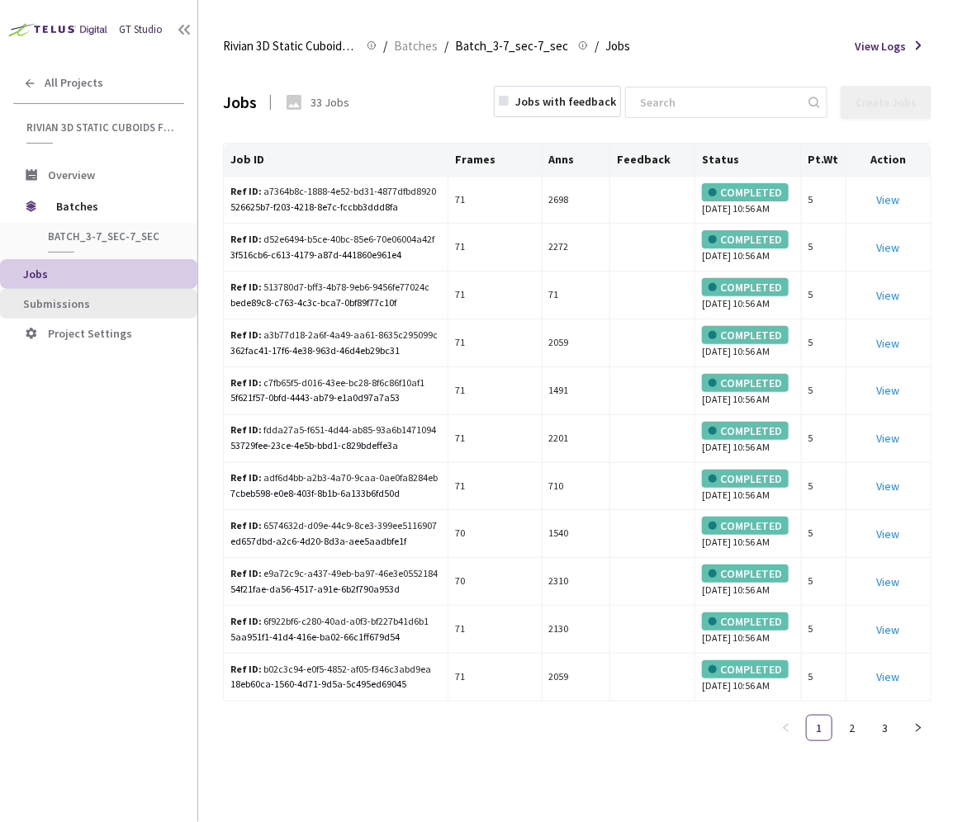
click at [112, 297] on span "Submissions" at bounding box center [103, 304] width 161 height 14
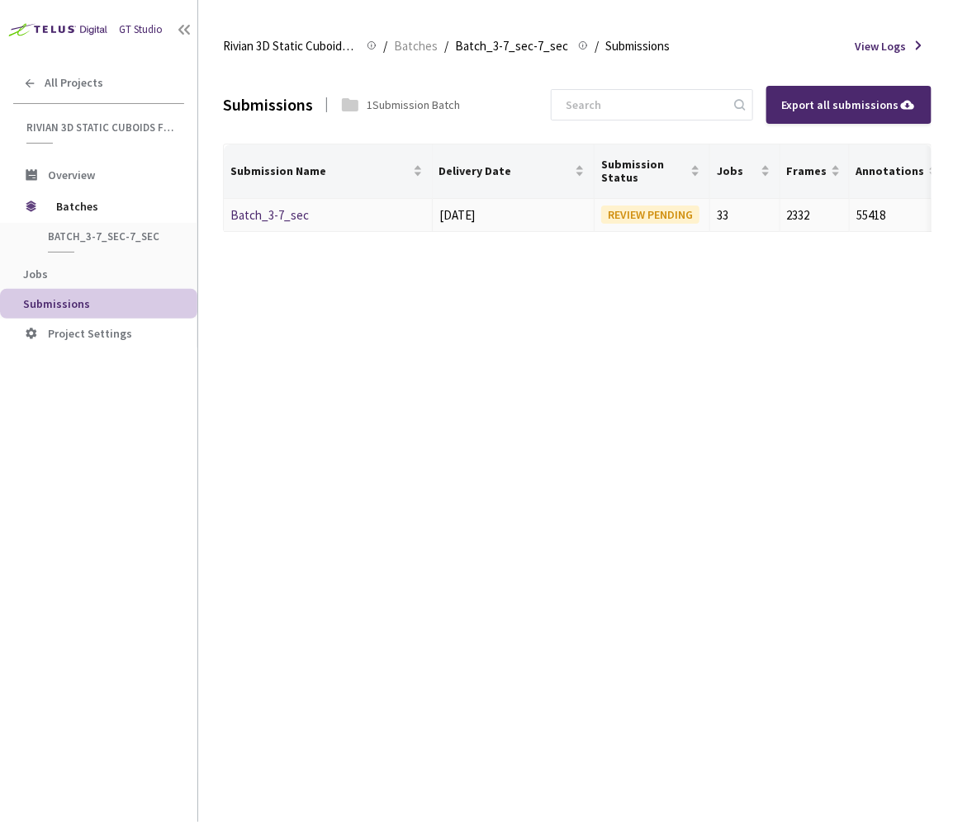
click at [280, 223] on div "Batch_3-7_sec" at bounding box center [317, 216] width 175 height 20
click at [258, 206] on div "Batch_3-7_sec" at bounding box center [317, 216] width 175 height 20
click at [265, 218] on link "Batch_3-7_sec" at bounding box center [269, 215] width 78 height 16
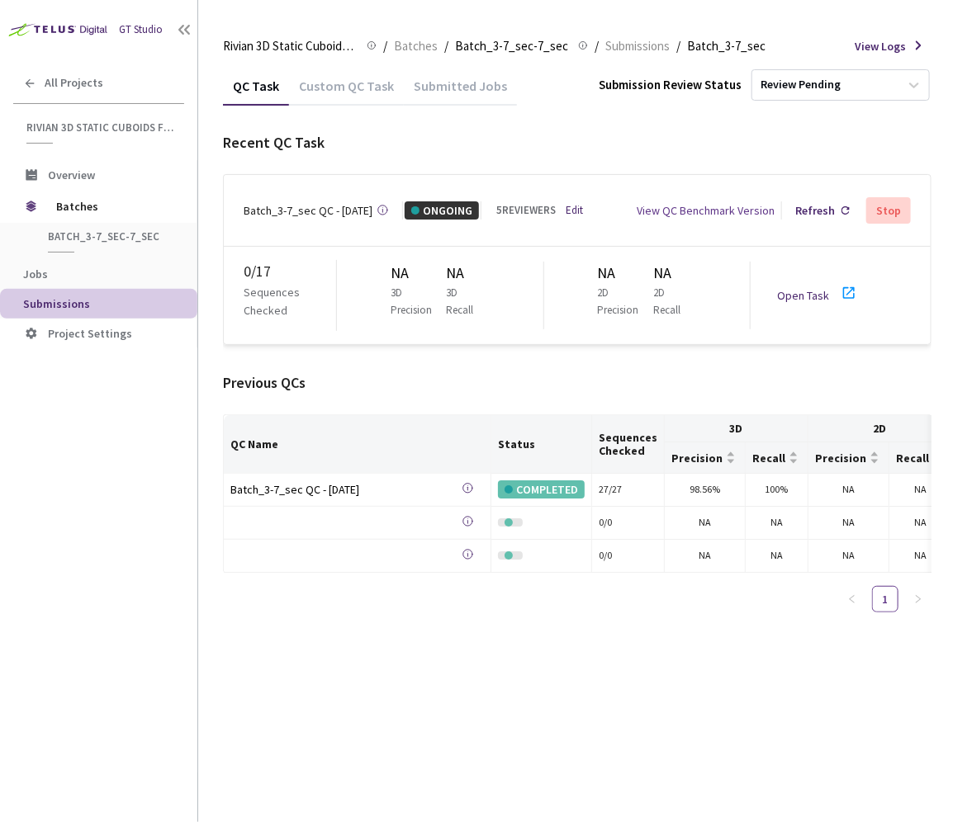
click at [573, 204] on div "View QC Benchmark Version" at bounding box center [679, 210] width 219 height 18
click at [572, 204] on div "View QC Benchmark Version" at bounding box center [679, 210] width 219 height 18
click at [567, 203] on link "Edit" at bounding box center [574, 210] width 17 height 17
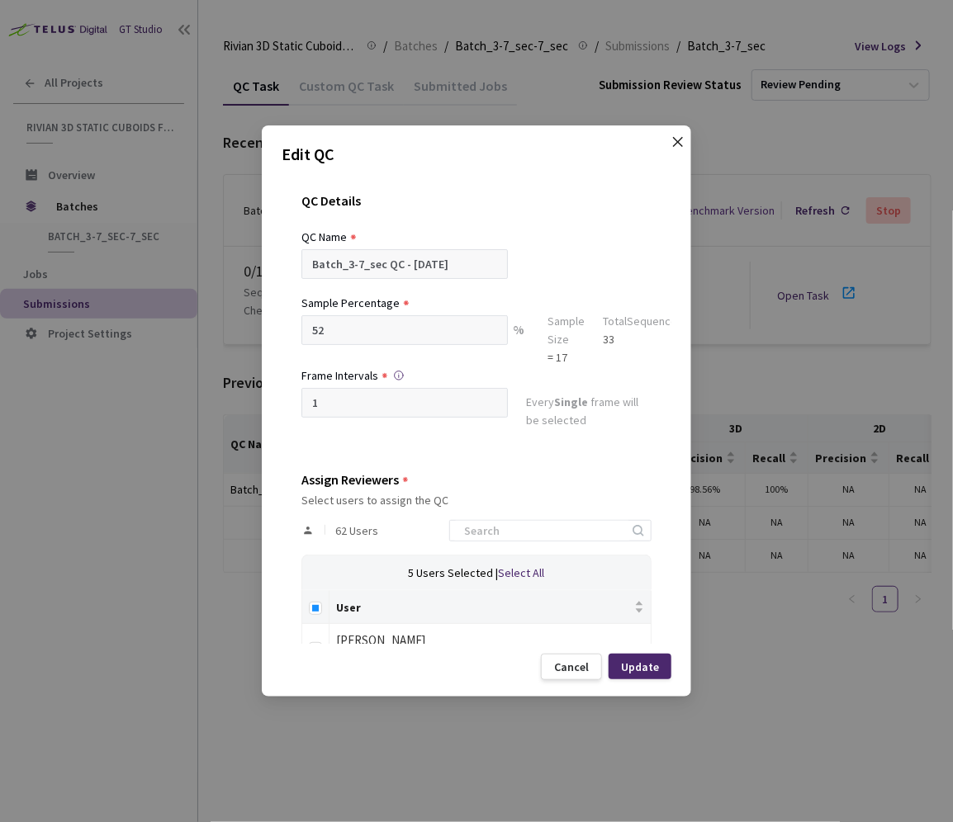
click at [669, 147] on span "Close" at bounding box center [678, 158] width 46 height 46
